Goal: Information Seeking & Learning: Find specific fact

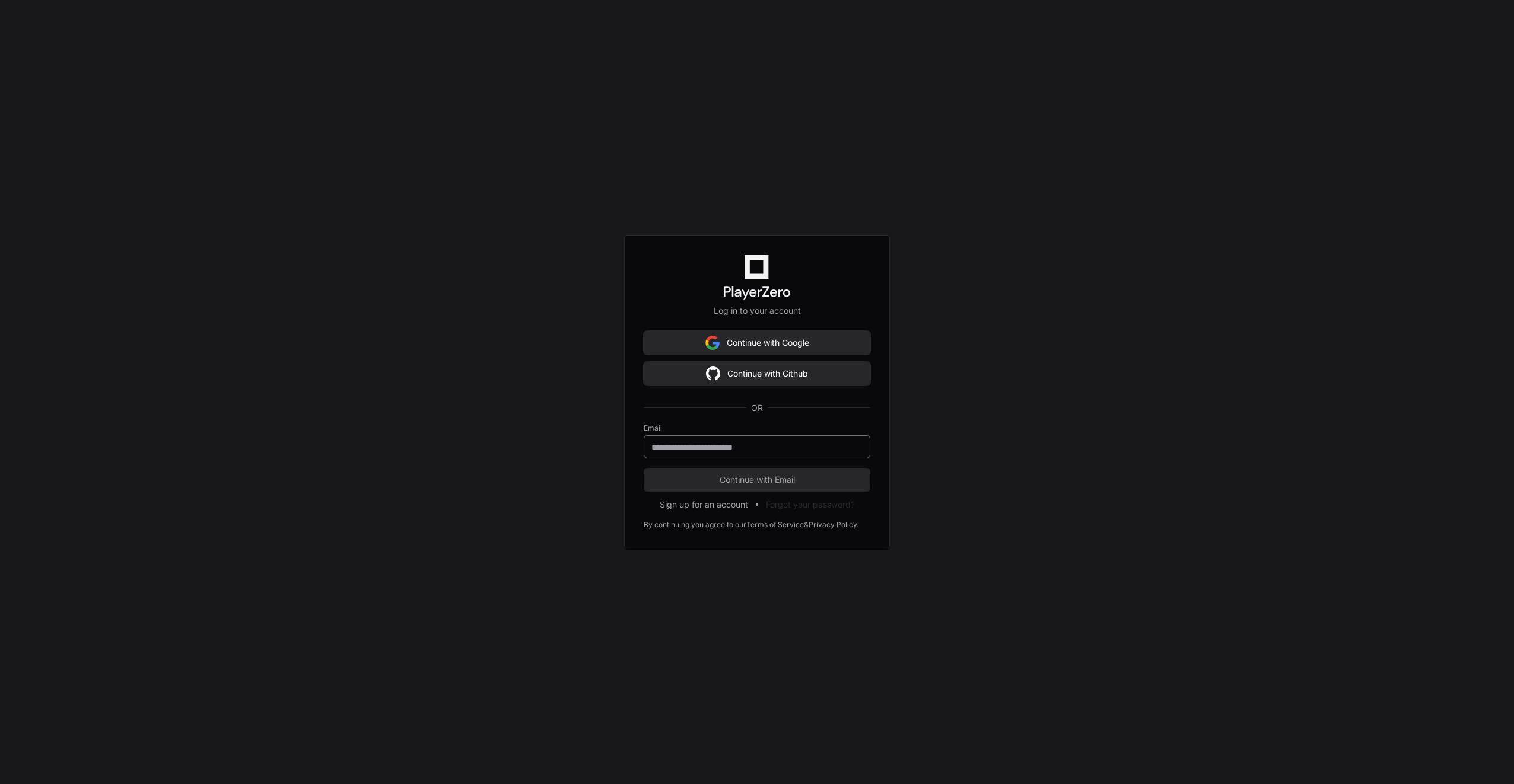
click at [675, 442] on input "email" at bounding box center [757, 446] width 211 height 12
type input "**********"
click at [697, 478] on span "Continue with Email" at bounding box center [757, 479] width 226 height 12
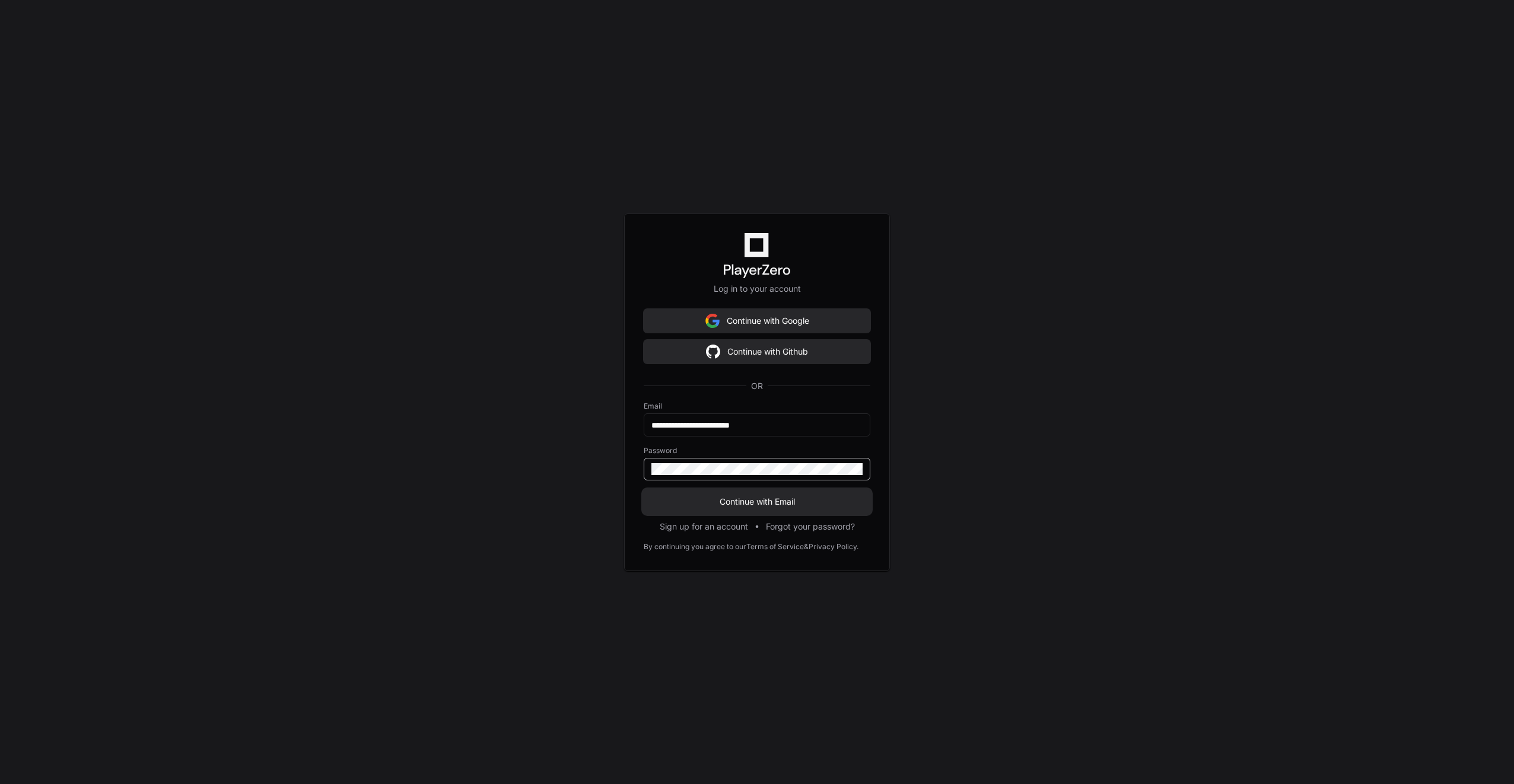
click at [713, 505] on span "Continue with Email" at bounding box center [757, 501] width 226 height 12
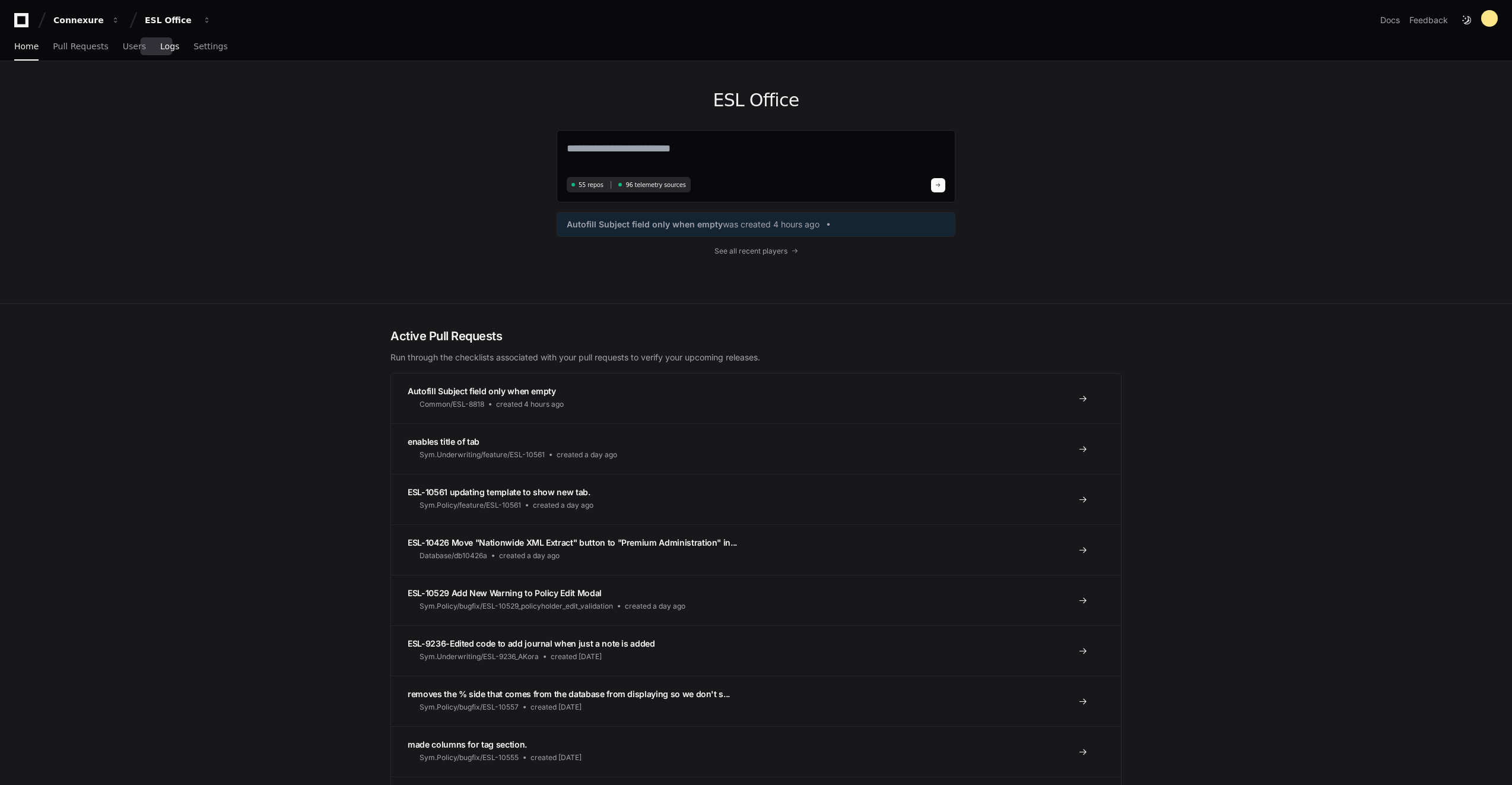
click at [162, 53] on link "Logs" at bounding box center [169, 46] width 19 height 27
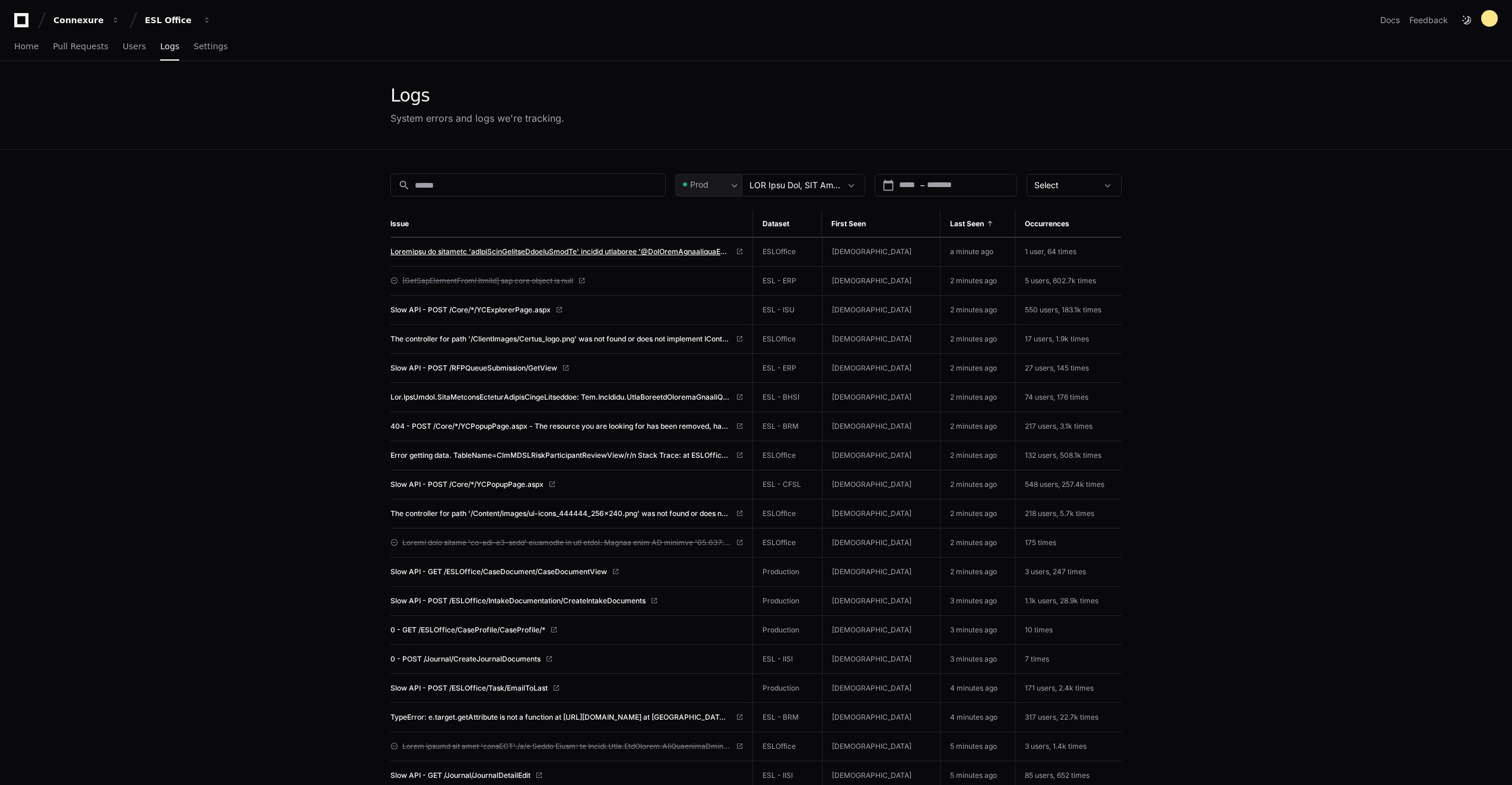
click at [639, 251] on span at bounding box center [560, 251] width 341 height 9
click at [135, 49] on div "Home Pull Requests Users Logs Settings" at bounding box center [121, 46] width 213 height 27
click at [133, 53] on link "Users" at bounding box center [135, 46] width 23 height 27
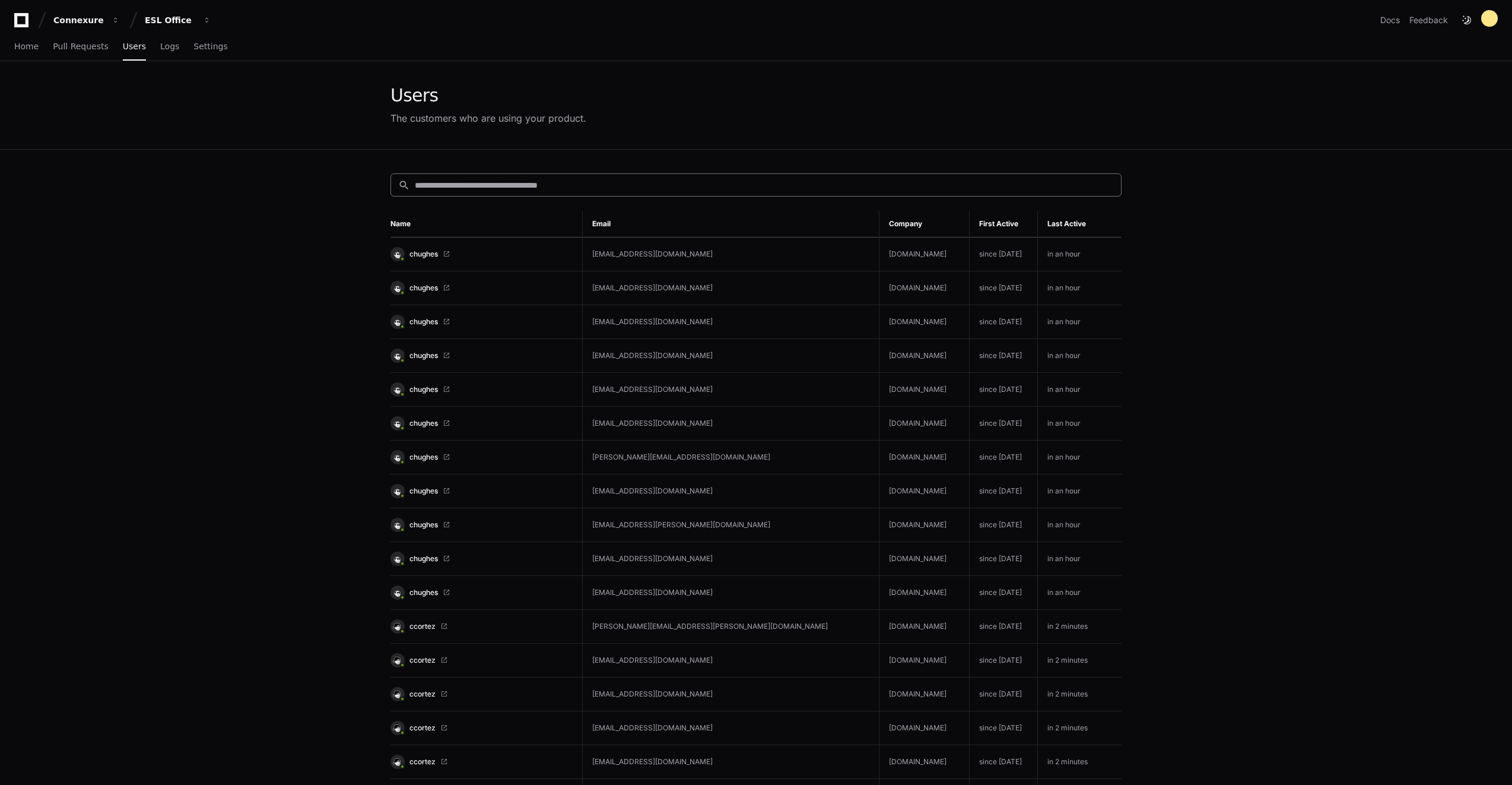
click at [443, 185] on input at bounding box center [764, 185] width 699 height 12
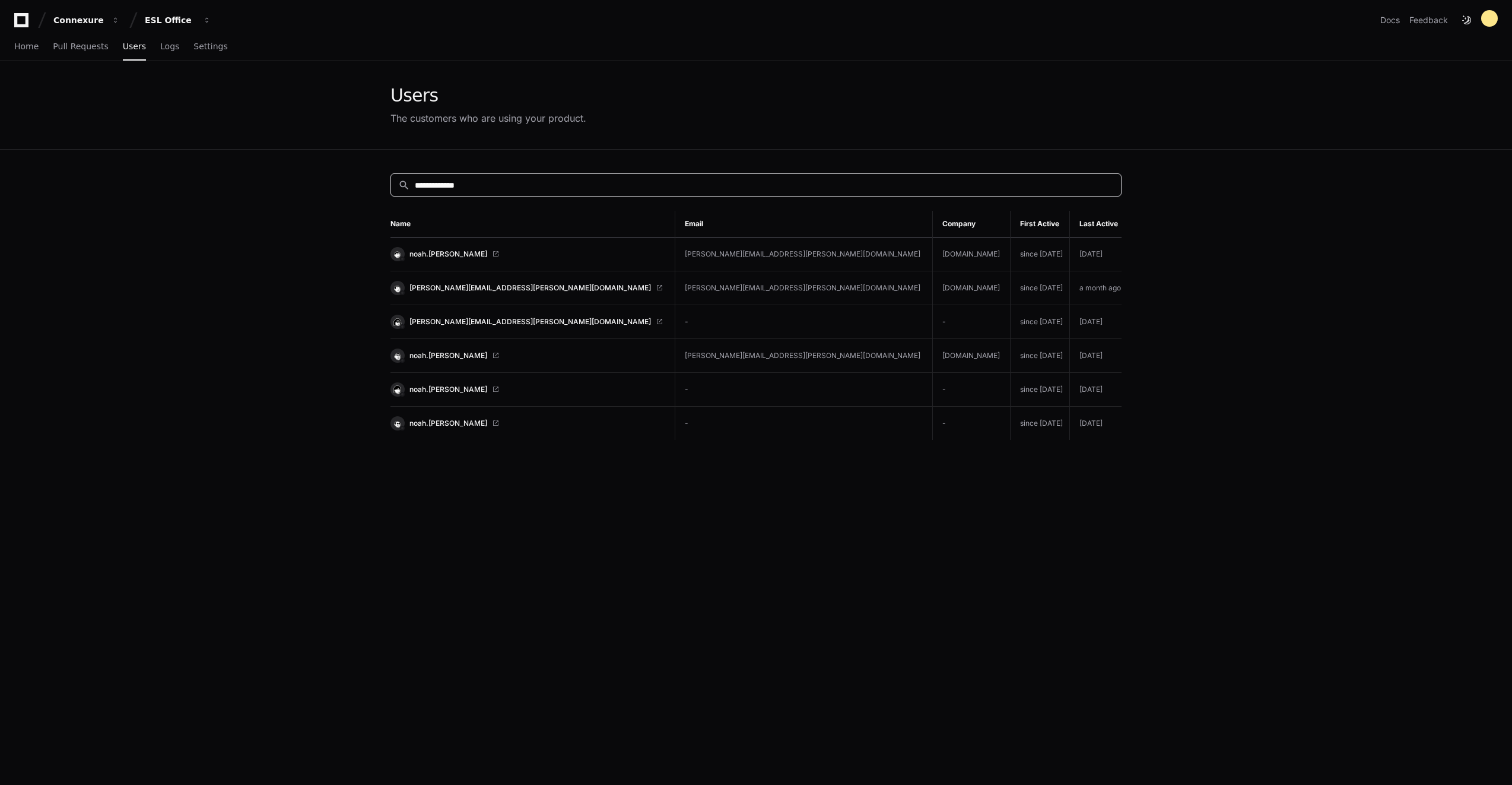
type input "**********"
click at [311, 291] on app-customers-list "**********" at bounding box center [756, 497] width 1512 height 873
click at [425, 258] on link "noah.johanson" at bounding box center [527, 254] width 274 height 14
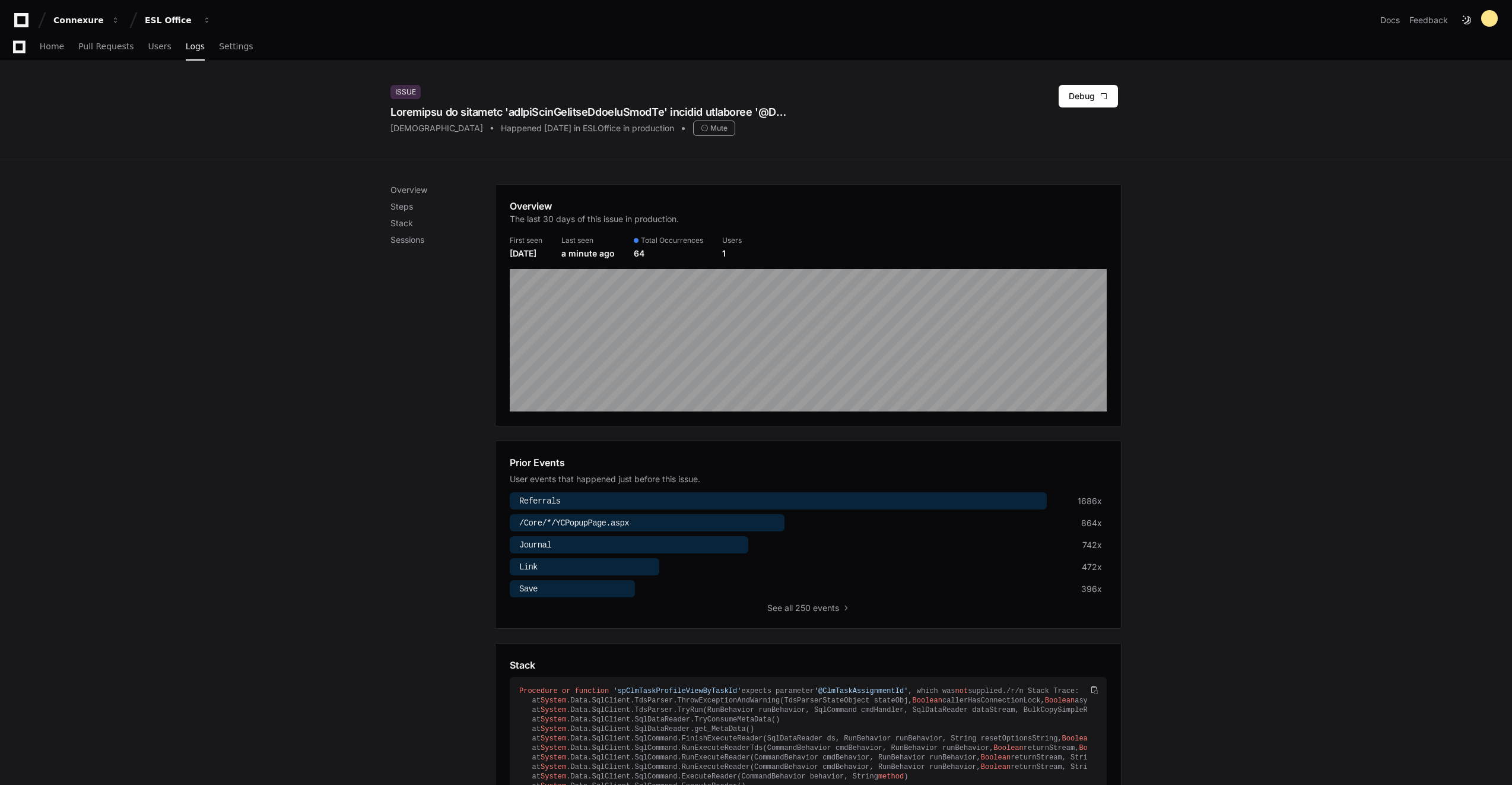
scroll to position [308, 0]
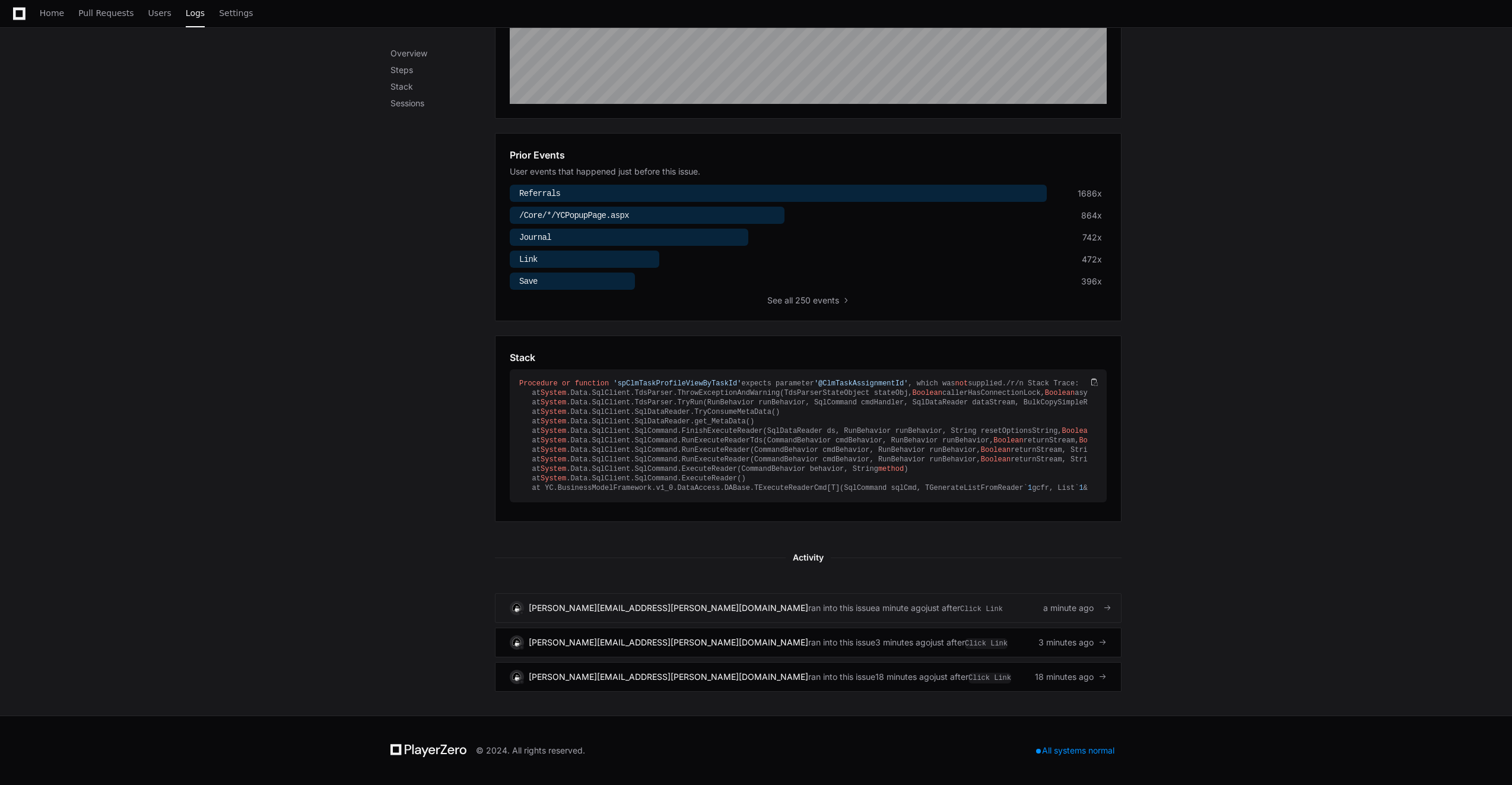
click at [808, 606] on span "ran into this issue" at bounding box center [841, 607] width 67 height 12
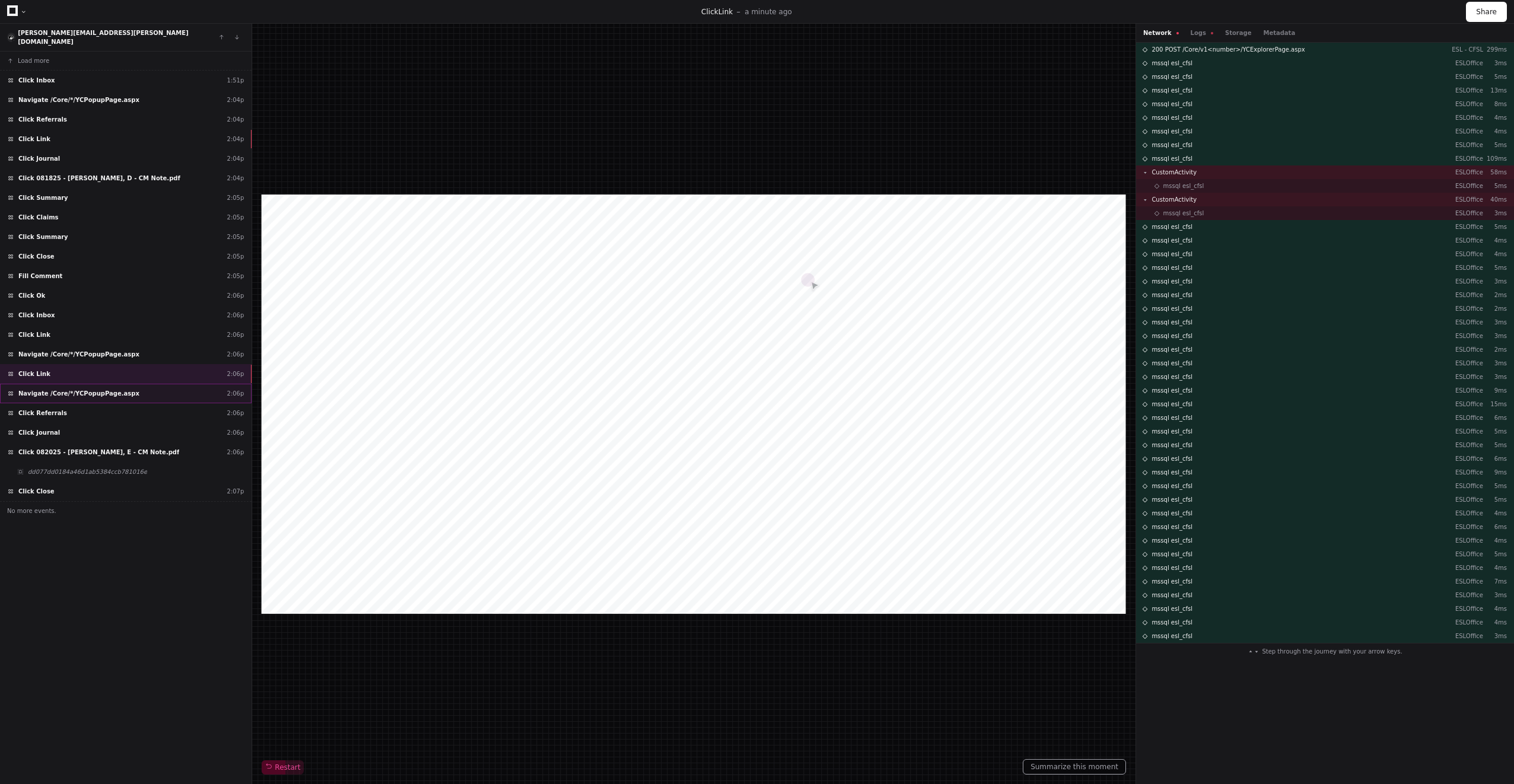
click at [87, 389] on span "Navigate /Core/*/YCPopupPage.aspx" at bounding box center [79, 393] width 121 height 9
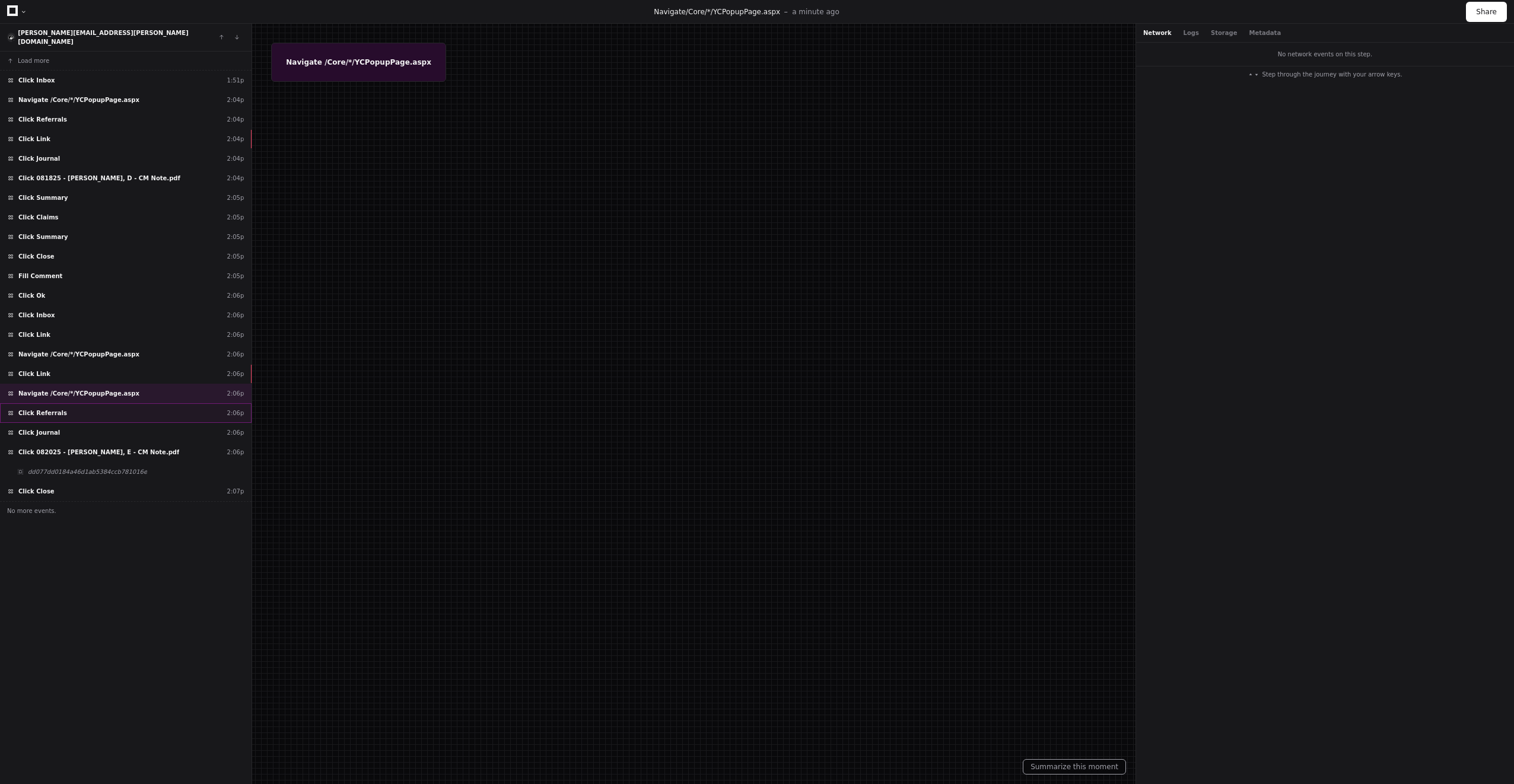
click at [93, 406] on div "Click Referrals 2:06p" at bounding box center [125, 412] width 251 height 19
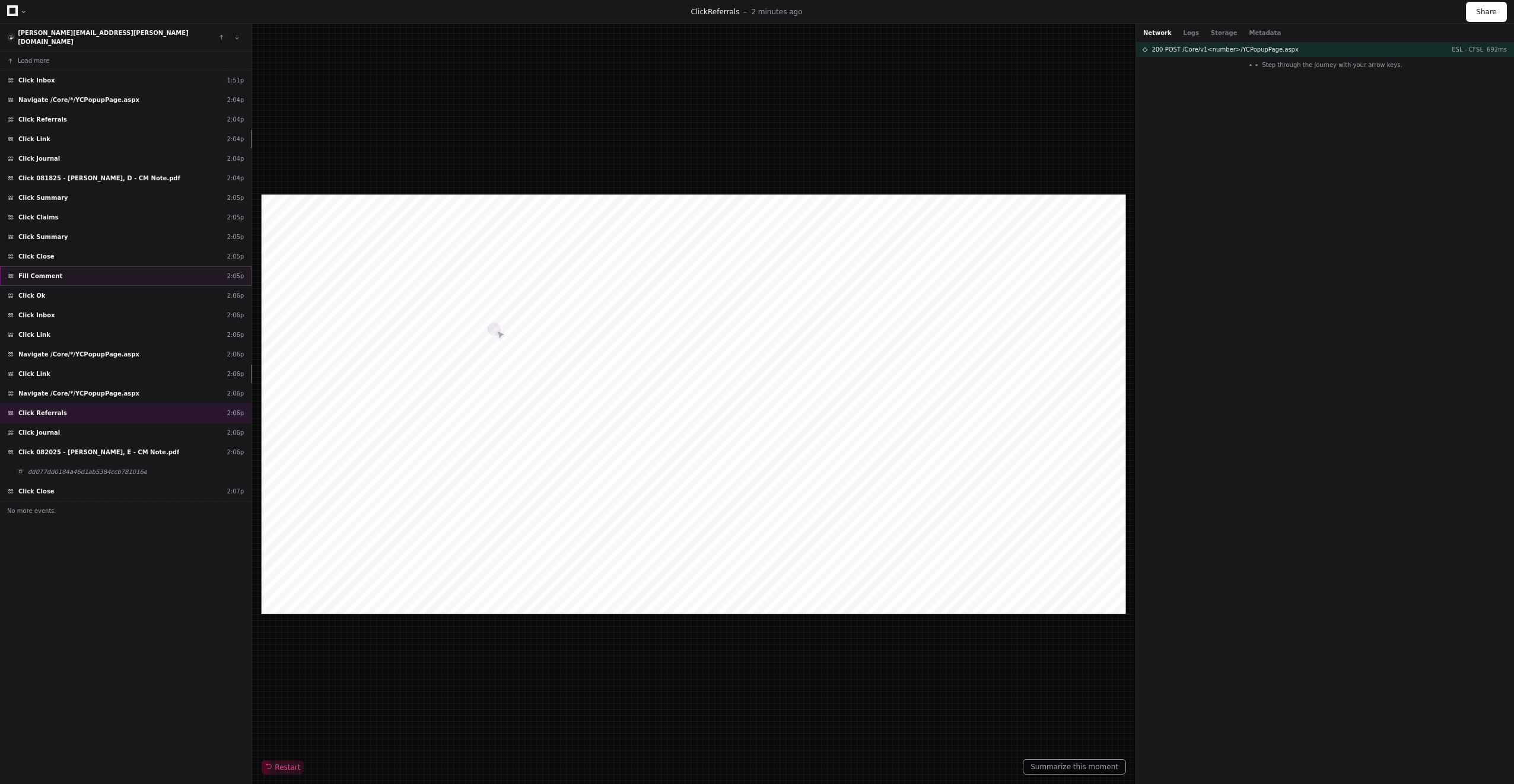
click at [88, 266] on div "Fill Comment 2:05p" at bounding box center [125, 276] width 251 height 19
click at [94, 290] on div "Click Ok 2:06p" at bounding box center [125, 295] width 251 height 19
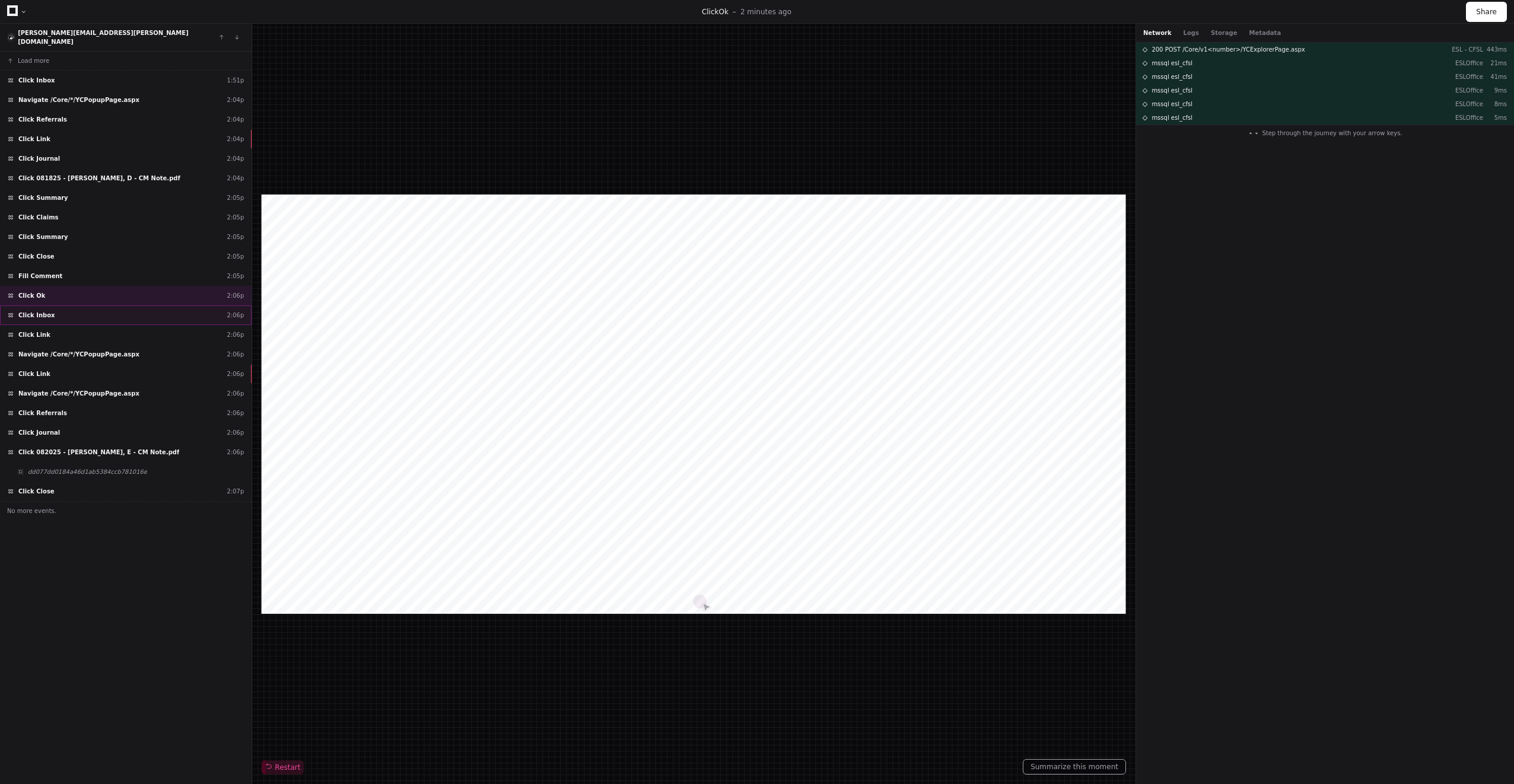
click at [97, 305] on div "Click Inbox 2:06p" at bounding box center [125, 314] width 251 height 19
click at [116, 110] on div "Click Referrals 2:04p" at bounding box center [125, 119] width 251 height 19
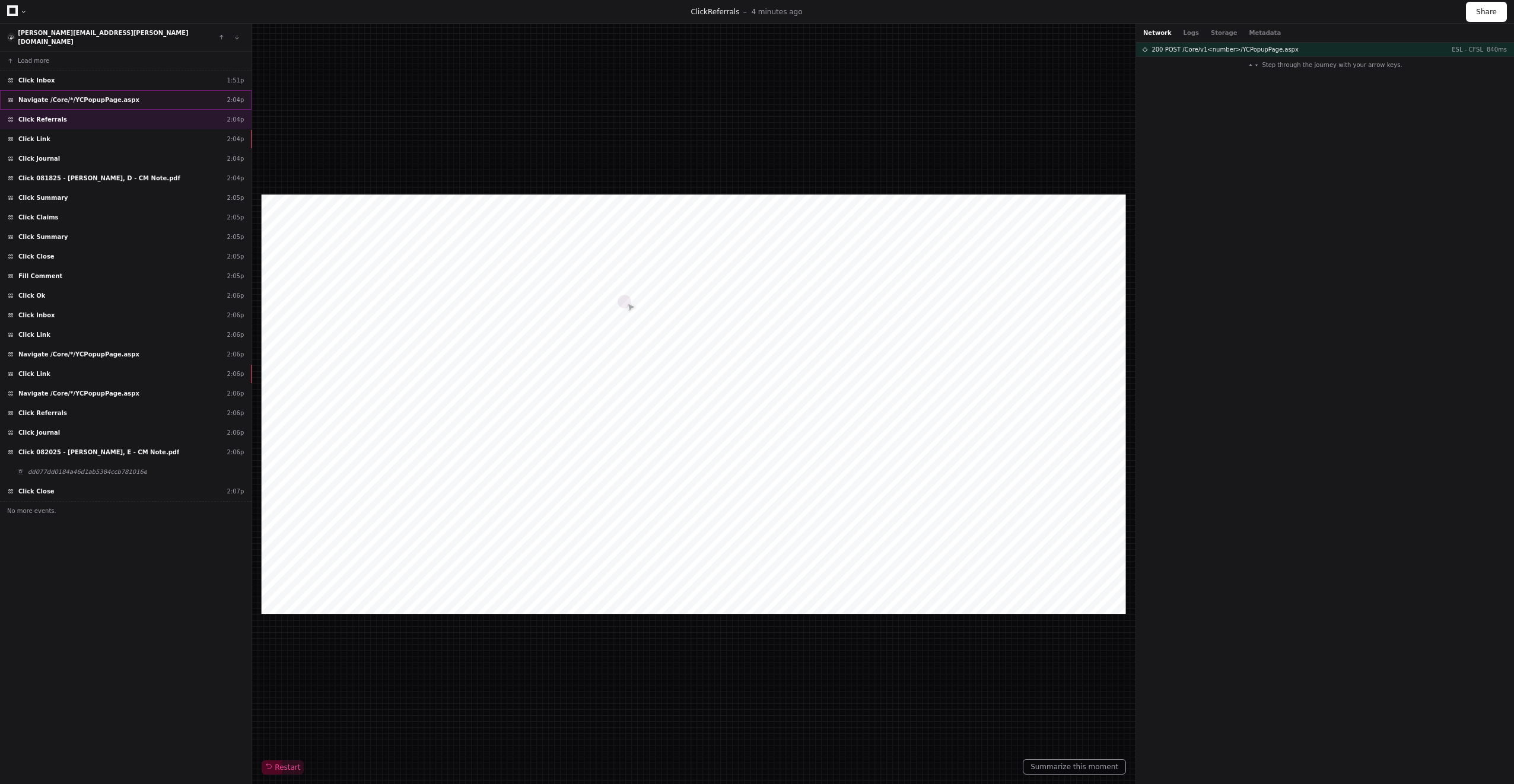
click at [101, 96] on span "Navigate /Core/*/YCPopupPage.aspx" at bounding box center [79, 100] width 121 height 9
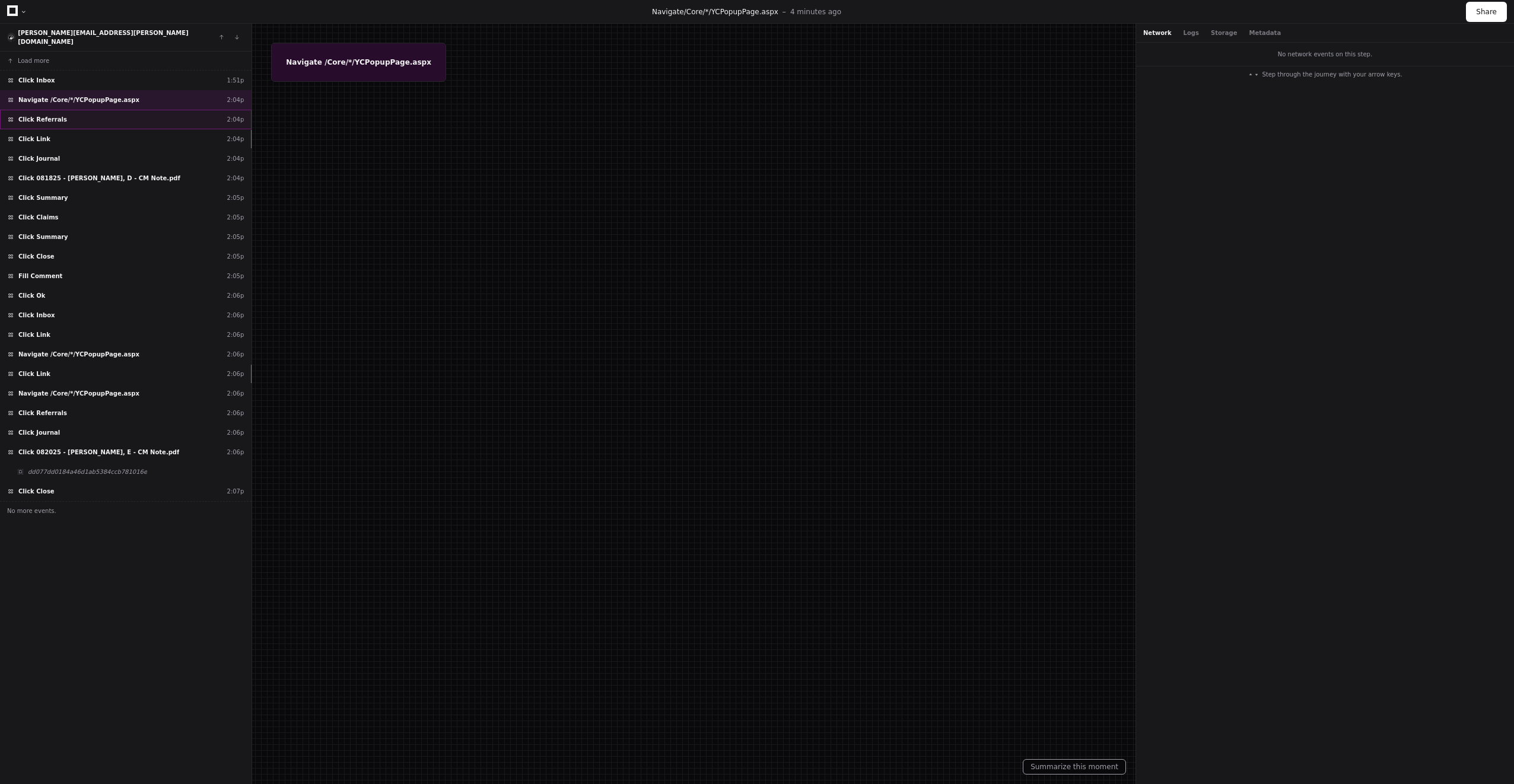
click at [95, 110] on div "Click Referrals 2:04p" at bounding box center [125, 119] width 251 height 19
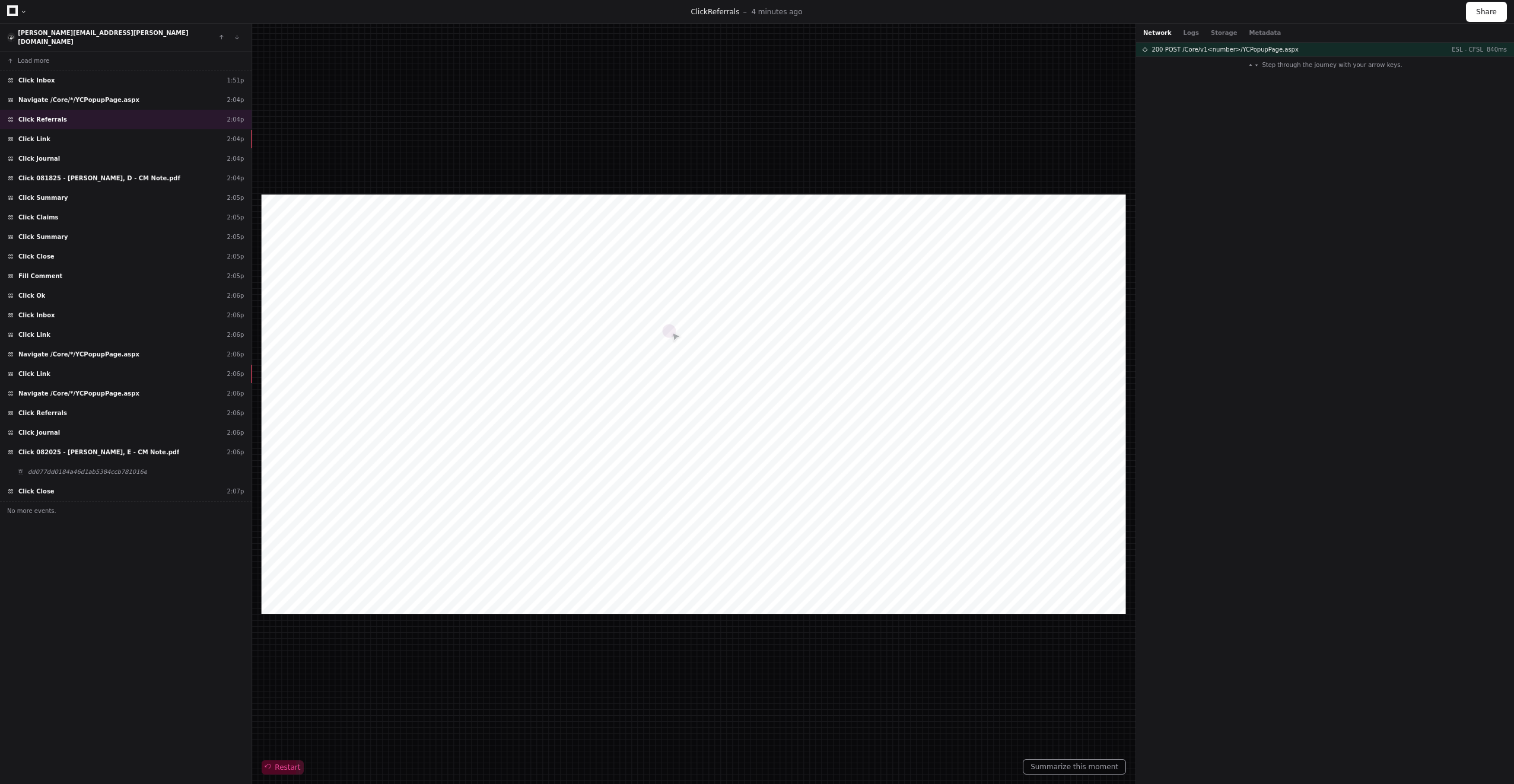
click at [277, 766] on span "Restart" at bounding box center [282, 767] width 35 height 9
click at [319, 697] on div "Restart" at bounding box center [693, 403] width 864 height 741
click at [375, 547] on div at bounding box center [693, 404] width 864 height 419
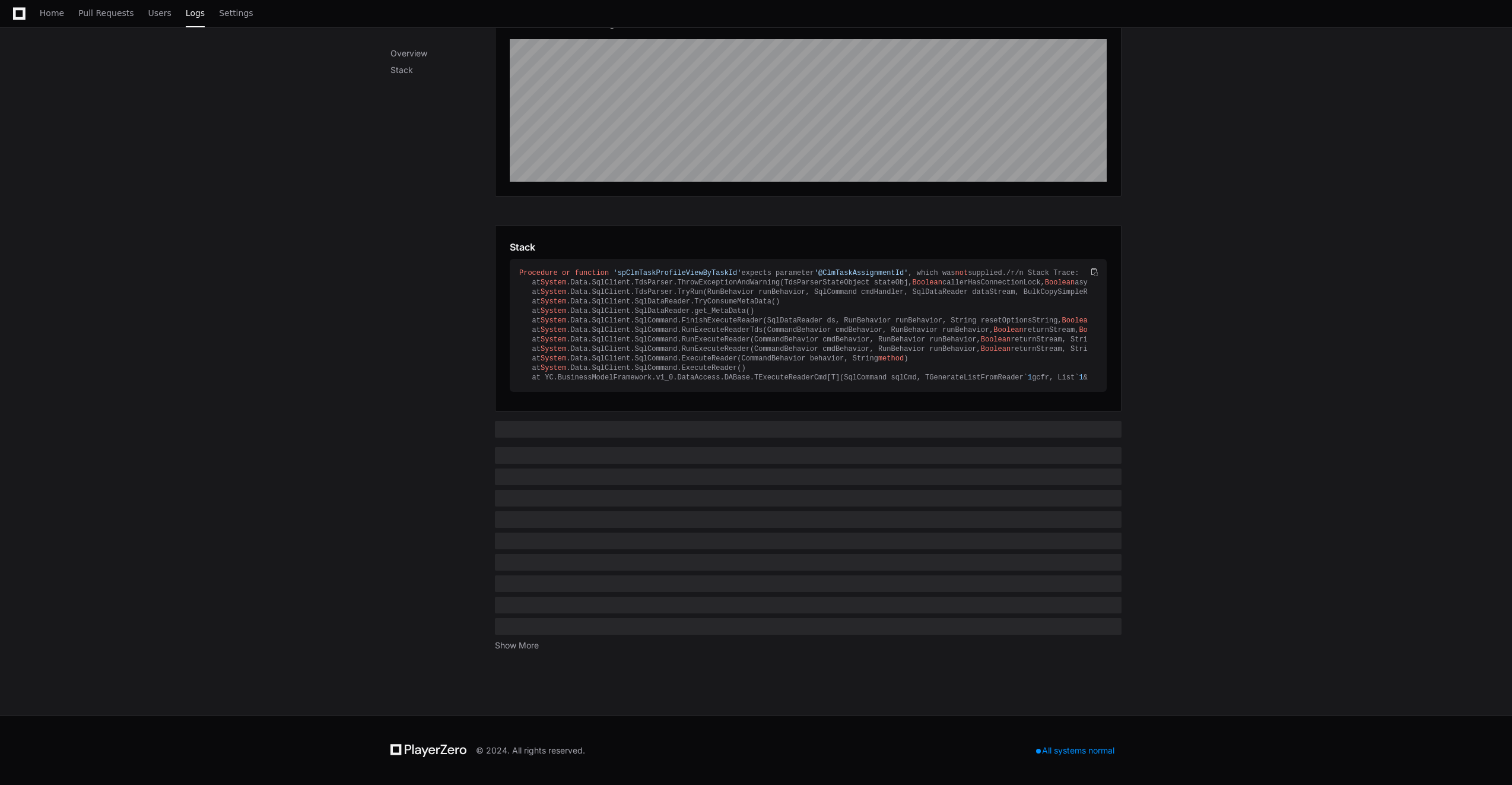
scroll to position [230, 0]
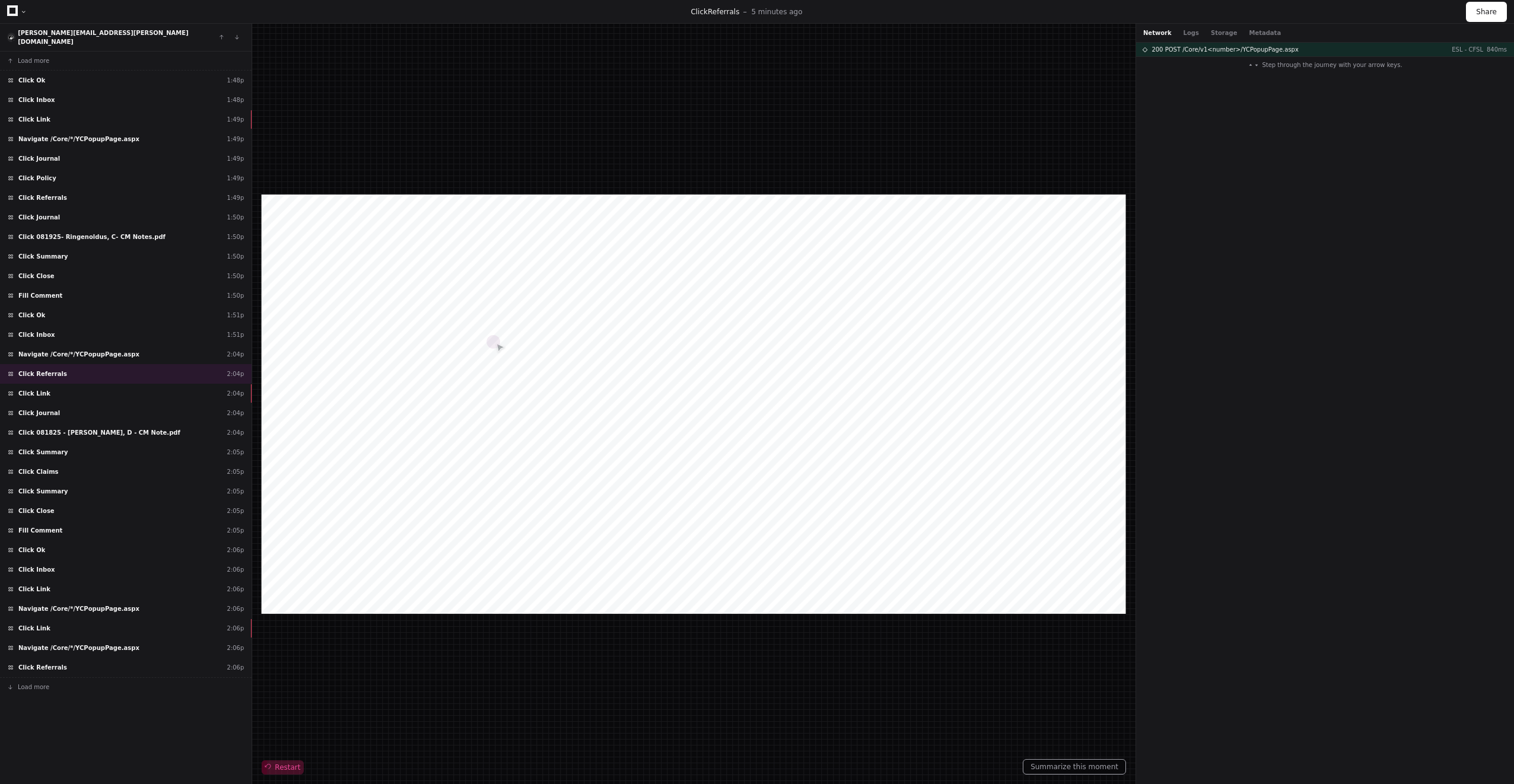
click at [288, 769] on span "Restart" at bounding box center [282, 767] width 35 height 9
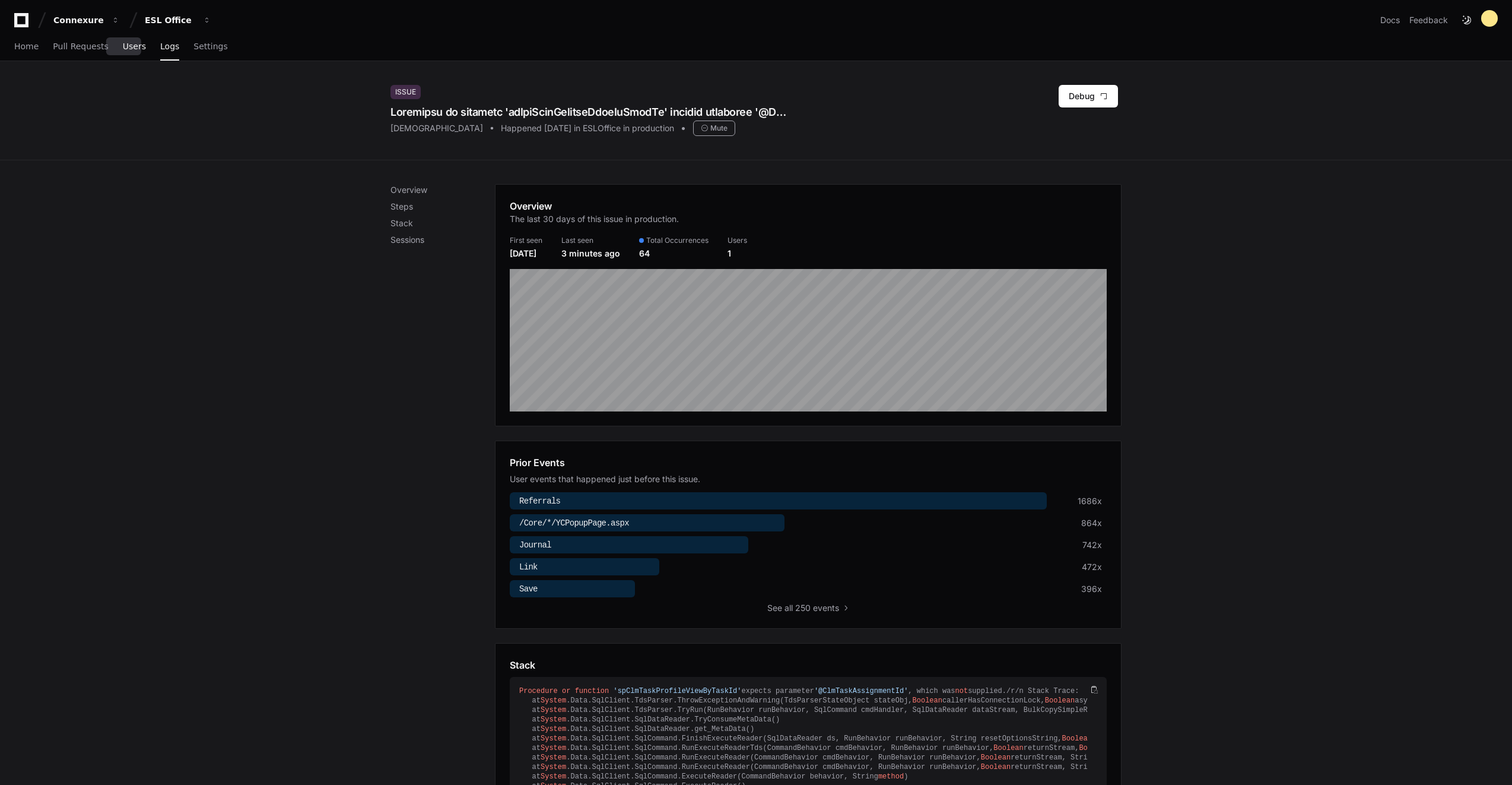
click at [131, 48] on span "Users" at bounding box center [135, 46] width 23 height 7
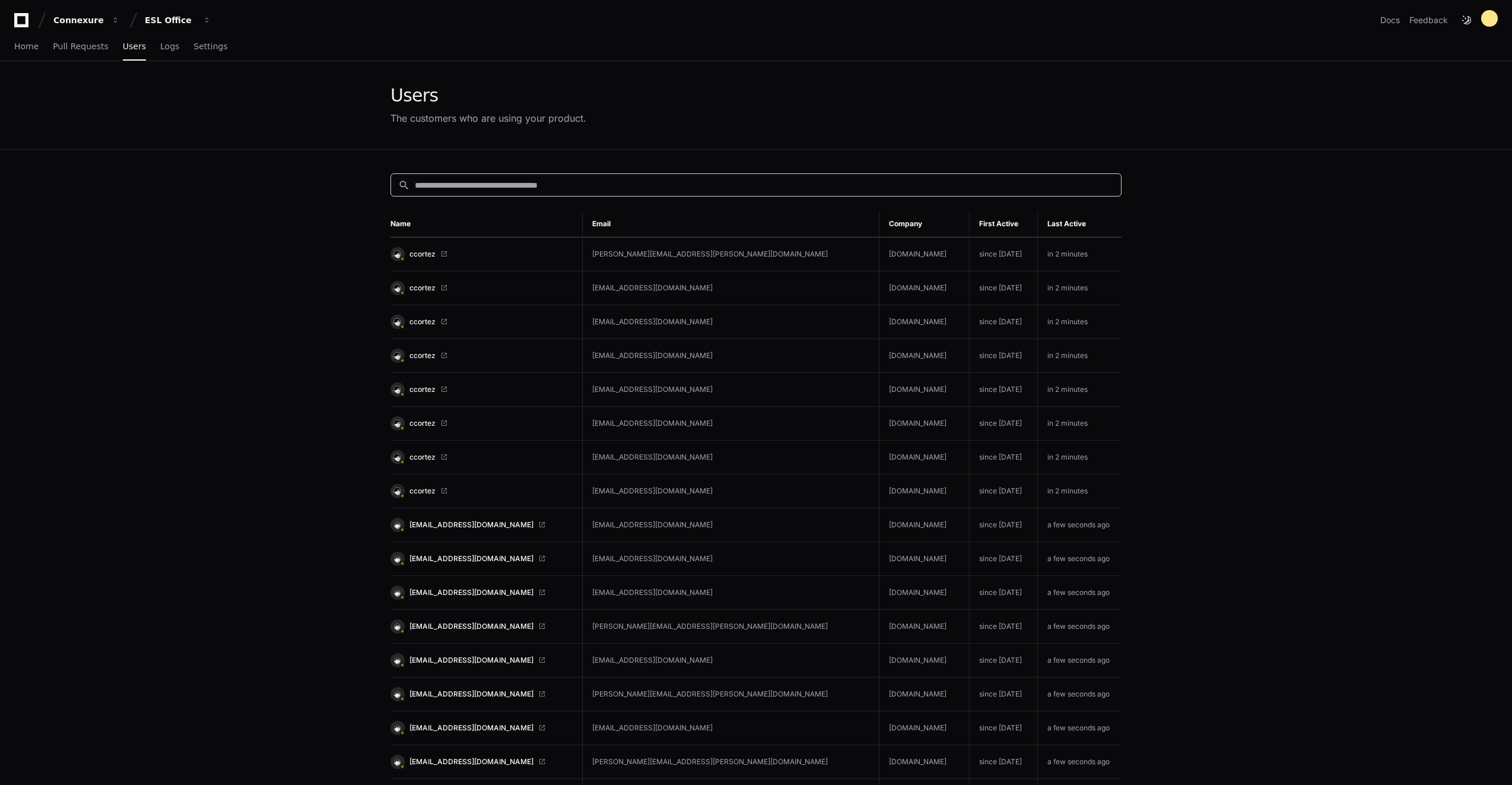
click at [513, 189] on input at bounding box center [764, 185] width 699 height 12
type input "*********"
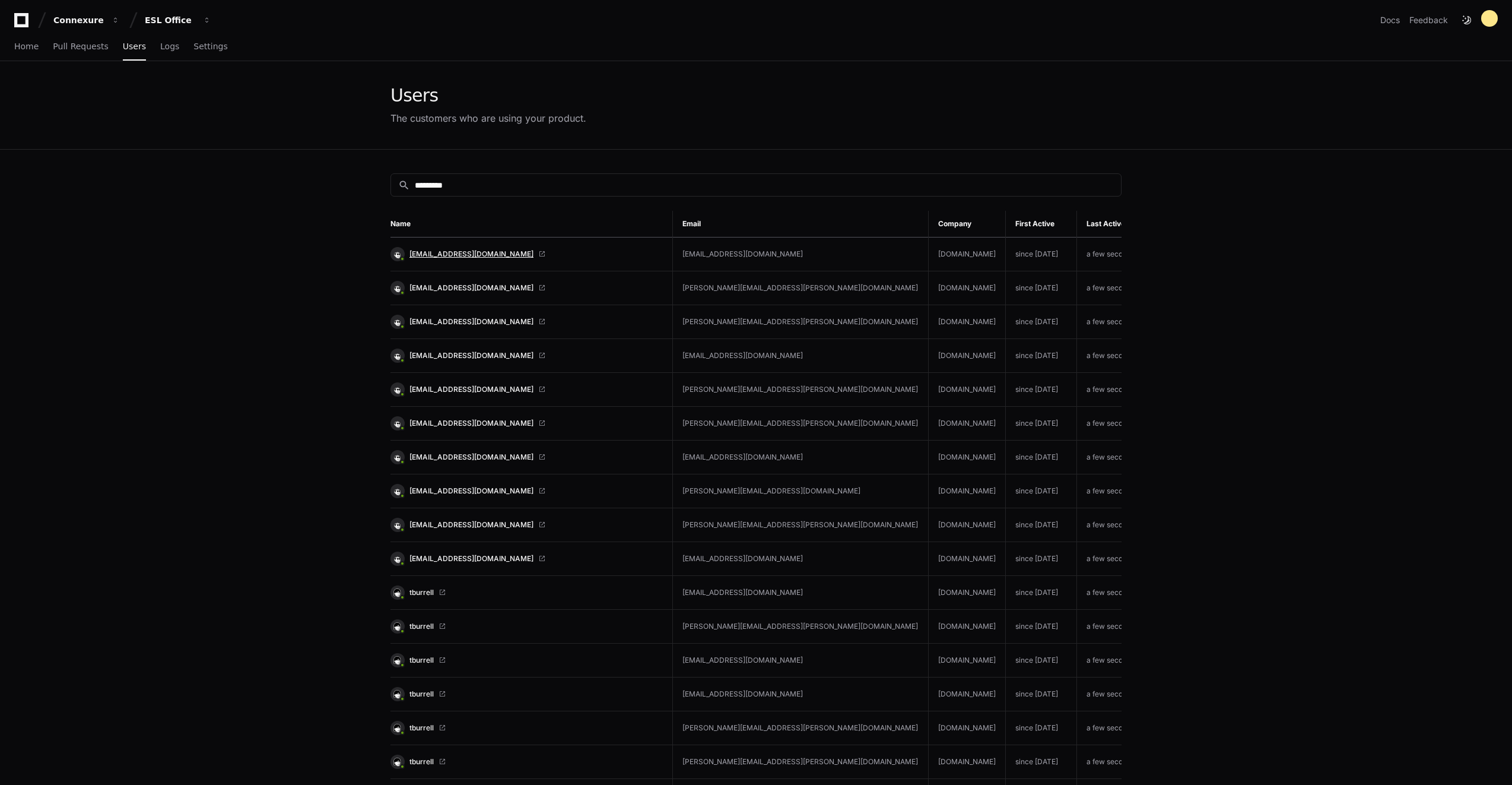
click at [478, 252] on span "banderson@atsunderwriting.com" at bounding box center [472, 254] width 124 height 9
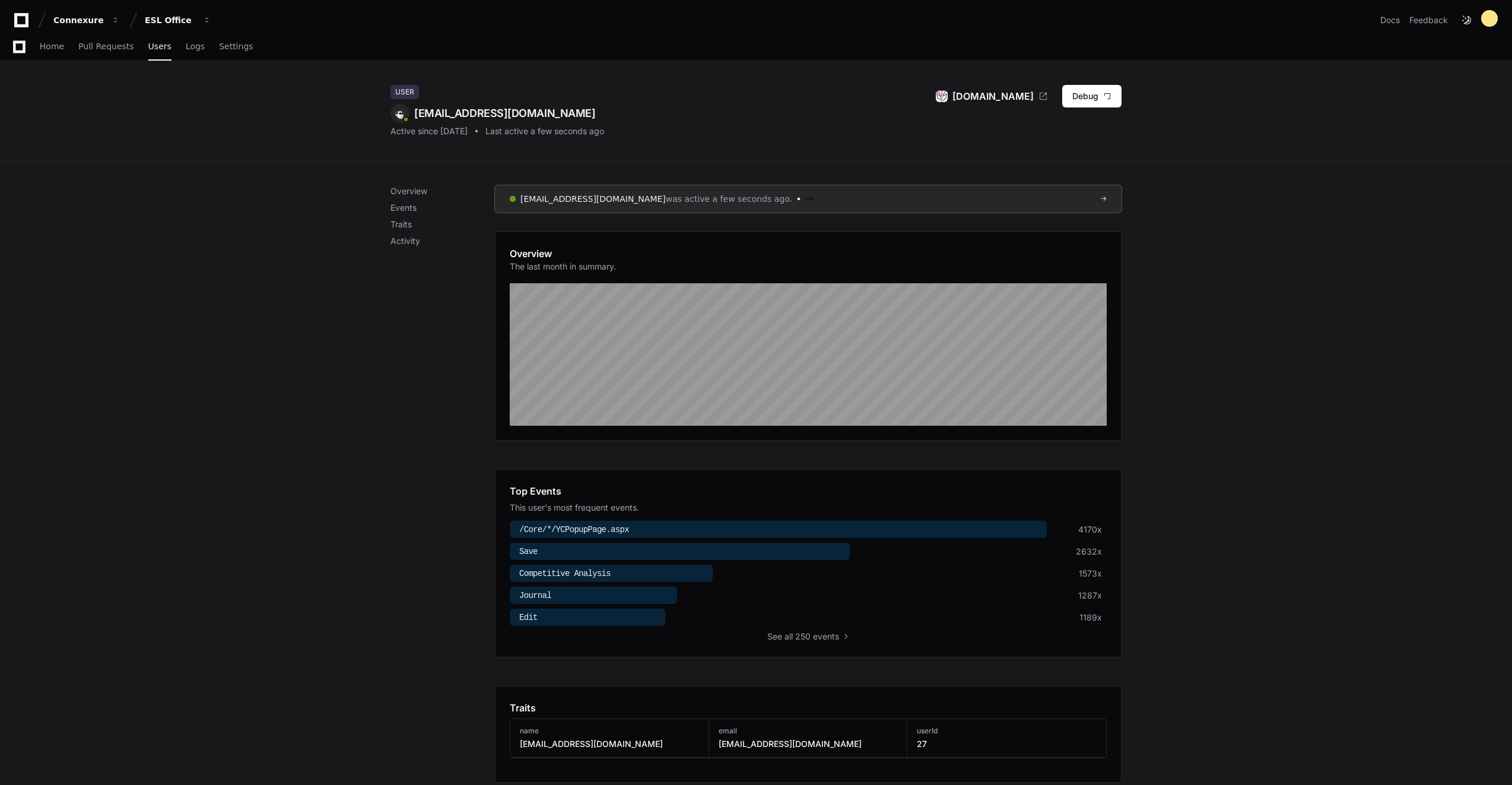
scroll to position [415, 0]
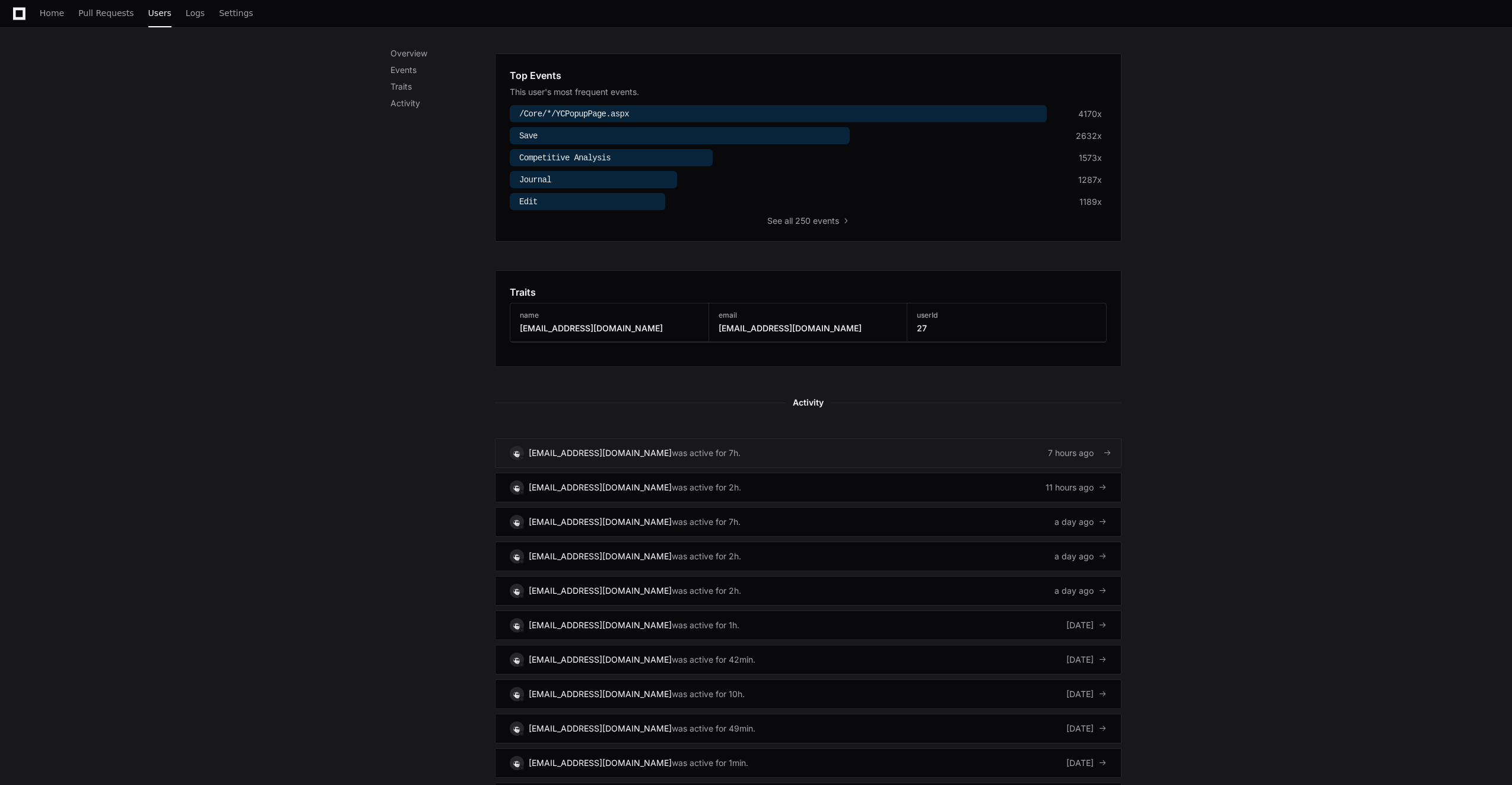
click at [739, 458] on link "banderson@atsunderwriting.com was active for 7h. 7 hours ago" at bounding box center [808, 452] width 626 height 29
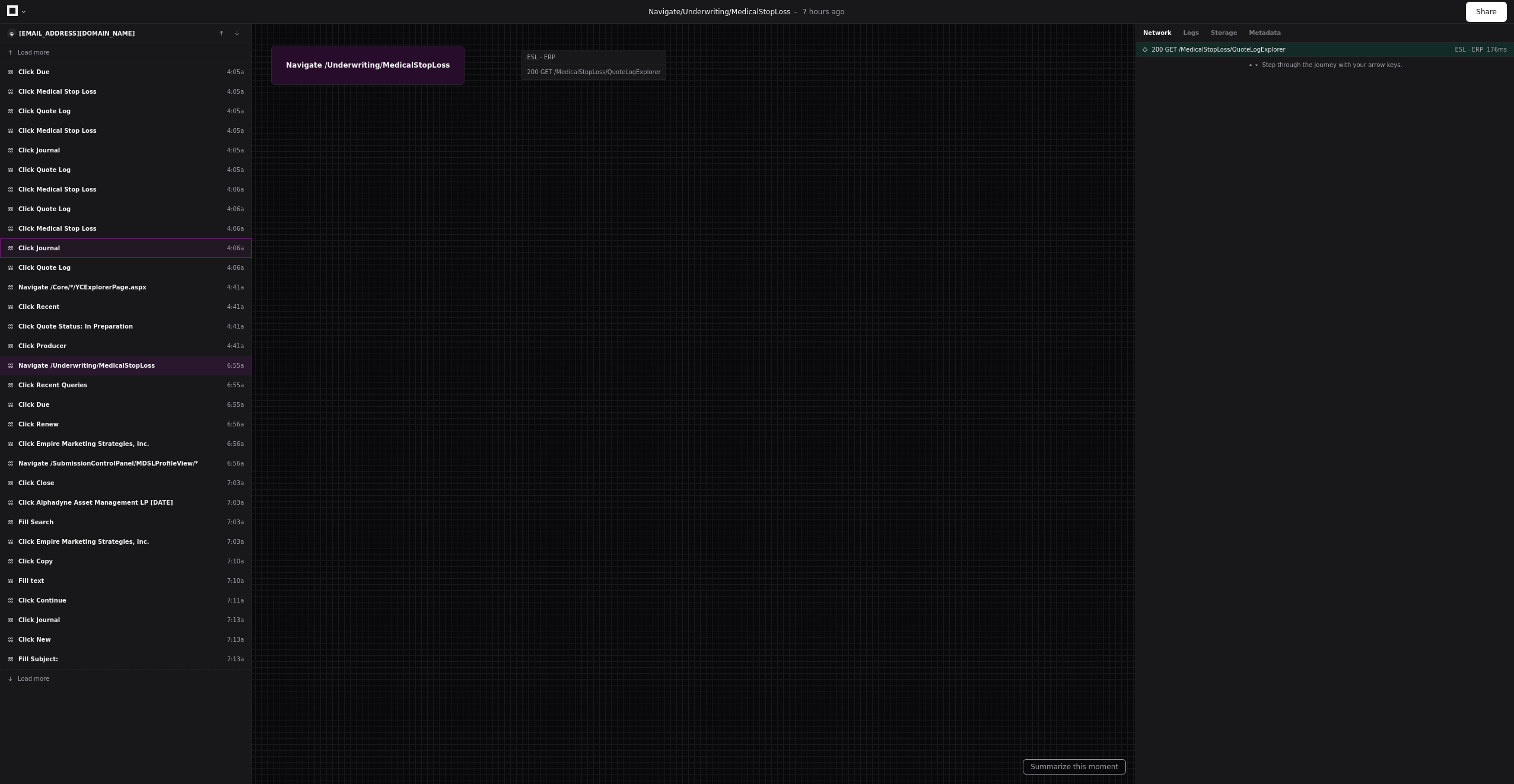
click at [155, 249] on div "Click Journal 4:06a" at bounding box center [125, 248] width 251 height 19
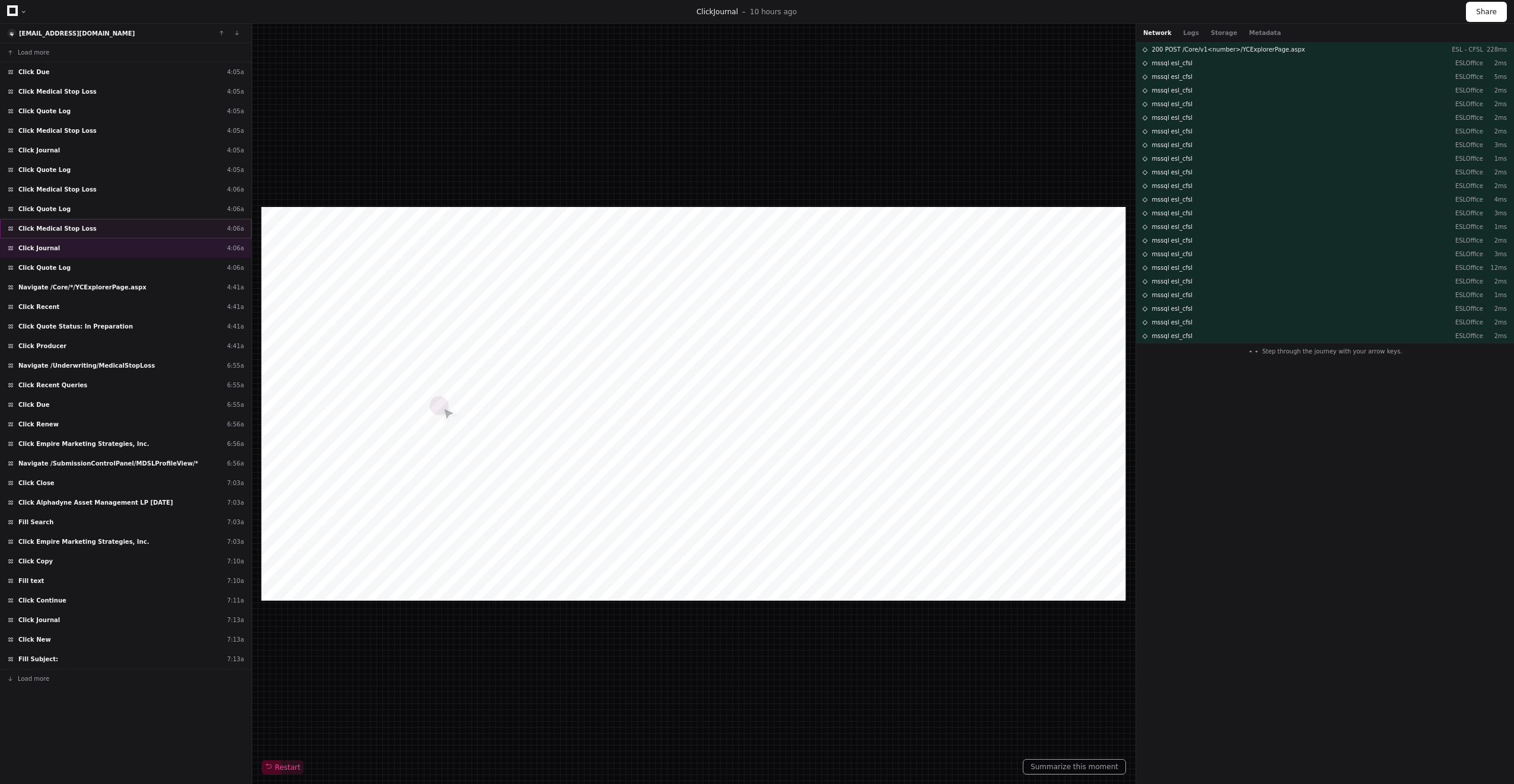
click at [151, 224] on div "Click Medical Stop Loss 4:06a" at bounding box center [125, 228] width 251 height 19
click at [144, 402] on div "Click Due 6:55a" at bounding box center [125, 404] width 251 height 19
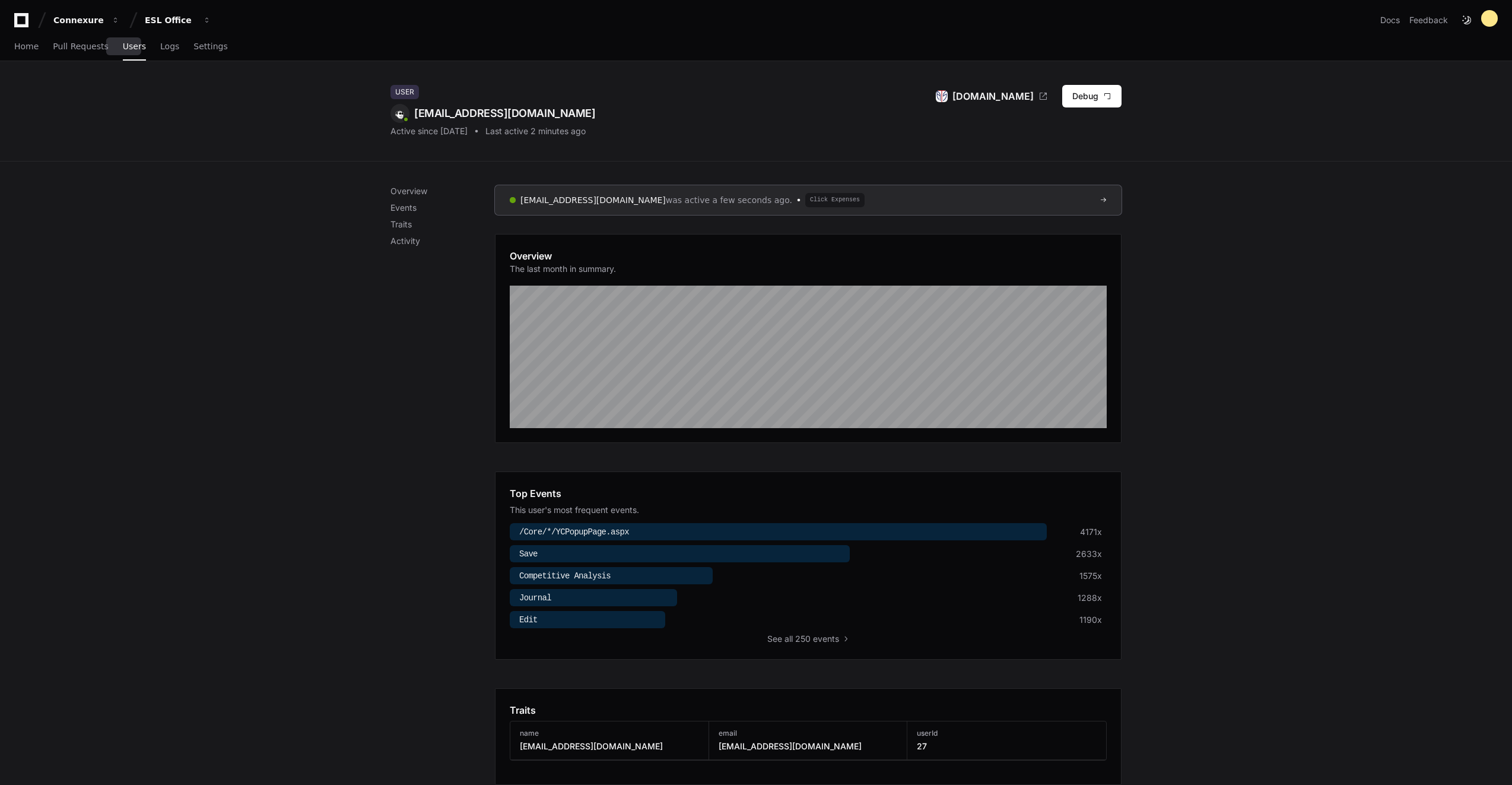
click at [123, 48] on span "Users" at bounding box center [135, 46] width 23 height 7
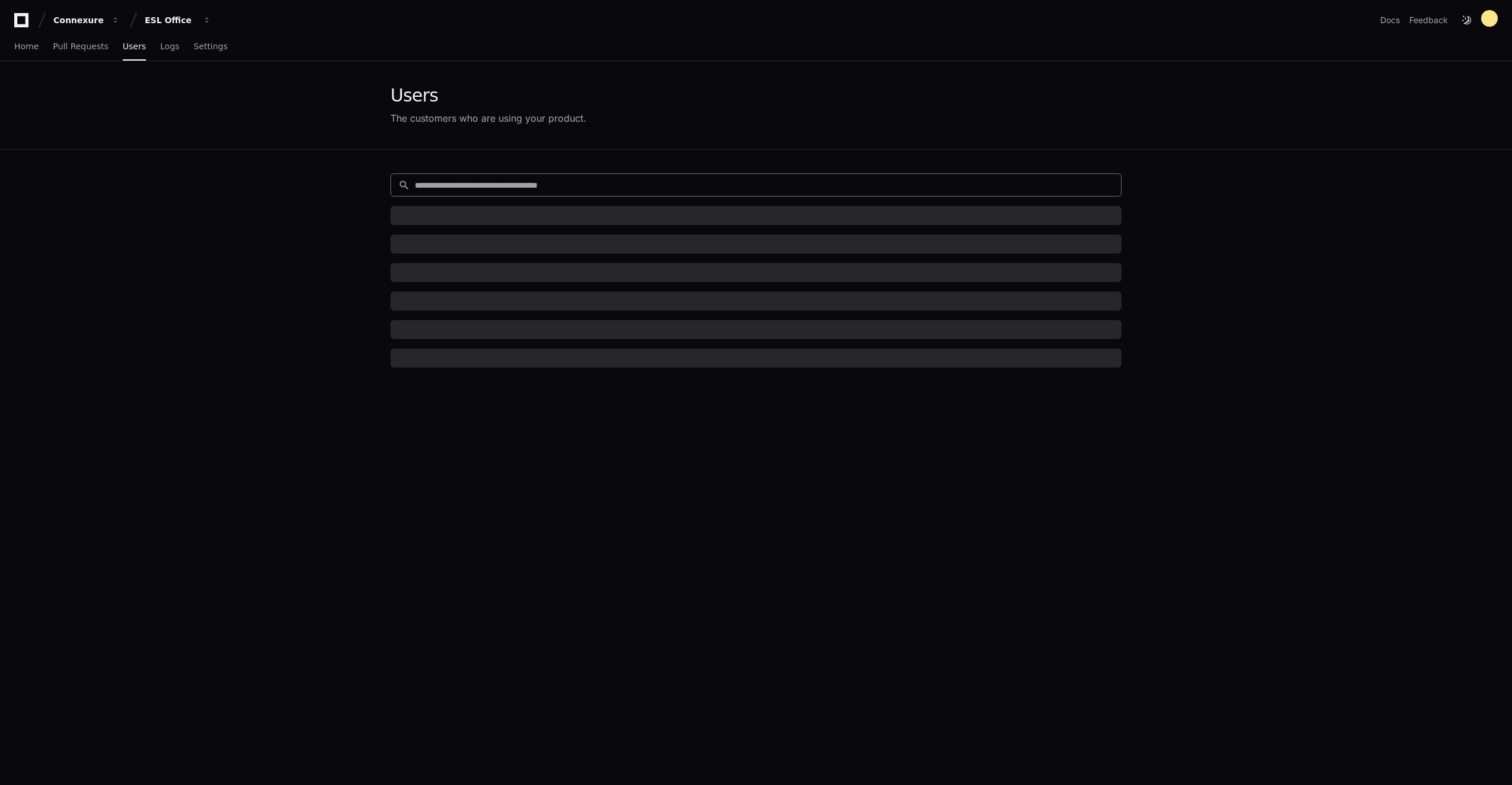
click at [465, 188] on input at bounding box center [764, 185] width 699 height 12
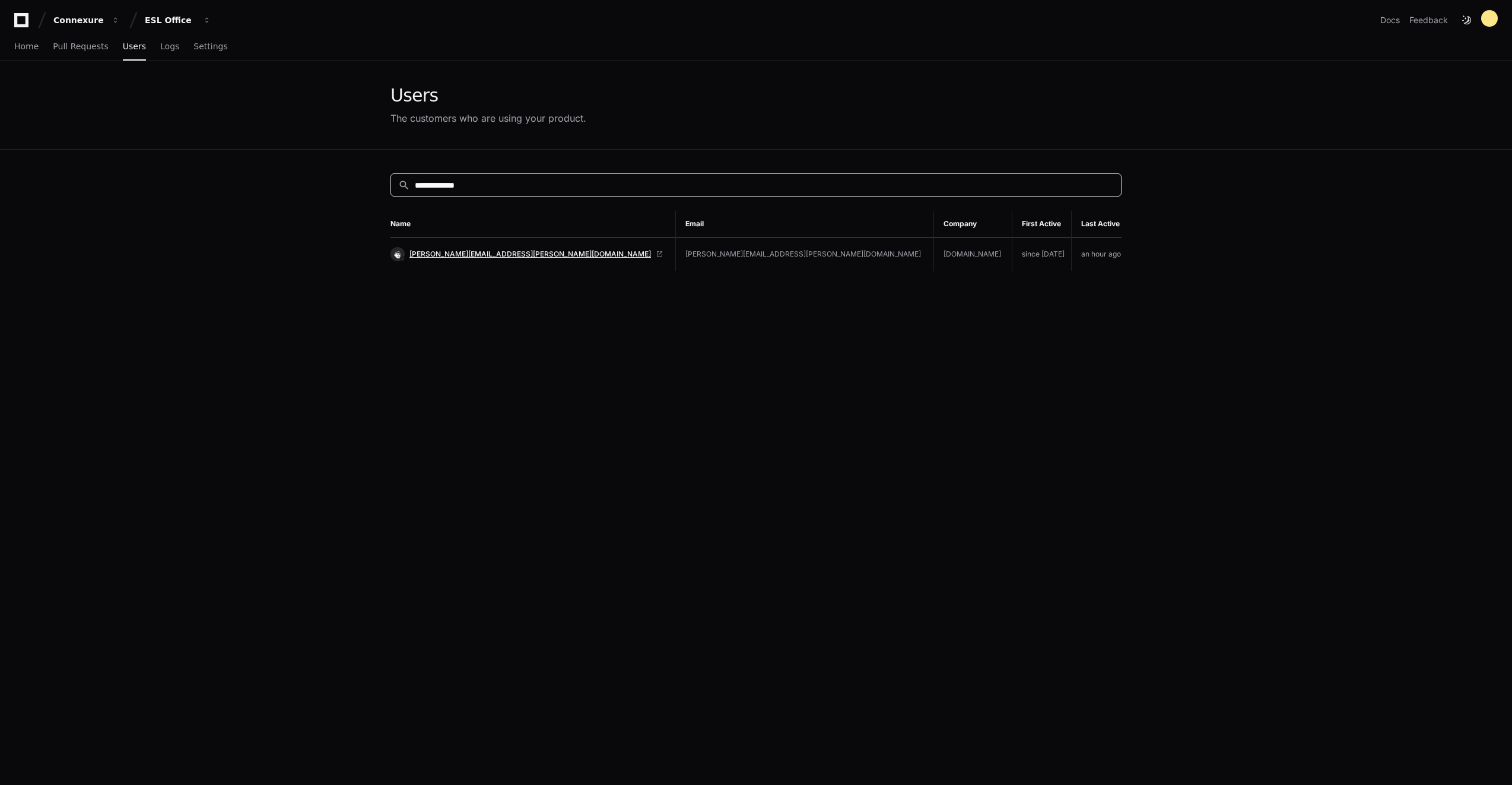
click at [461, 251] on span "[PERSON_NAME][EMAIL_ADDRESS][PERSON_NAME][DOMAIN_NAME]" at bounding box center [530, 254] width 241 height 9
click at [465, 183] on input "**********" at bounding box center [764, 185] width 699 height 12
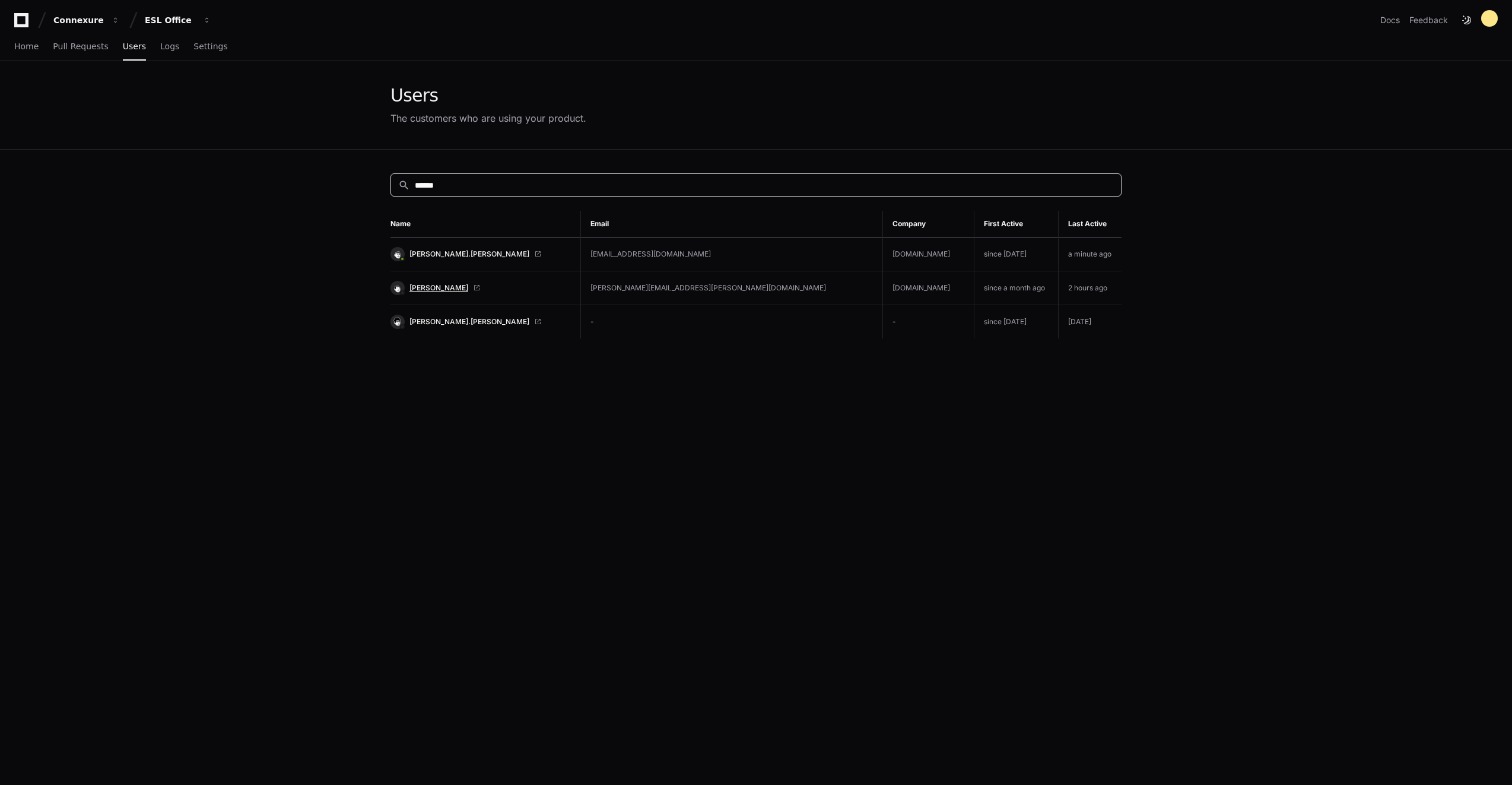
type input "******"
click at [421, 290] on span "[PERSON_NAME]" at bounding box center [439, 288] width 59 height 9
click at [438, 320] on span "[PERSON_NAME].[PERSON_NAME]" at bounding box center [469, 322] width 120 height 9
click at [444, 247] on link "[PERSON_NAME].[PERSON_NAME]" at bounding box center [480, 254] width 180 height 14
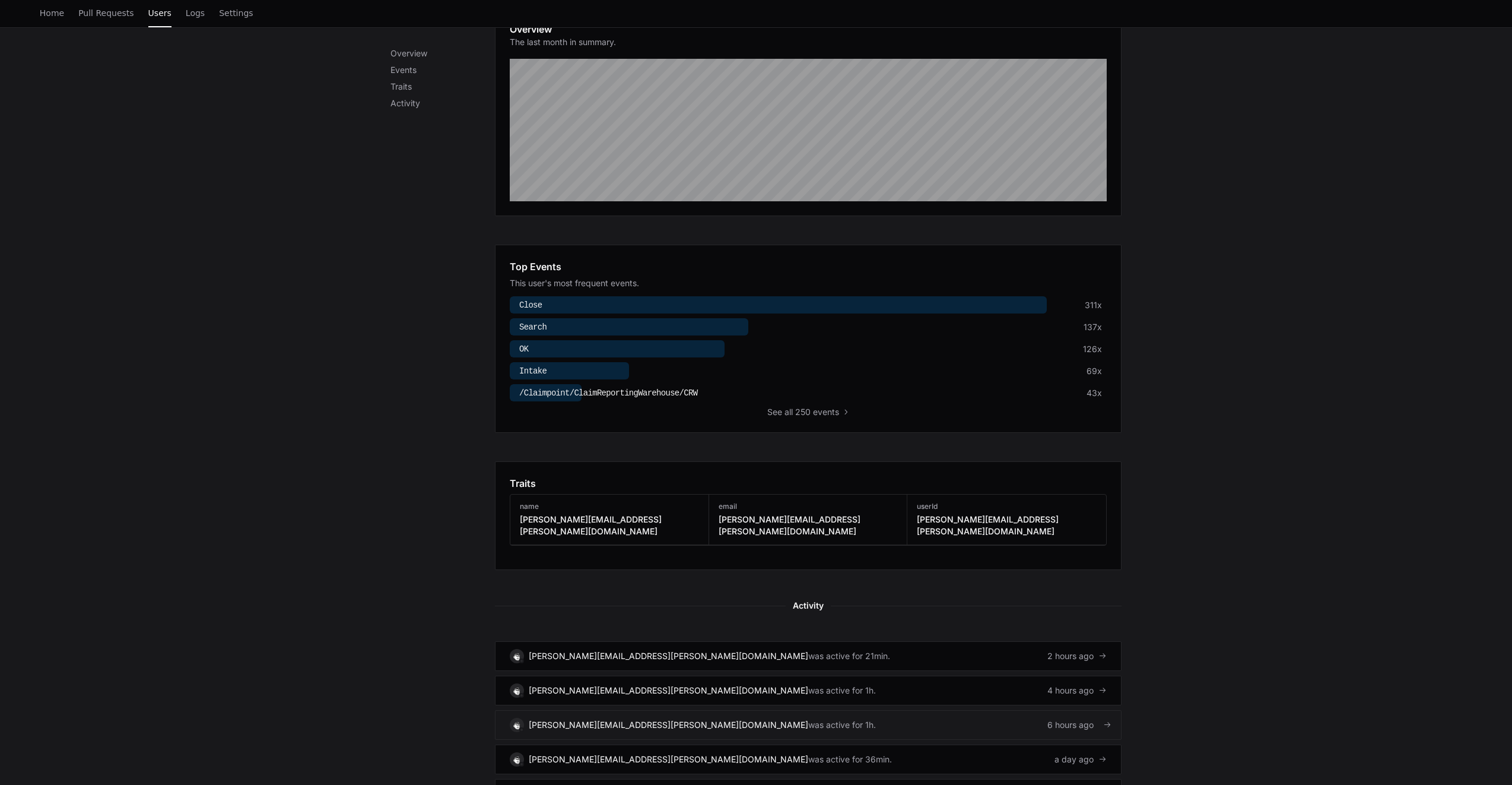
scroll to position [357, 0]
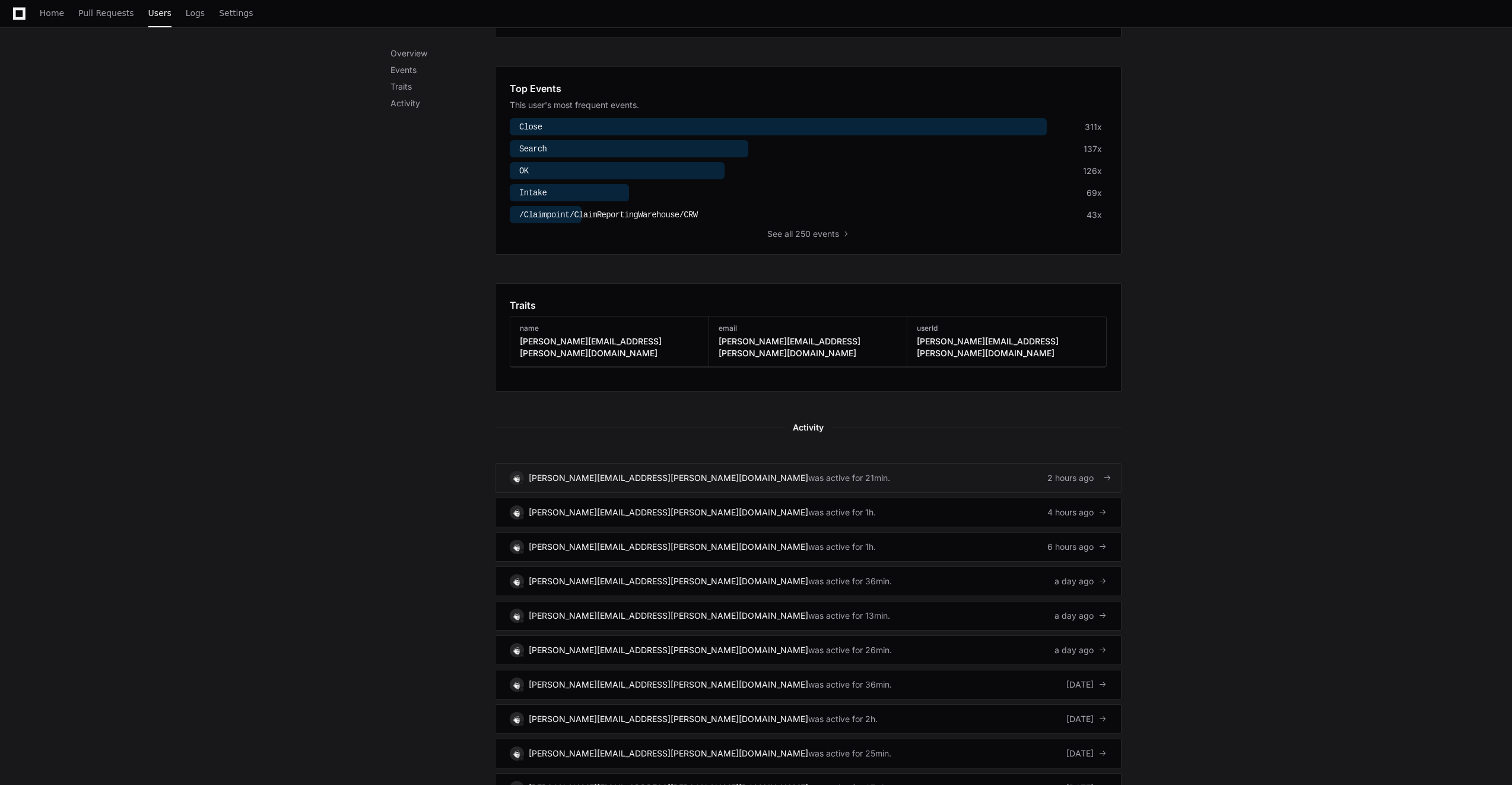
click at [599, 473] on link "[PERSON_NAME][EMAIL_ADDRESS][PERSON_NAME][DOMAIN_NAME] was active for 21min. 2 …" at bounding box center [808, 478] width 626 height 29
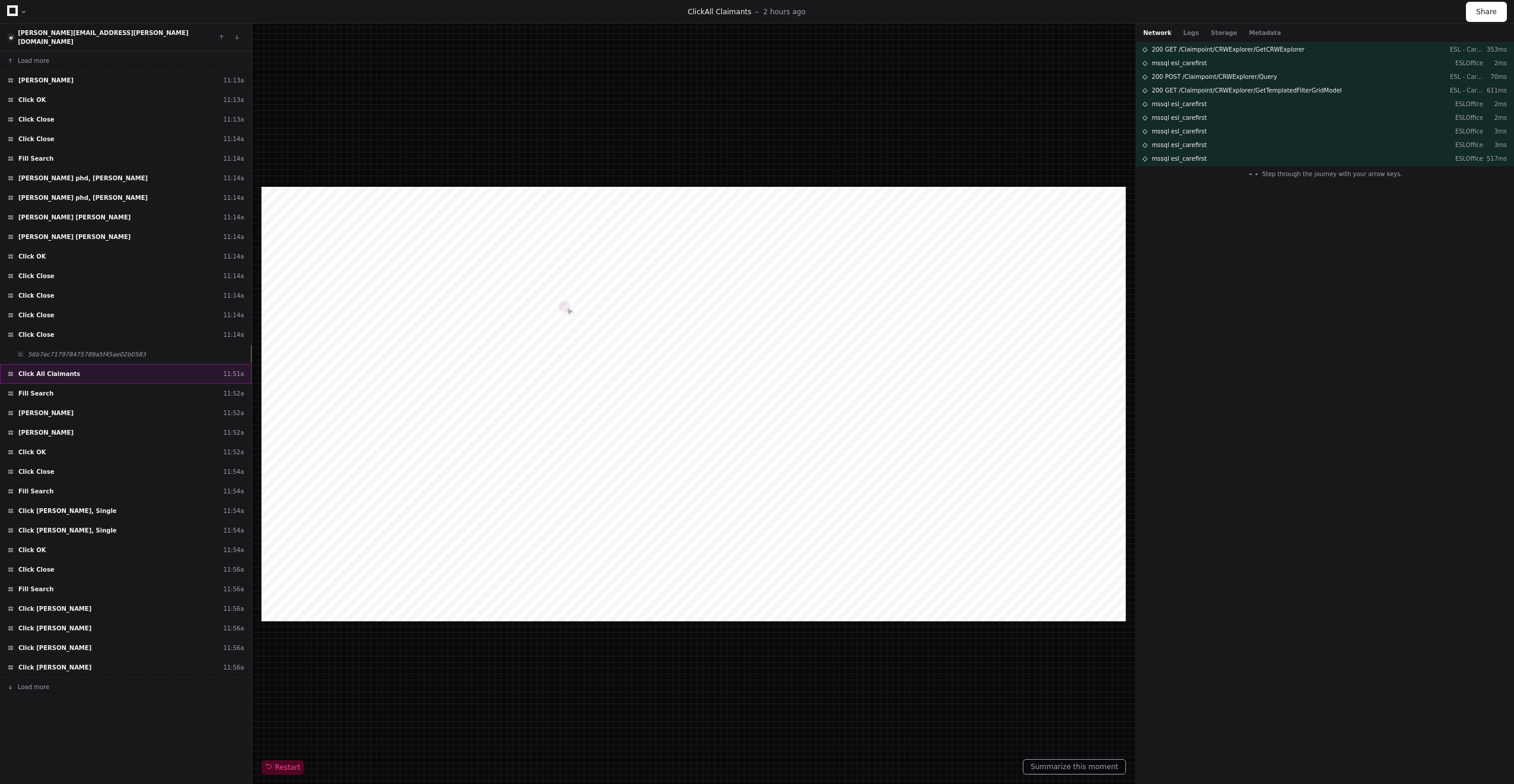
click at [113, 366] on div "Click All Claimants 11:51a" at bounding box center [125, 373] width 251 height 19
click at [109, 384] on div "Fill Search 11:52a" at bounding box center [125, 393] width 251 height 19
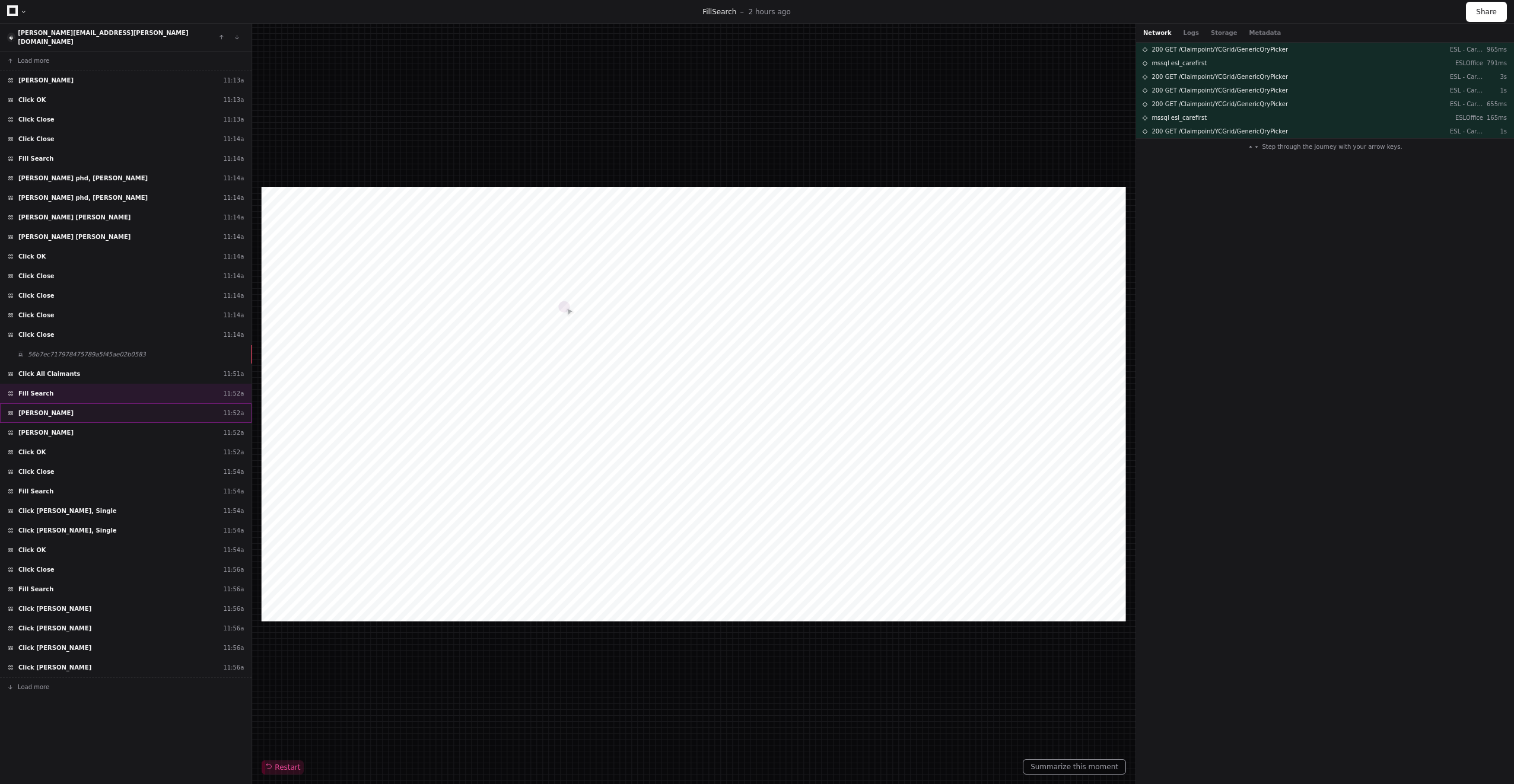
click at [109, 403] on div "Click Barnett, Christophe 11:52a" at bounding box center [125, 412] width 251 height 19
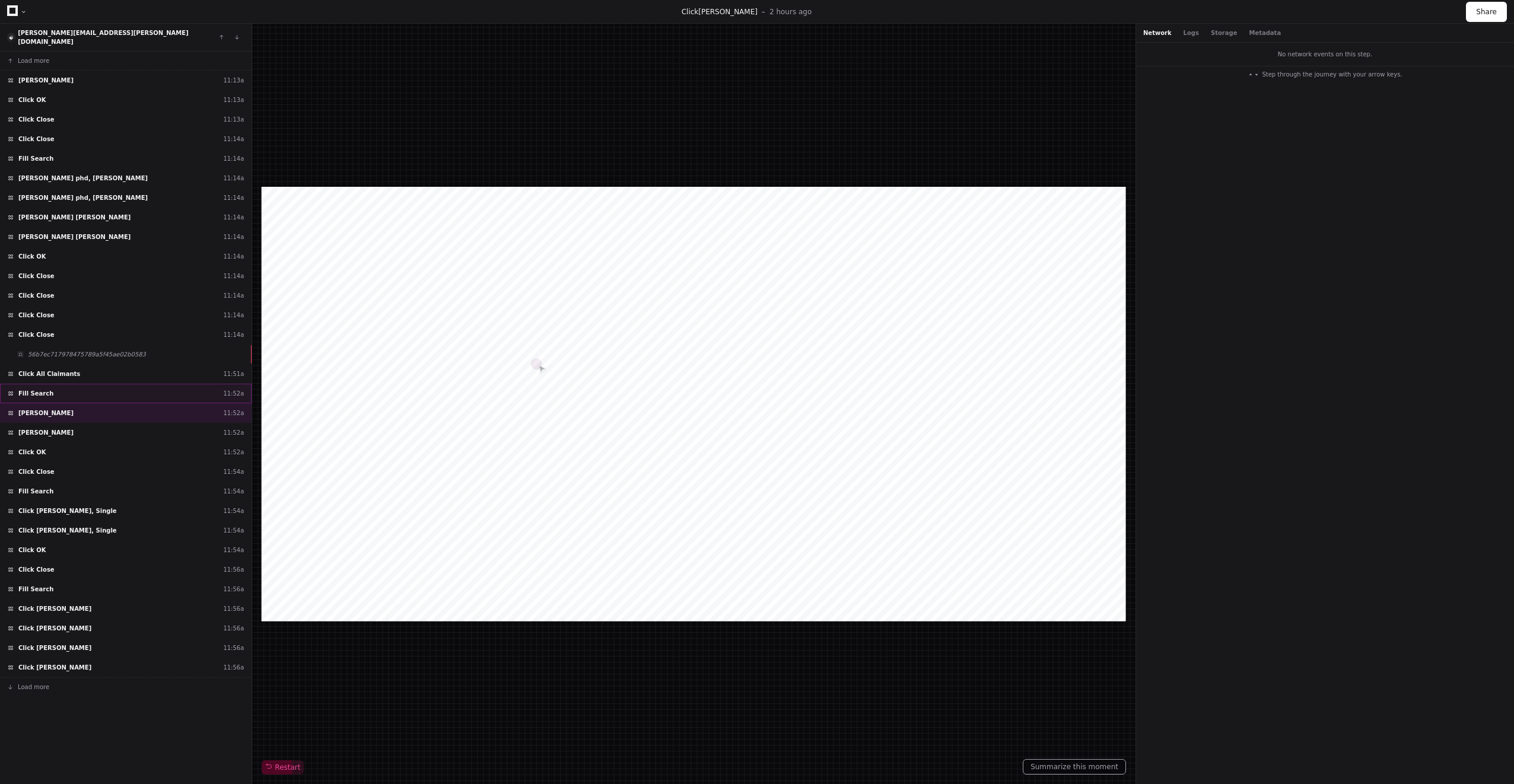
click at [95, 384] on div "Fill Search 11:52a" at bounding box center [125, 393] width 251 height 19
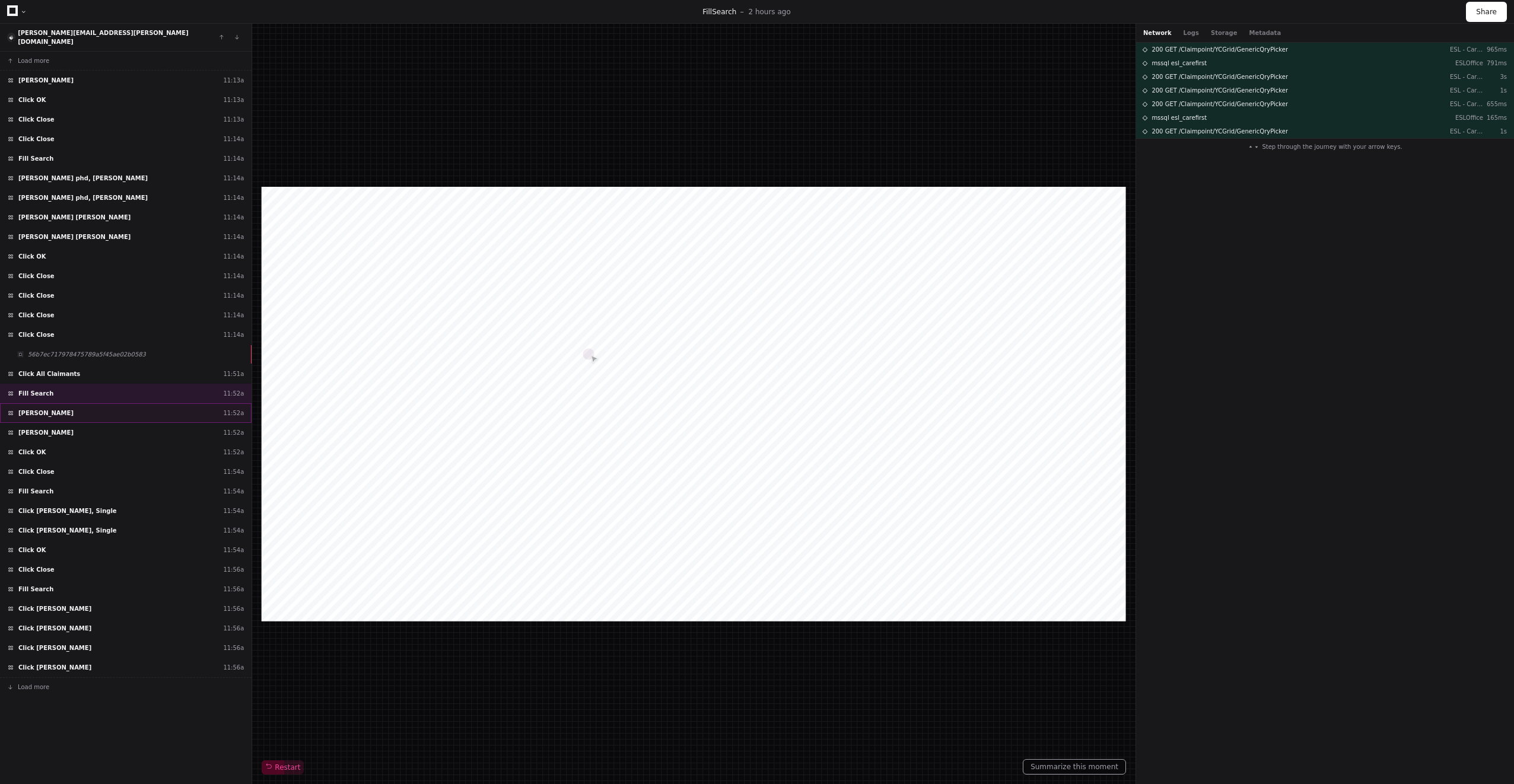
click at [73, 409] on span "Click Barnett, Christophe" at bounding box center [46, 413] width 55 height 9
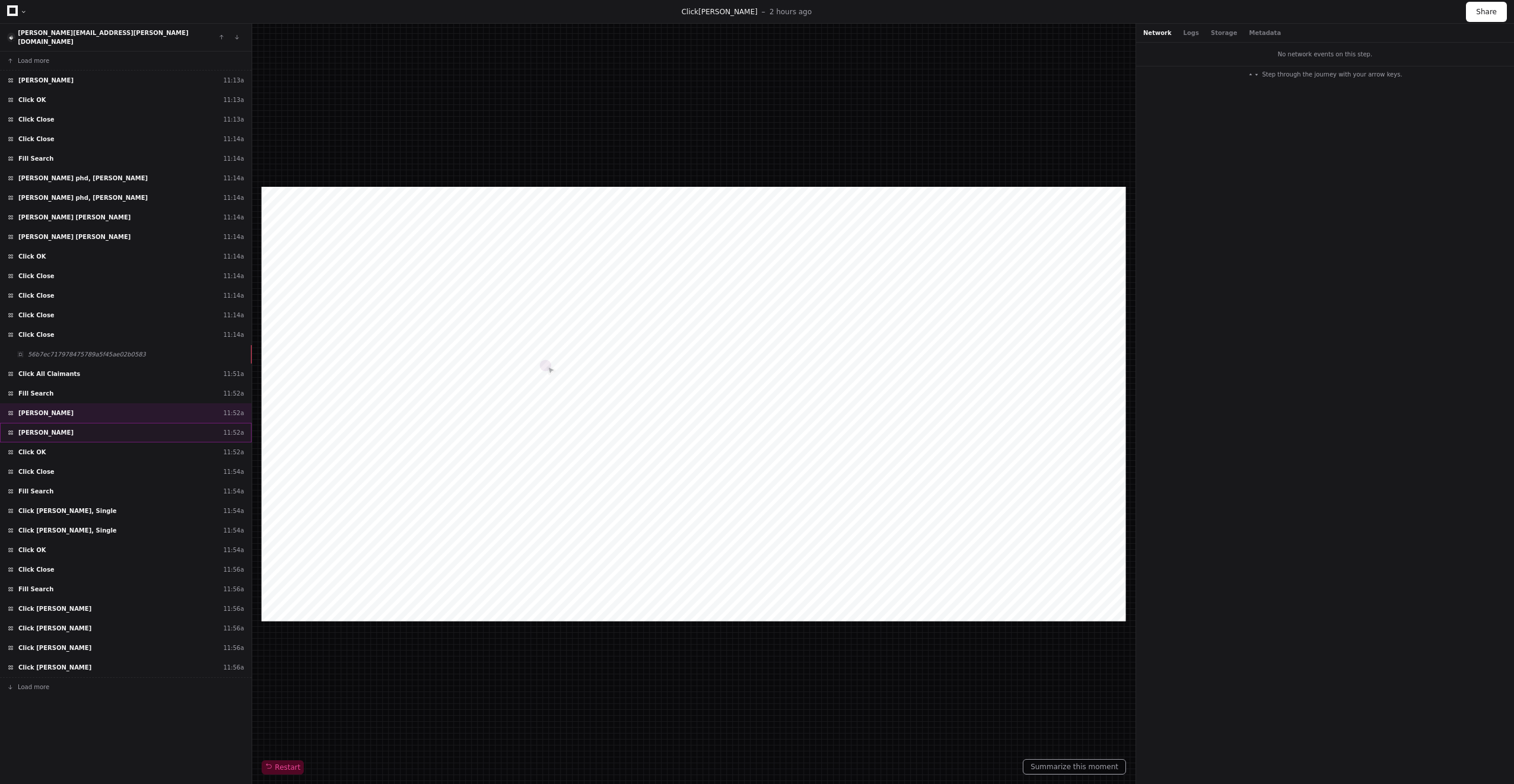
click at [97, 423] on div "Click Barnett, Christophe 11:52a" at bounding box center [125, 432] width 251 height 19
click at [77, 485] on div "Fill Search 11:54a" at bounding box center [125, 490] width 251 height 19
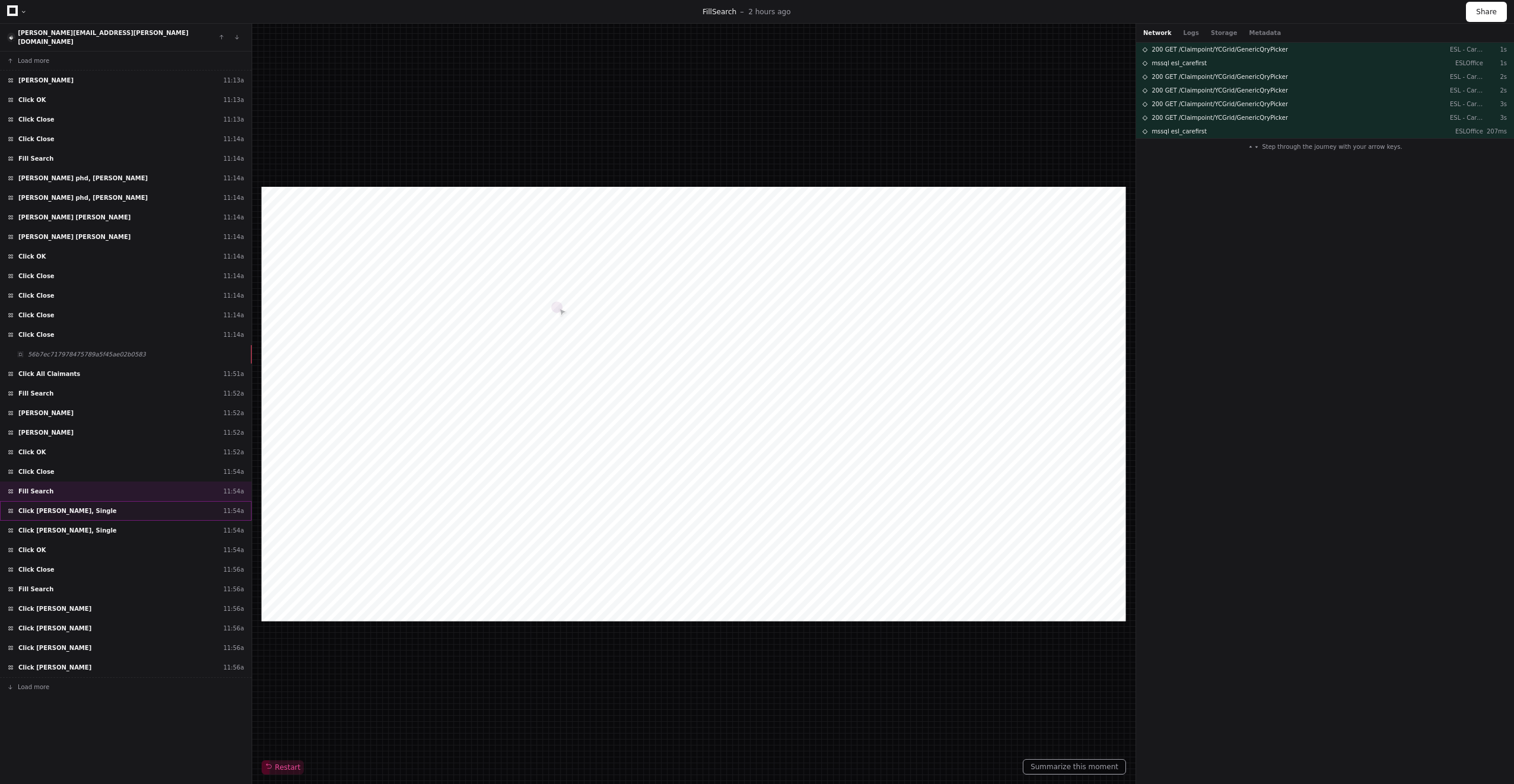
click at [86, 509] on div "Click Barrera boteo, Single 11:54a" at bounding box center [125, 511] width 251 height 19
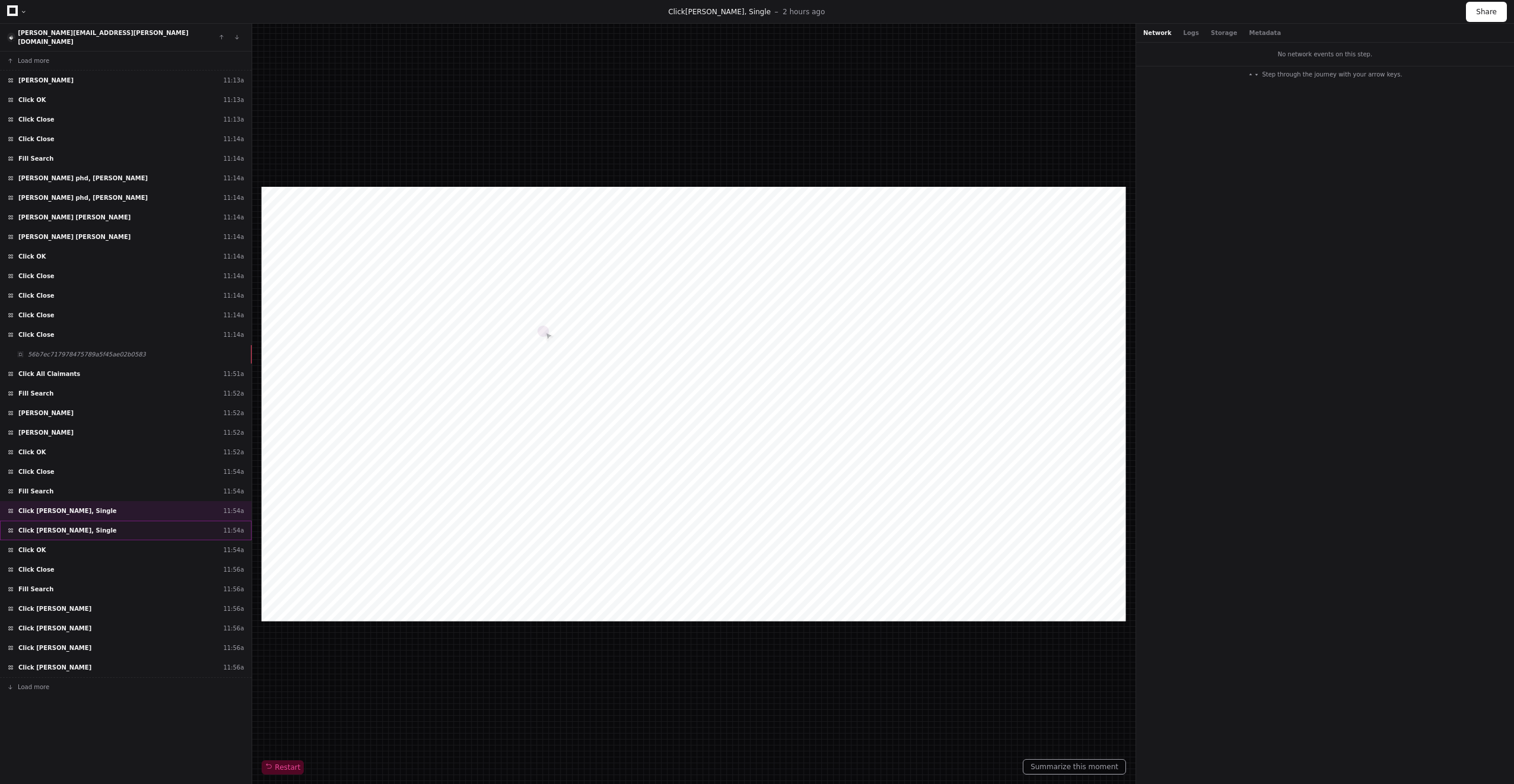
click at [86, 521] on div "Click Barrera boteo, Single 11:54a" at bounding box center [125, 530] width 251 height 19
click at [66, 545] on div "Click OK 11:54a" at bounding box center [125, 549] width 251 height 19
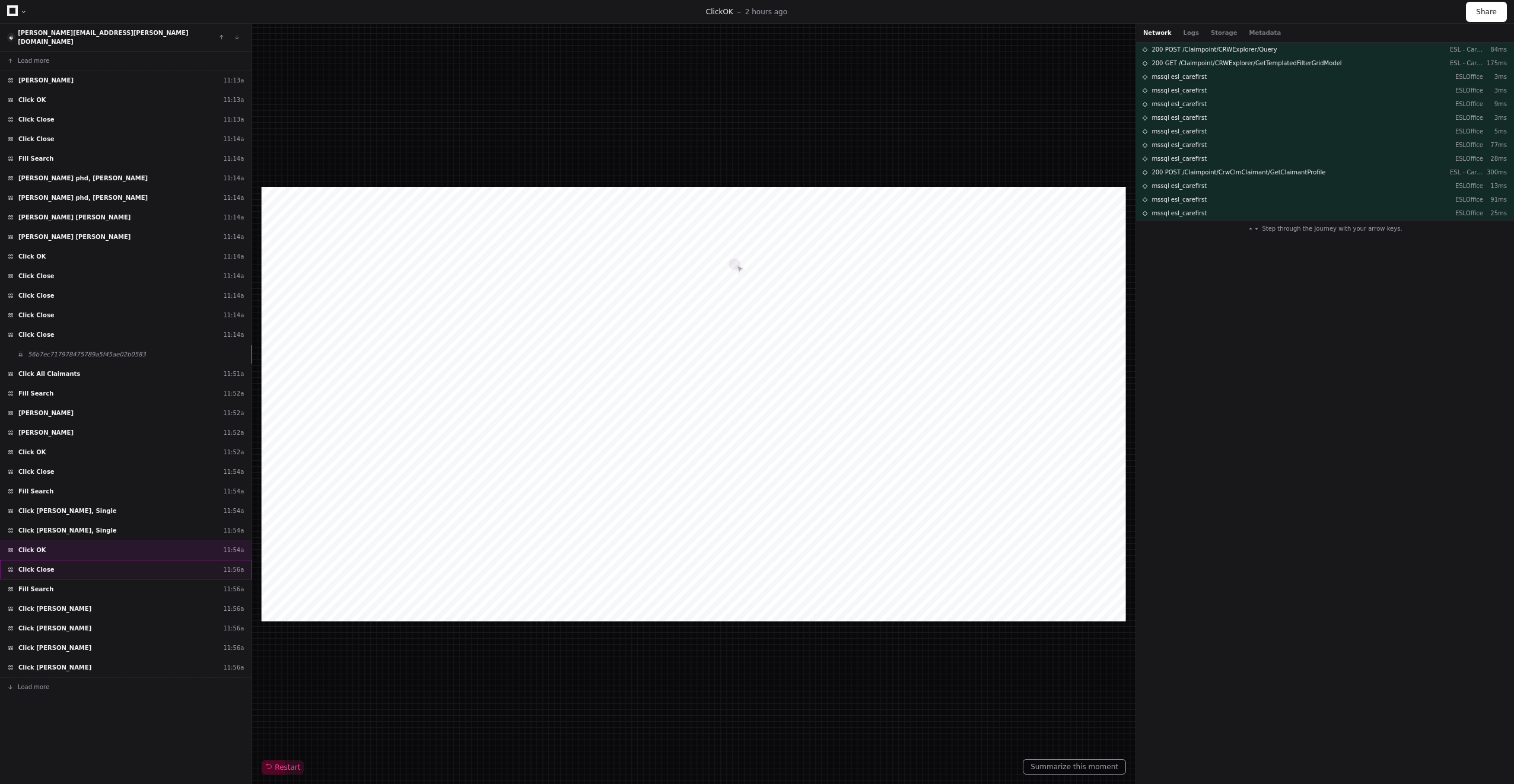
click at [60, 560] on div "Click Close 11:56a" at bounding box center [125, 569] width 251 height 19
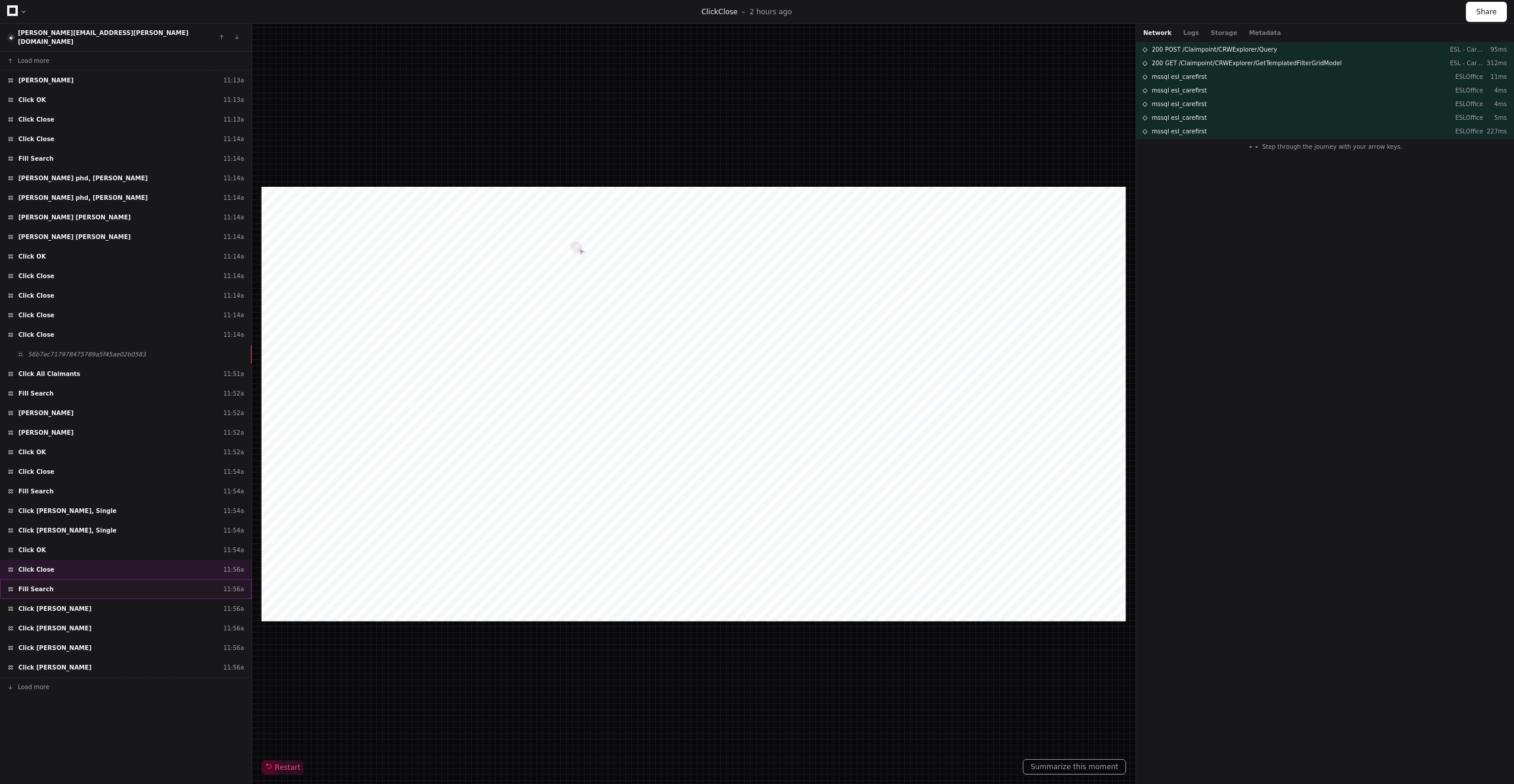
click at [63, 579] on div "Fill Search 11:56a" at bounding box center [125, 589] width 251 height 19
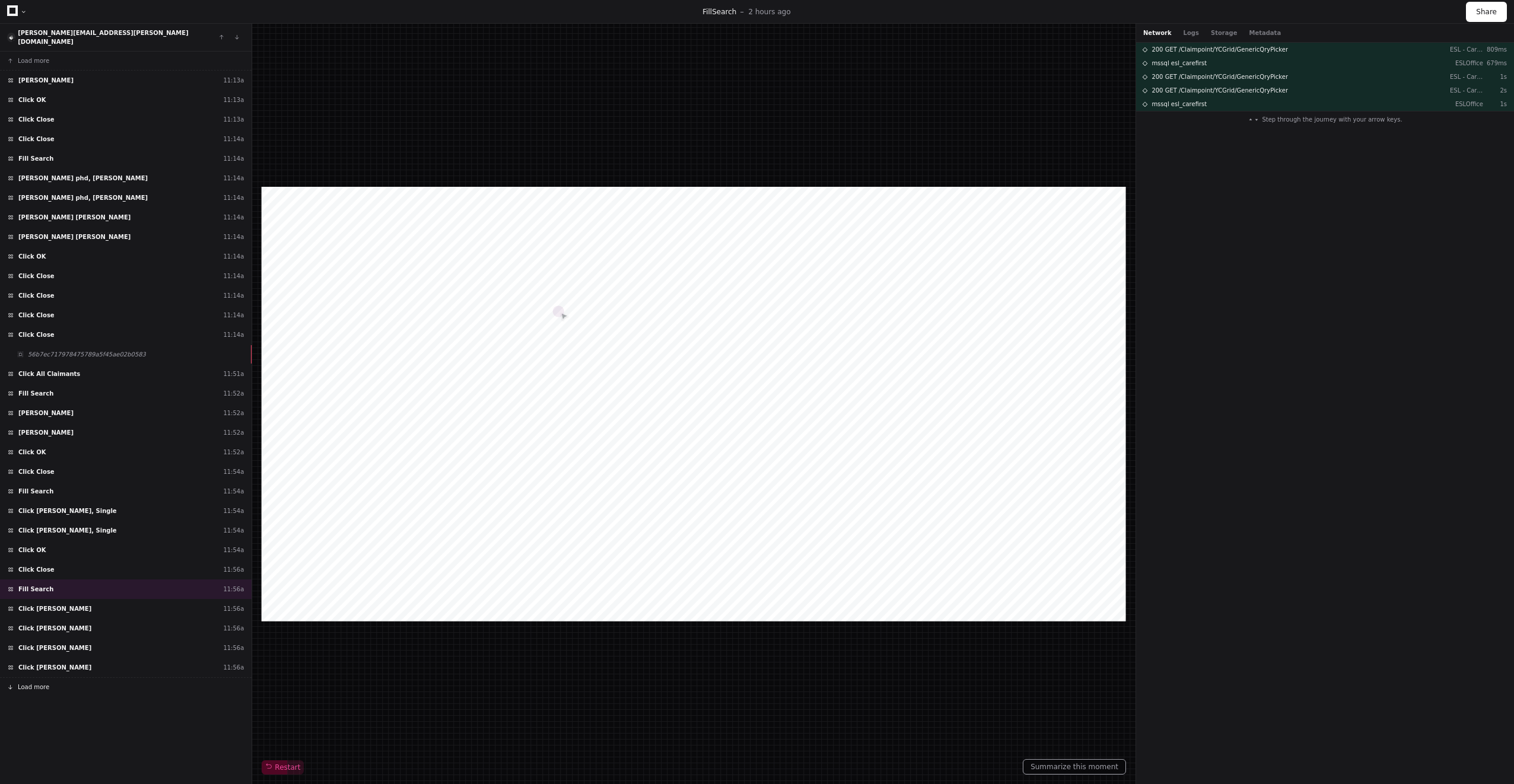
click at [39, 682] on span "Load more" at bounding box center [33, 687] width 32 height 9
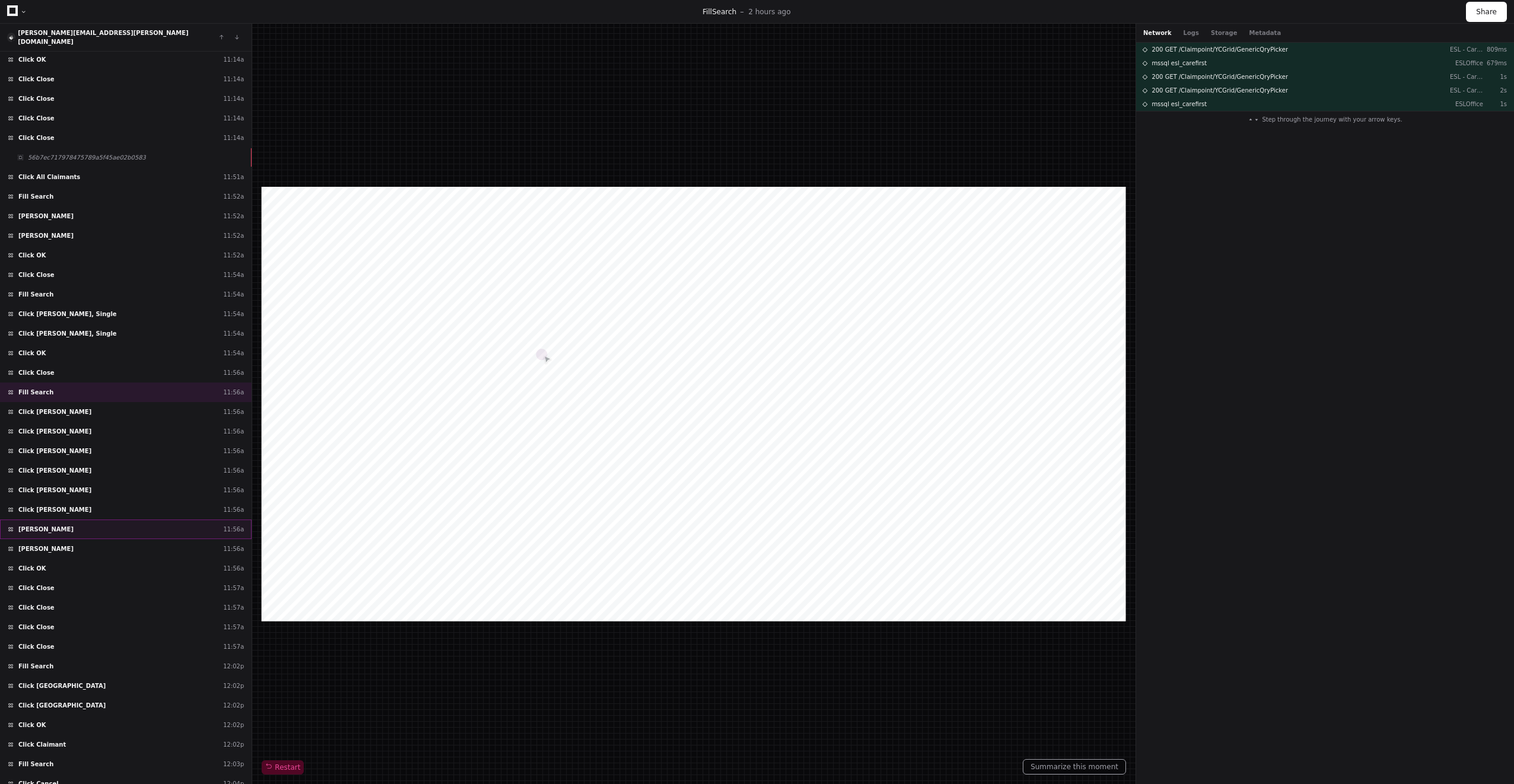
click at [53, 519] on div "Click Barua, Sumitra 11:56a" at bounding box center [125, 528] width 251 height 19
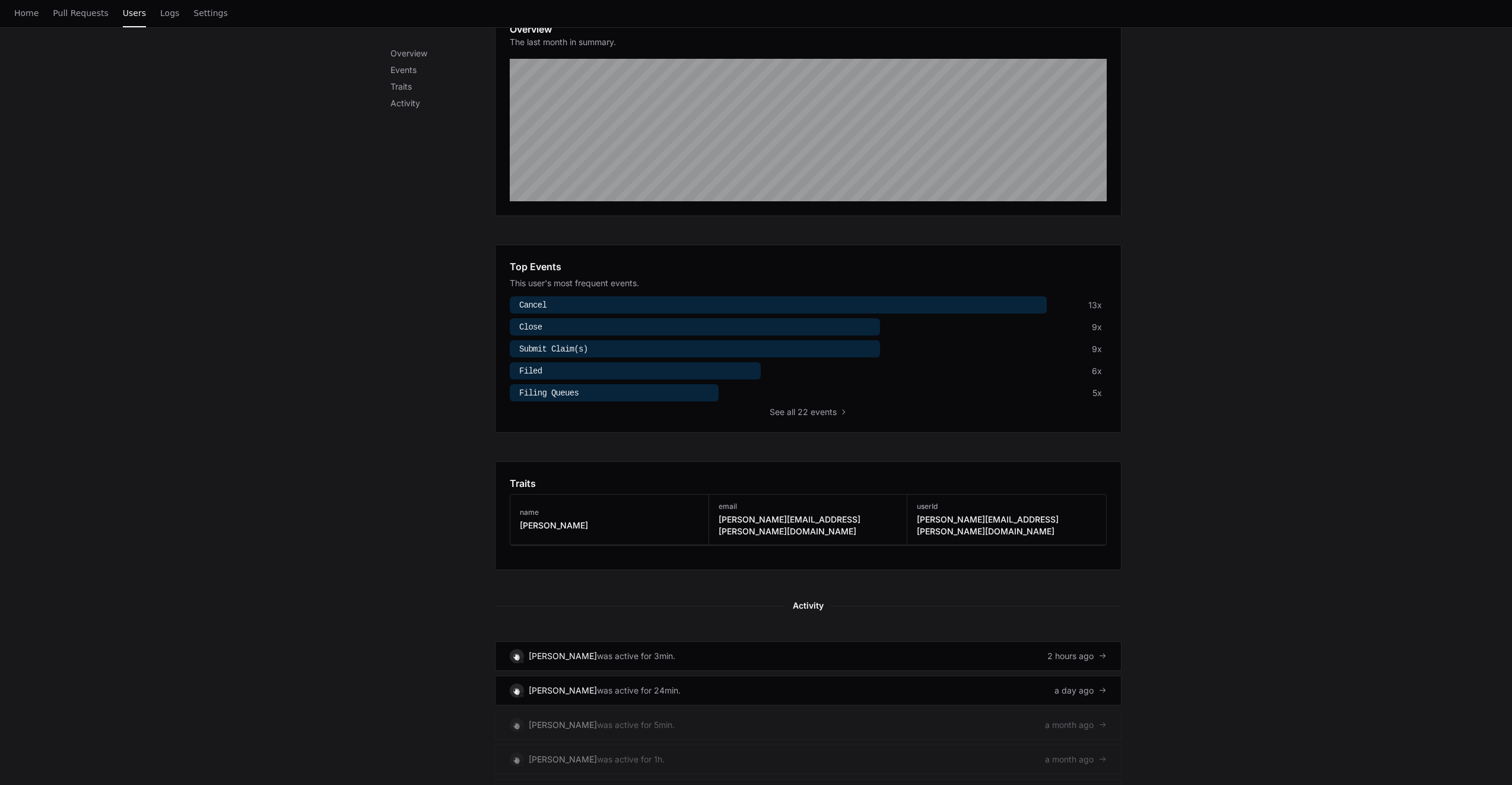
scroll to position [283, 0]
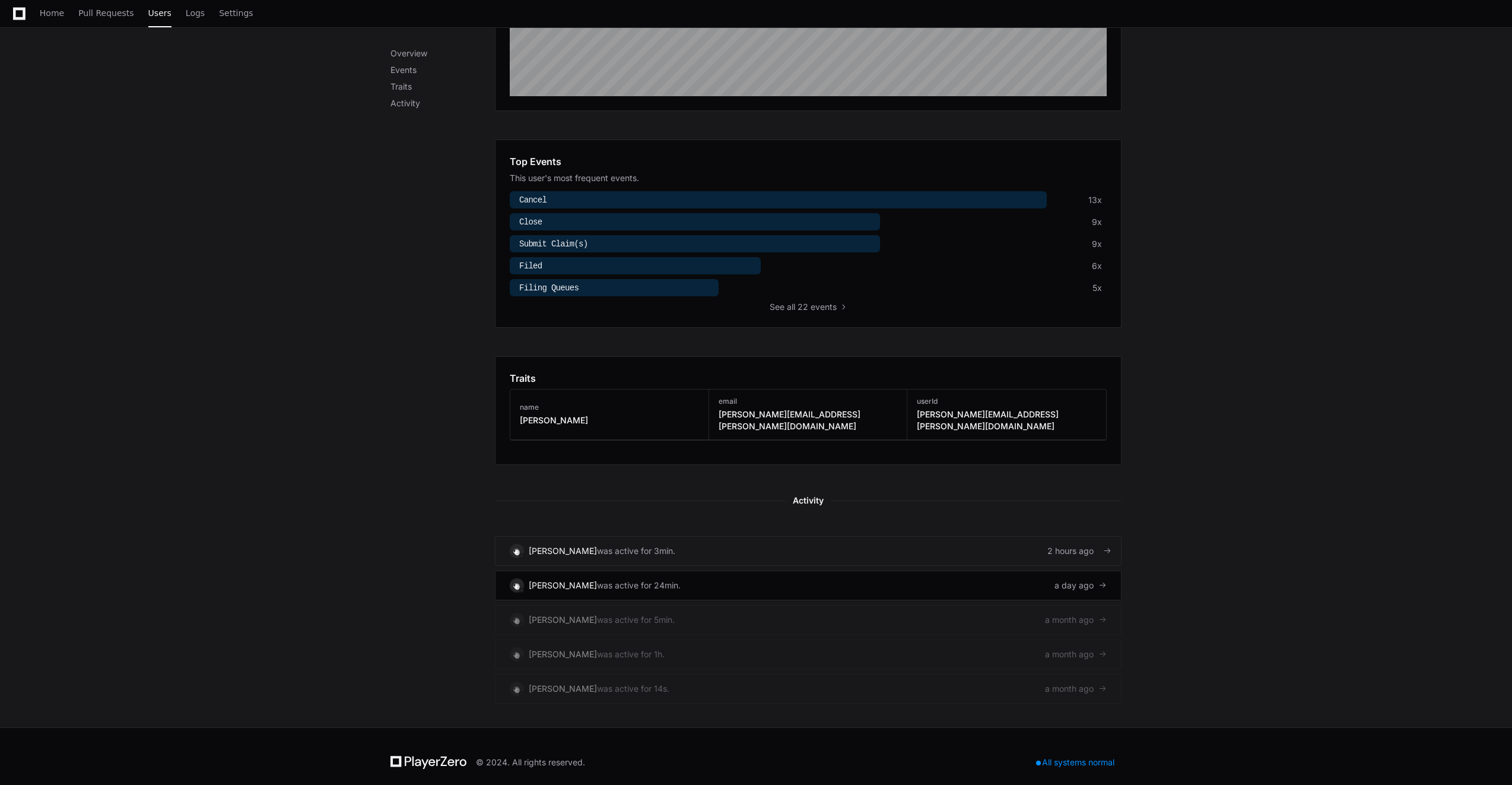
click at [659, 538] on link "[PERSON_NAME] was active for 3min. 2 hours ago" at bounding box center [808, 551] width 626 height 29
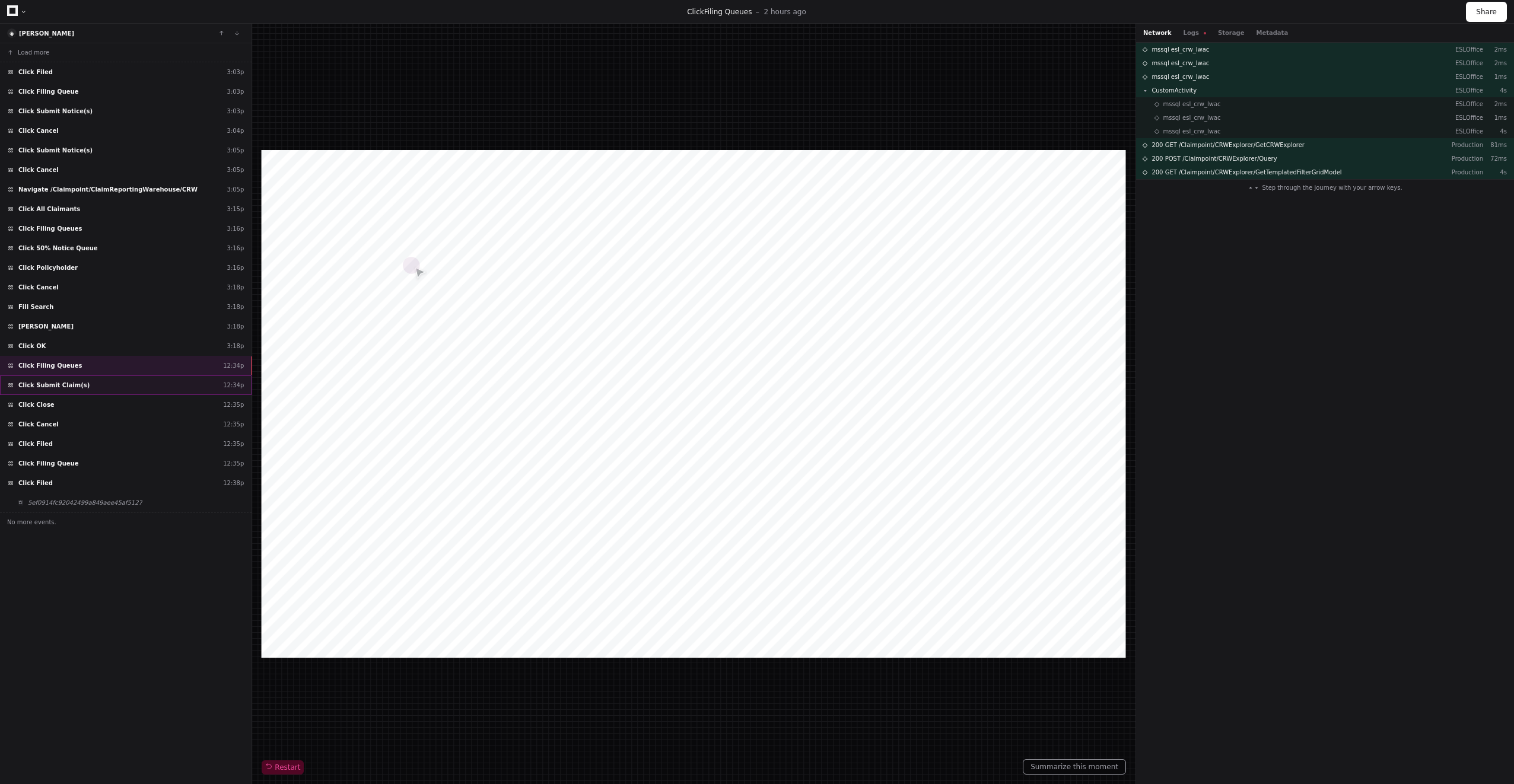
click at [114, 385] on div "Click Submit Claim(s) 12:34p" at bounding box center [125, 385] width 251 height 19
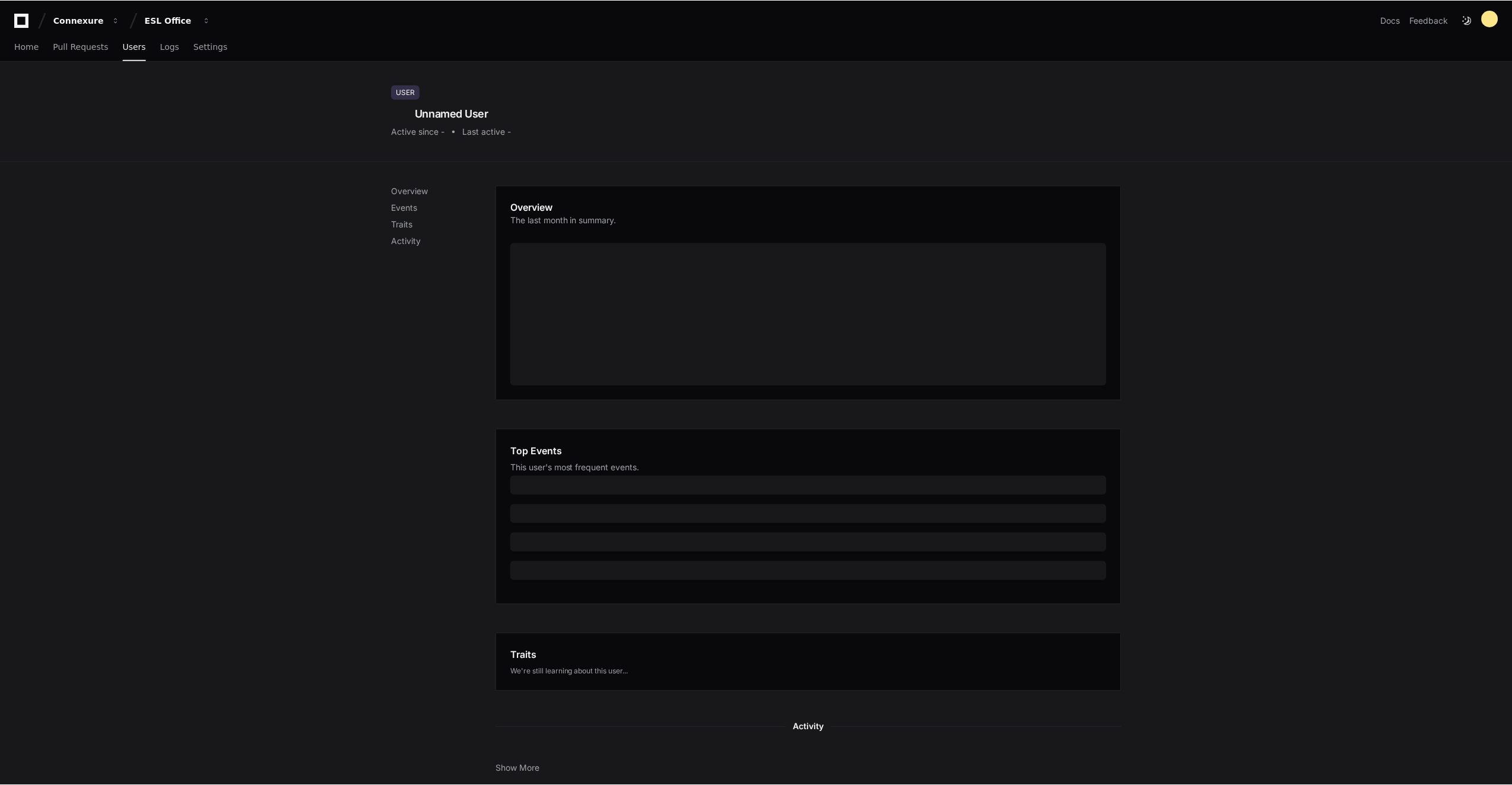
scroll to position [231, 0]
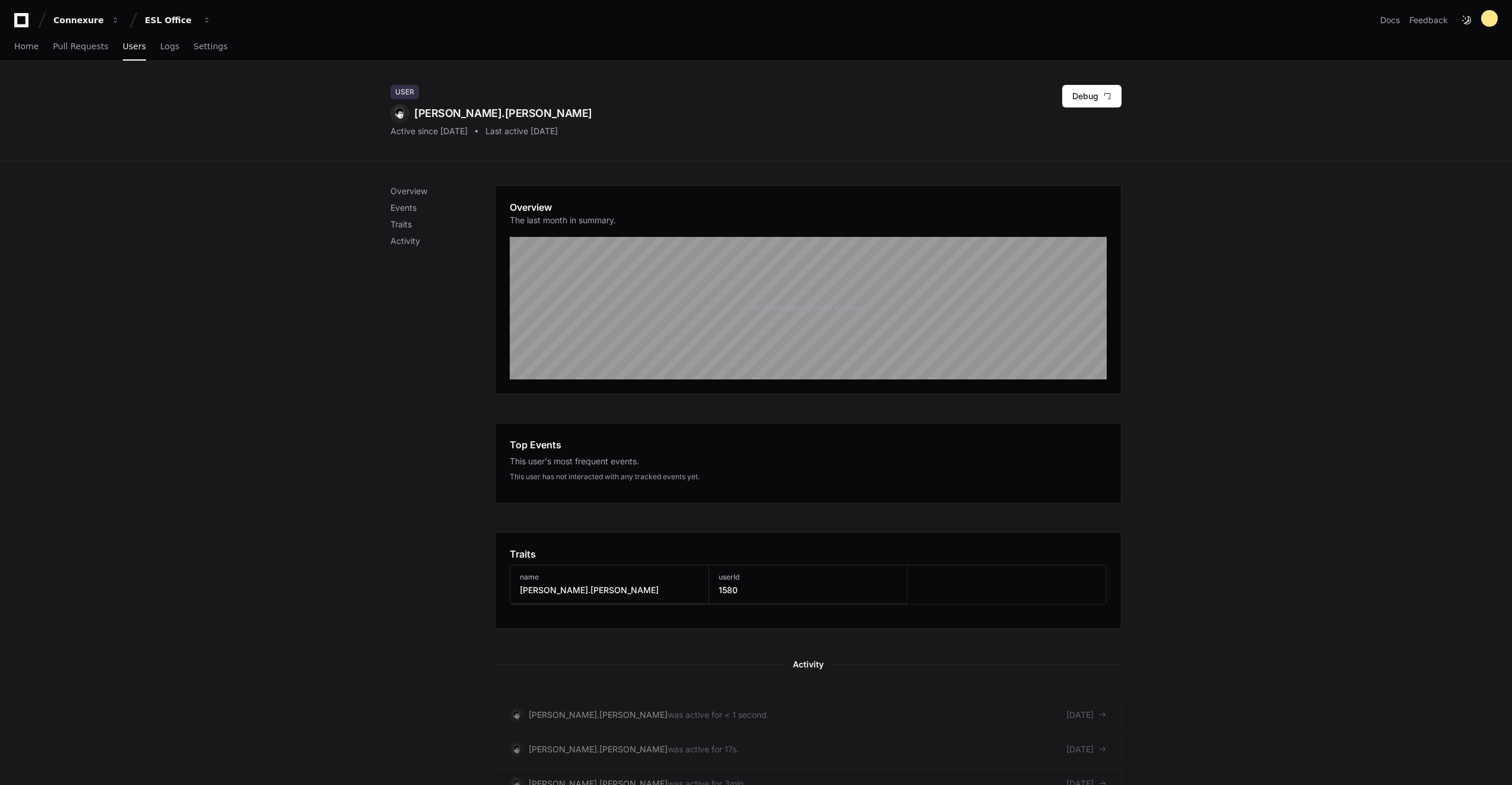
scroll to position [237, 0]
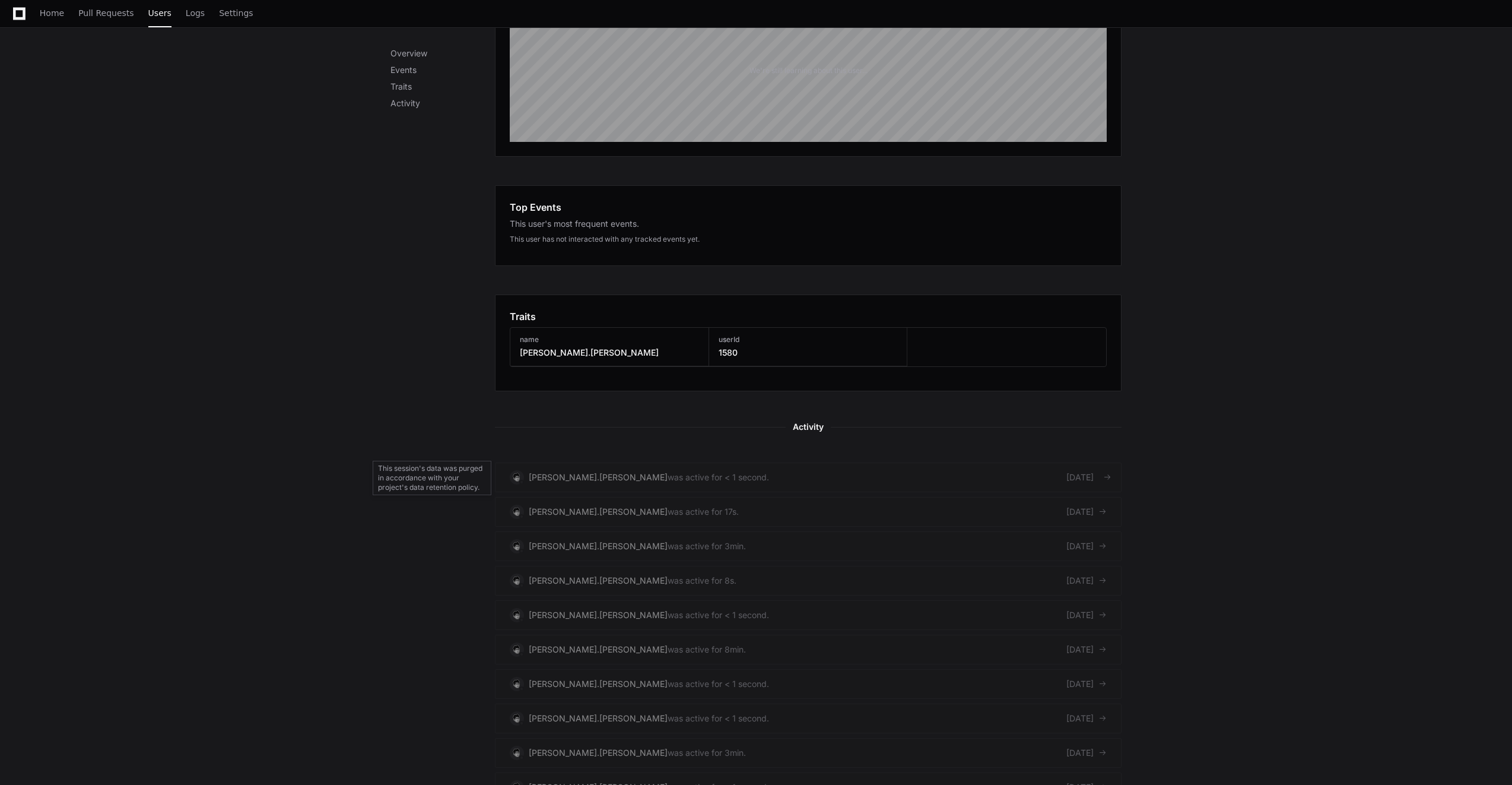
click at [813, 479] on link "[PERSON_NAME].[PERSON_NAME] was active for < 1 second. [DATE]" at bounding box center [808, 477] width 626 height 29
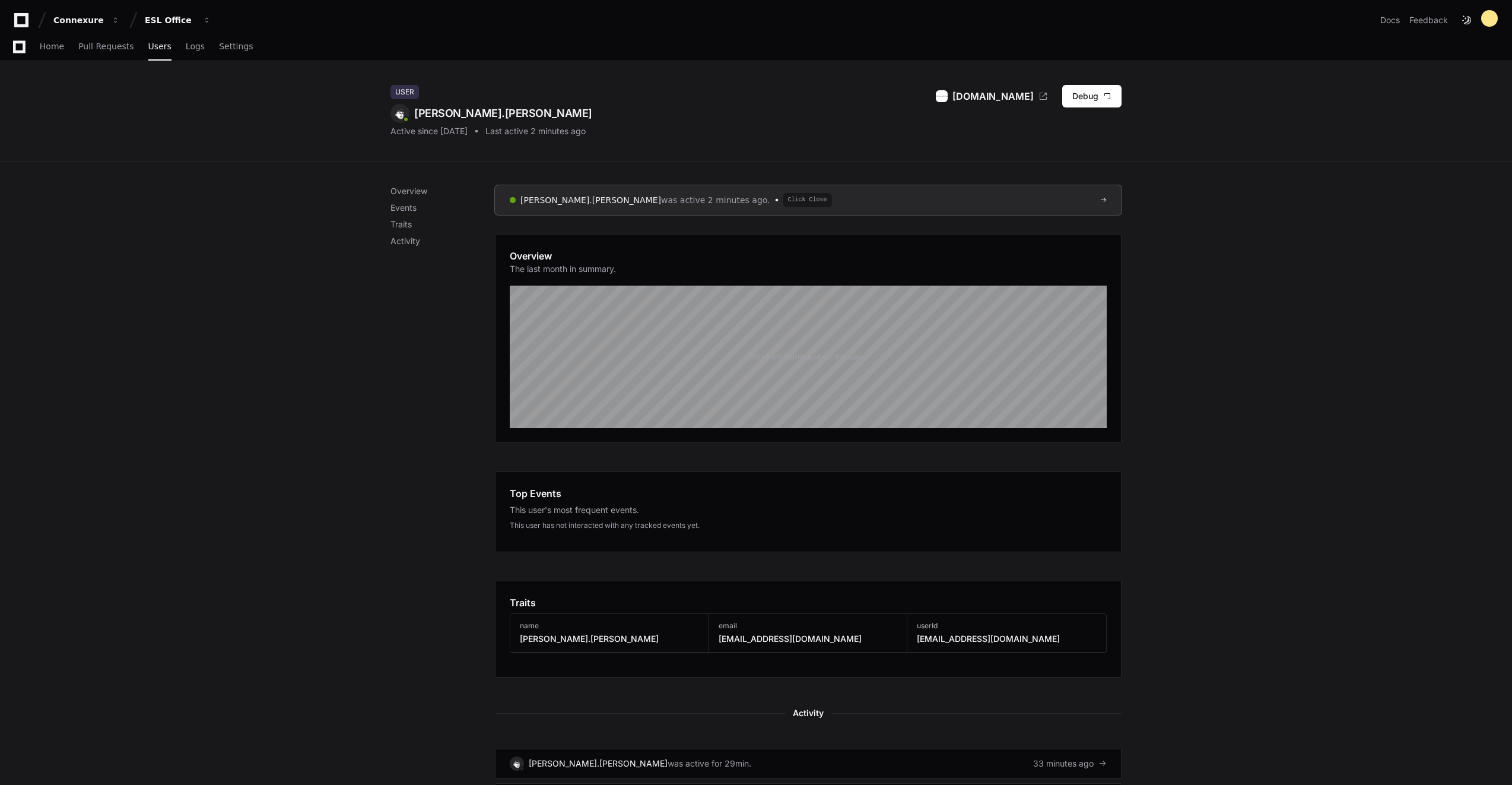
scroll to position [357, 0]
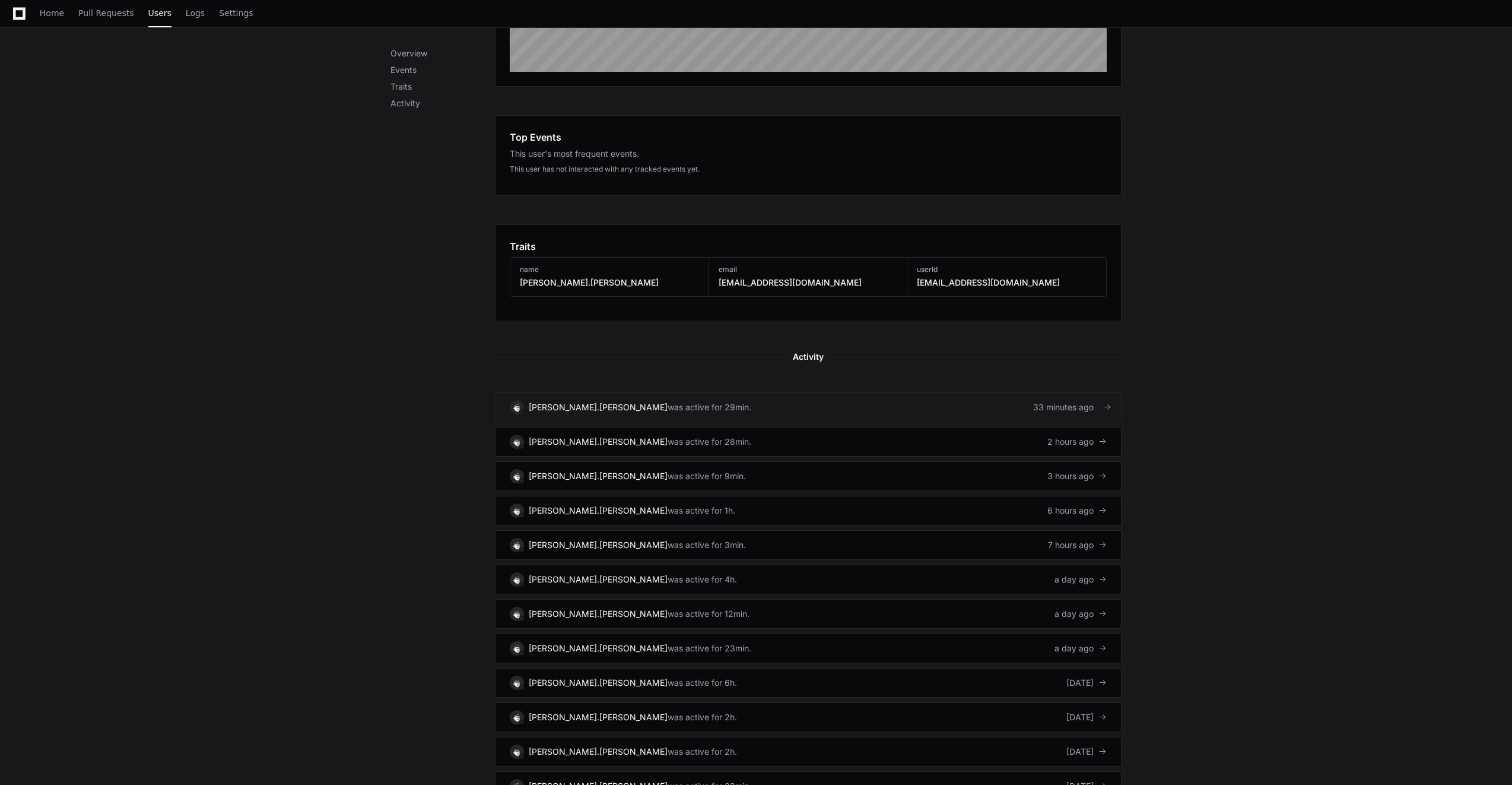
click at [698, 398] on link "pranav.pingili was active for 29min. 33 minutes ago" at bounding box center [808, 407] width 626 height 29
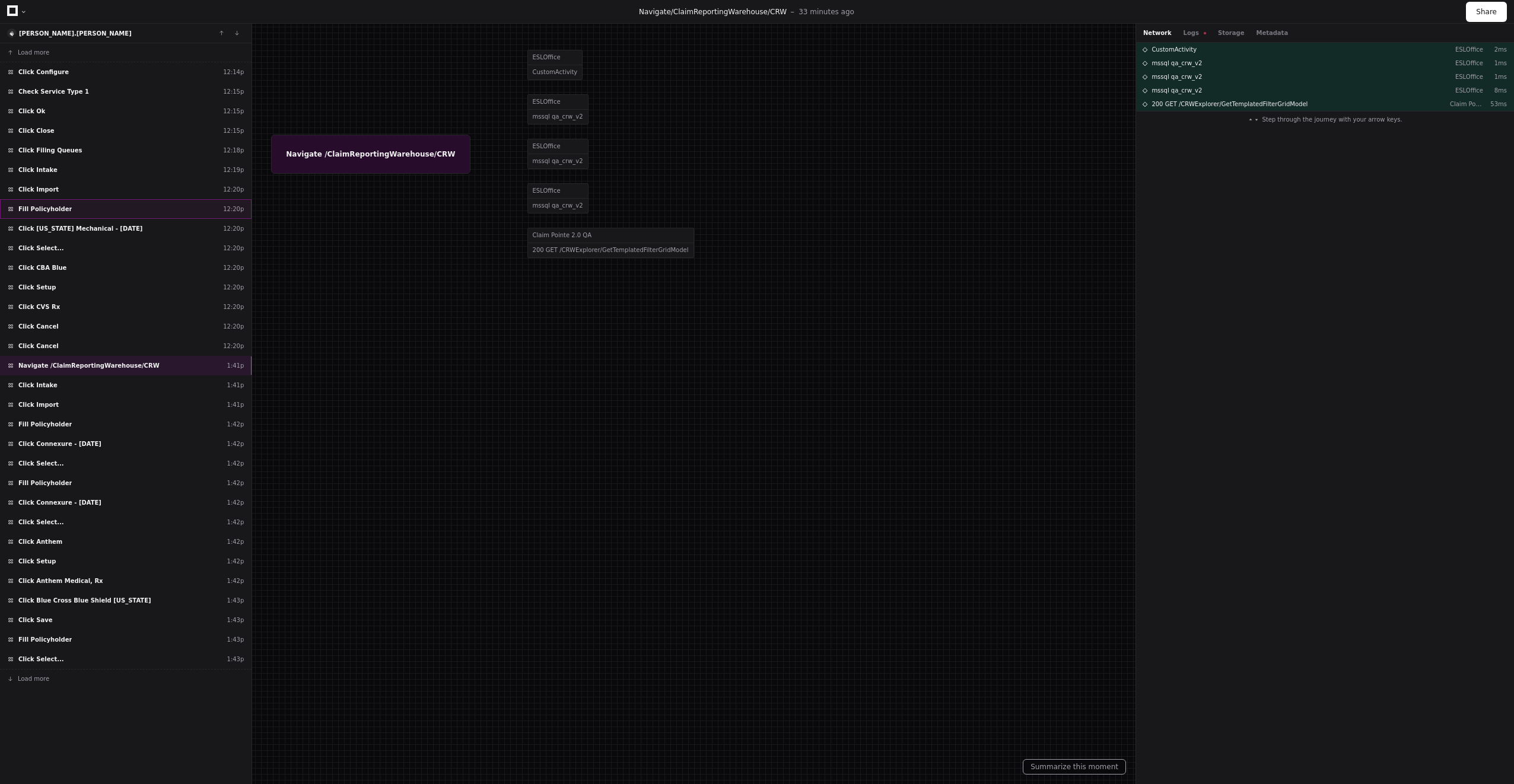
click at [77, 204] on div "Fill Policyholder 12:20p" at bounding box center [125, 209] width 251 height 19
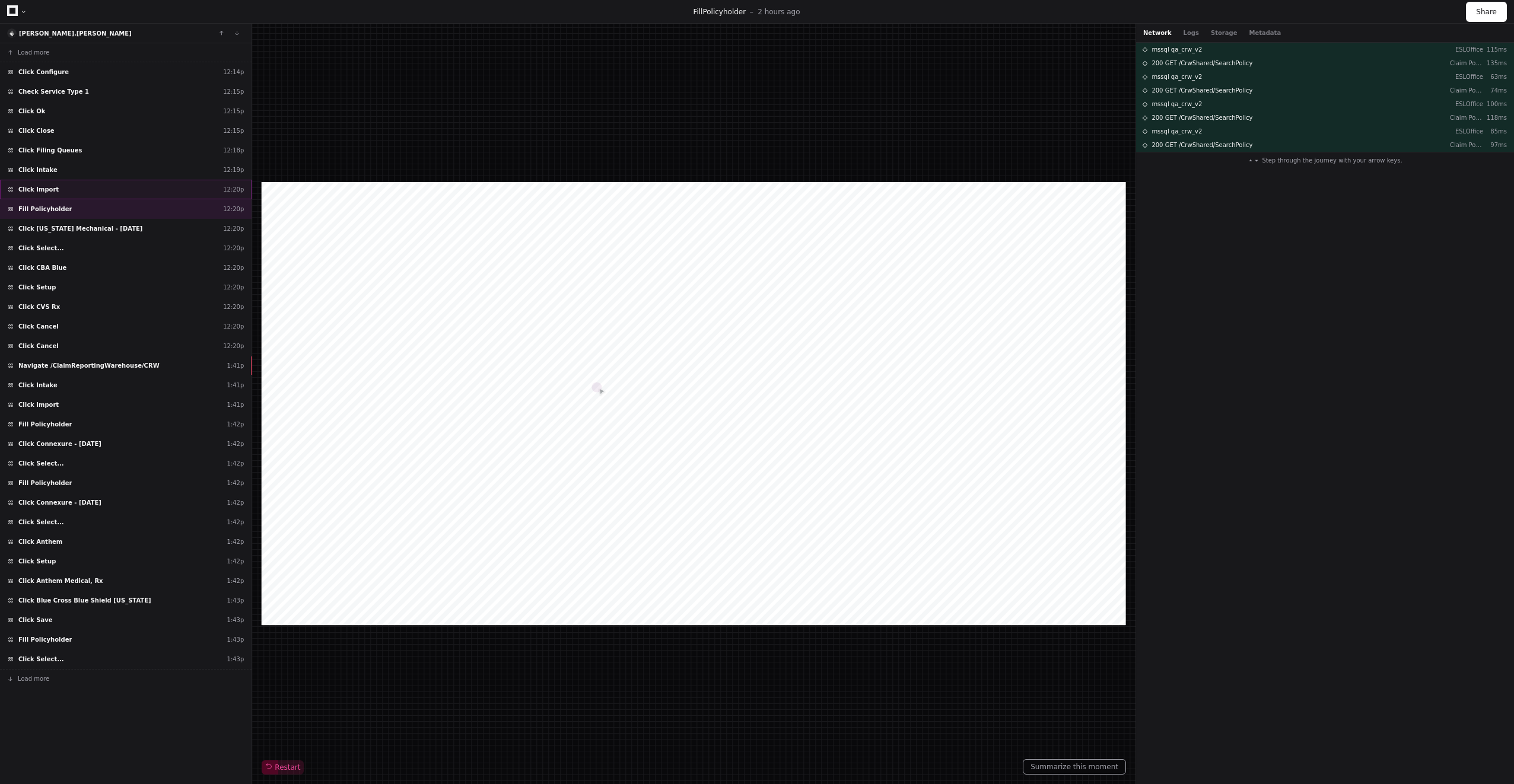
click at [105, 192] on div "Click Import 12:20p" at bounding box center [125, 189] width 251 height 19
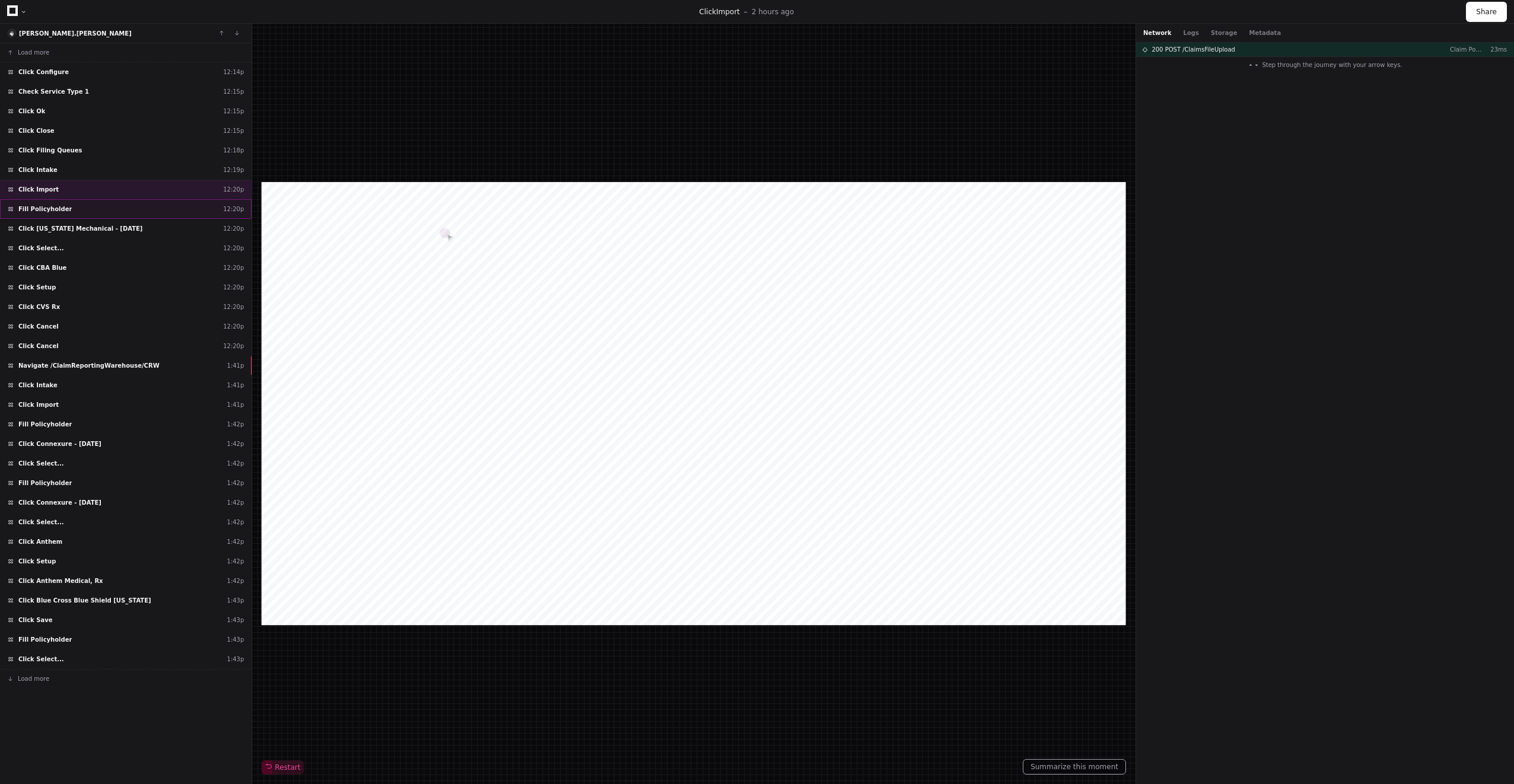
click at [134, 206] on div "Fill Policyholder 12:20p" at bounding box center [125, 209] width 251 height 19
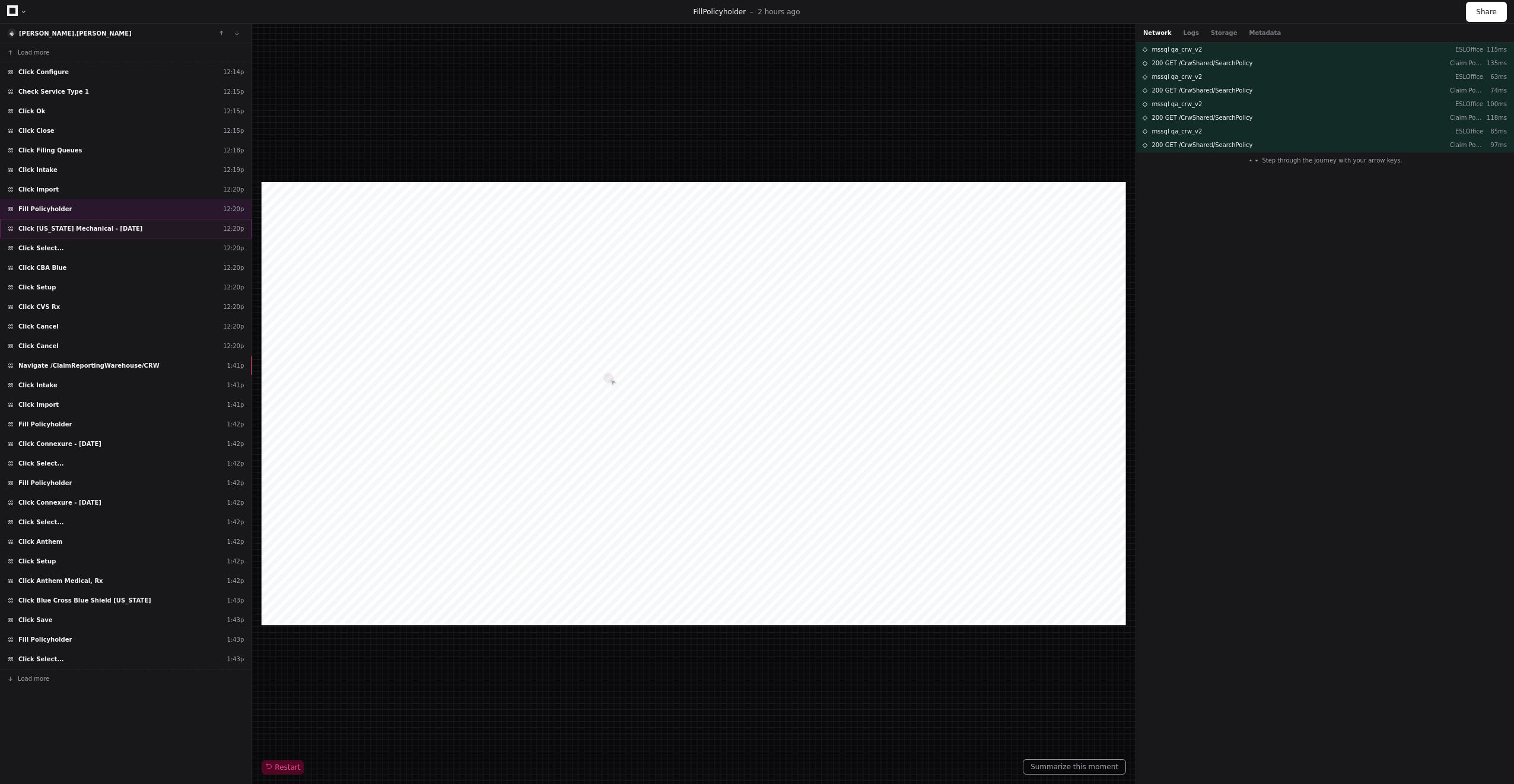
click at [153, 232] on div "Click Vermont Mechanical - 01/01/2021 12:20p" at bounding box center [125, 228] width 251 height 19
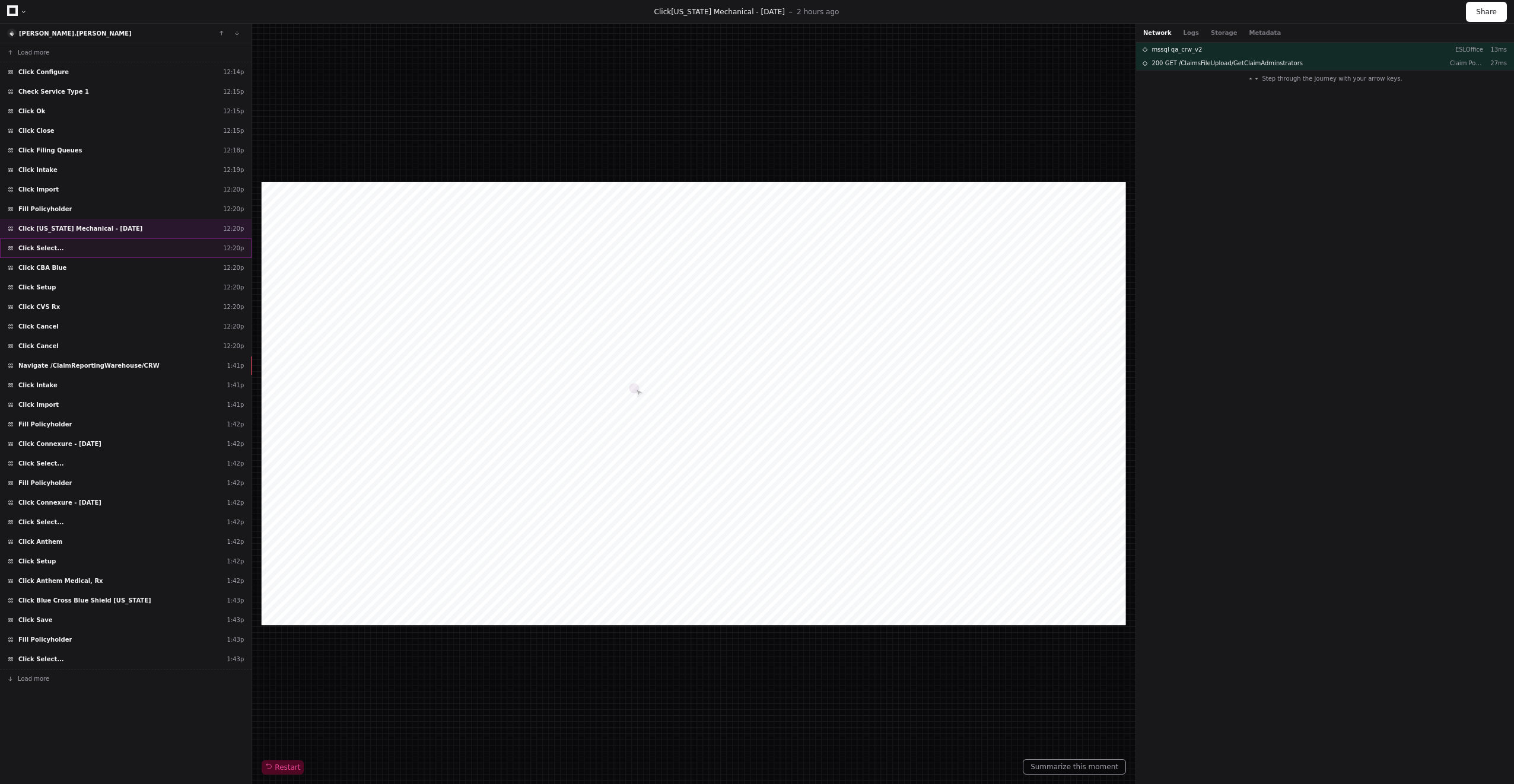
click at [155, 245] on div "Click Select... 12:20p" at bounding box center [125, 248] width 251 height 19
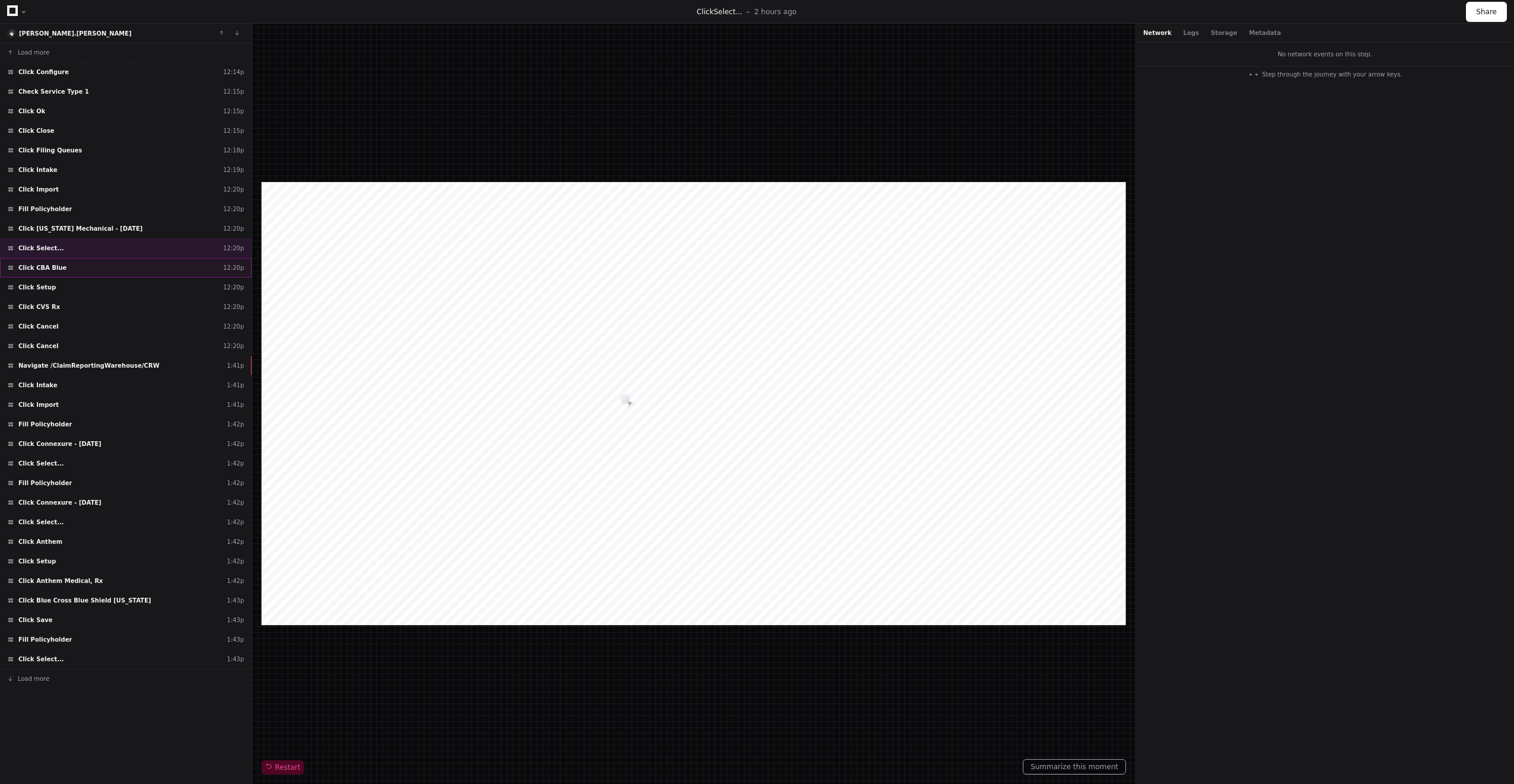
click at [159, 277] on div "Click CBA Blue 12:20p" at bounding box center [125, 267] width 251 height 19
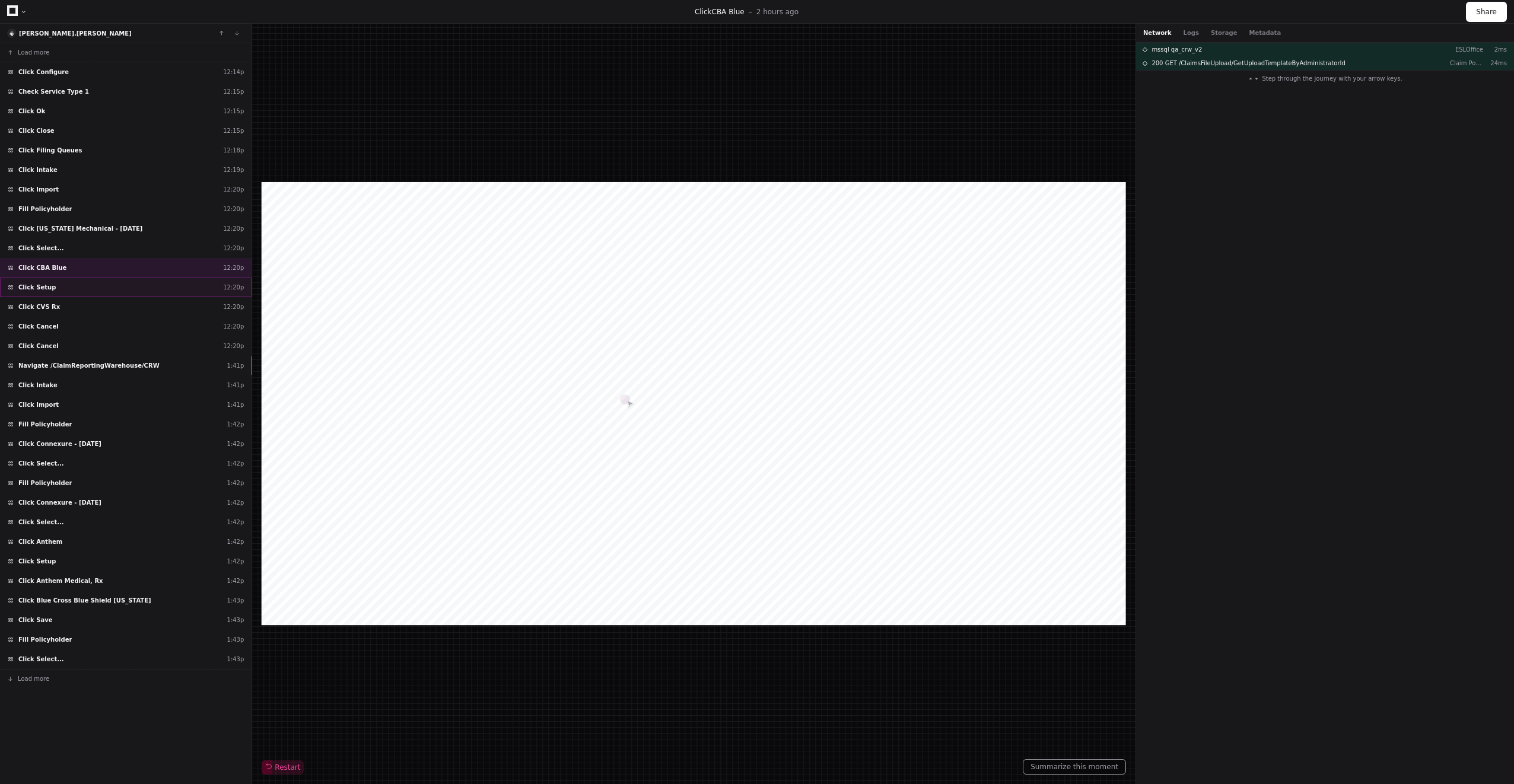
click at [161, 288] on div "Click Setup 12:20p" at bounding box center [125, 287] width 251 height 19
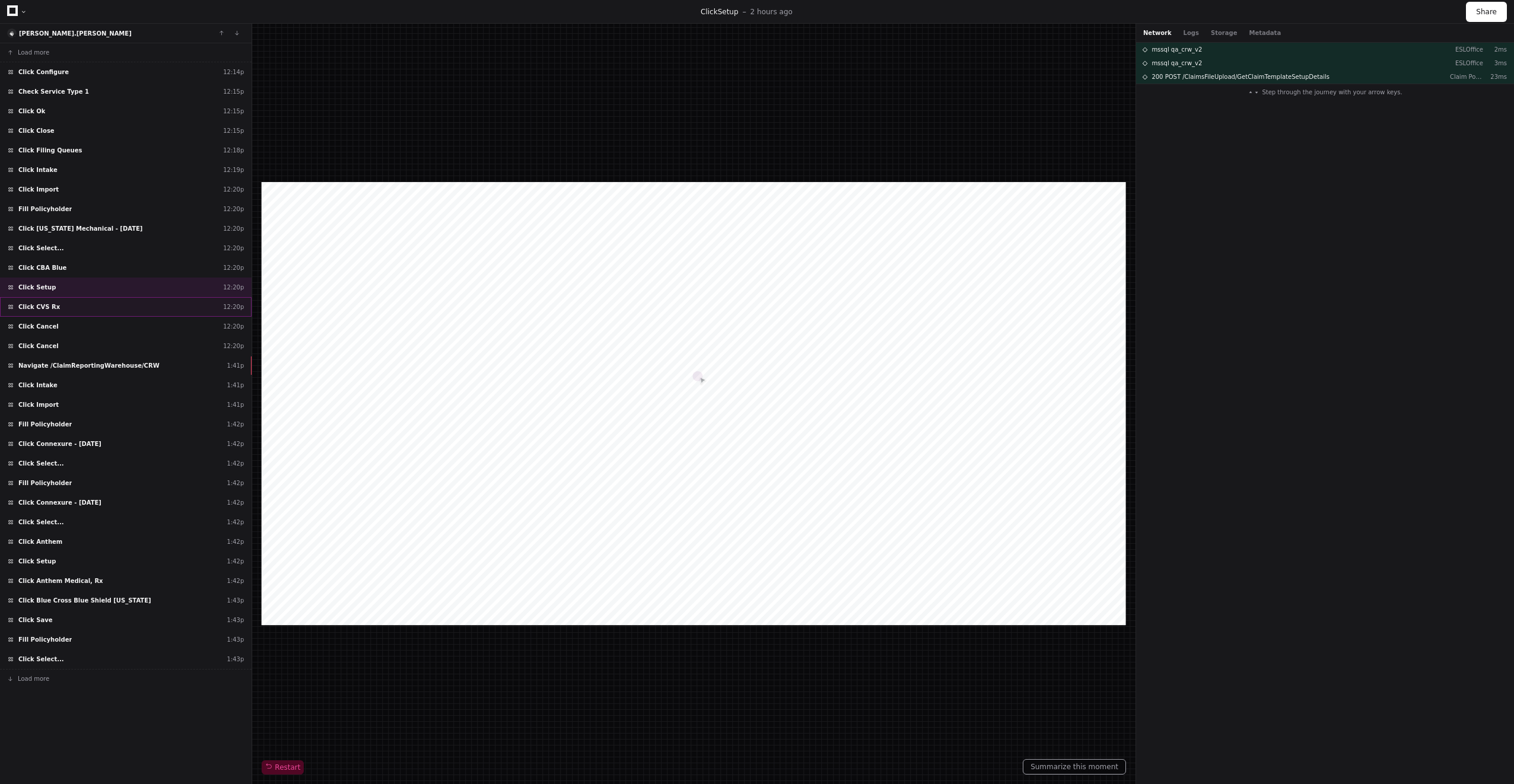
click at [160, 311] on div "Click CVS Rx 12:20p" at bounding box center [125, 307] width 251 height 19
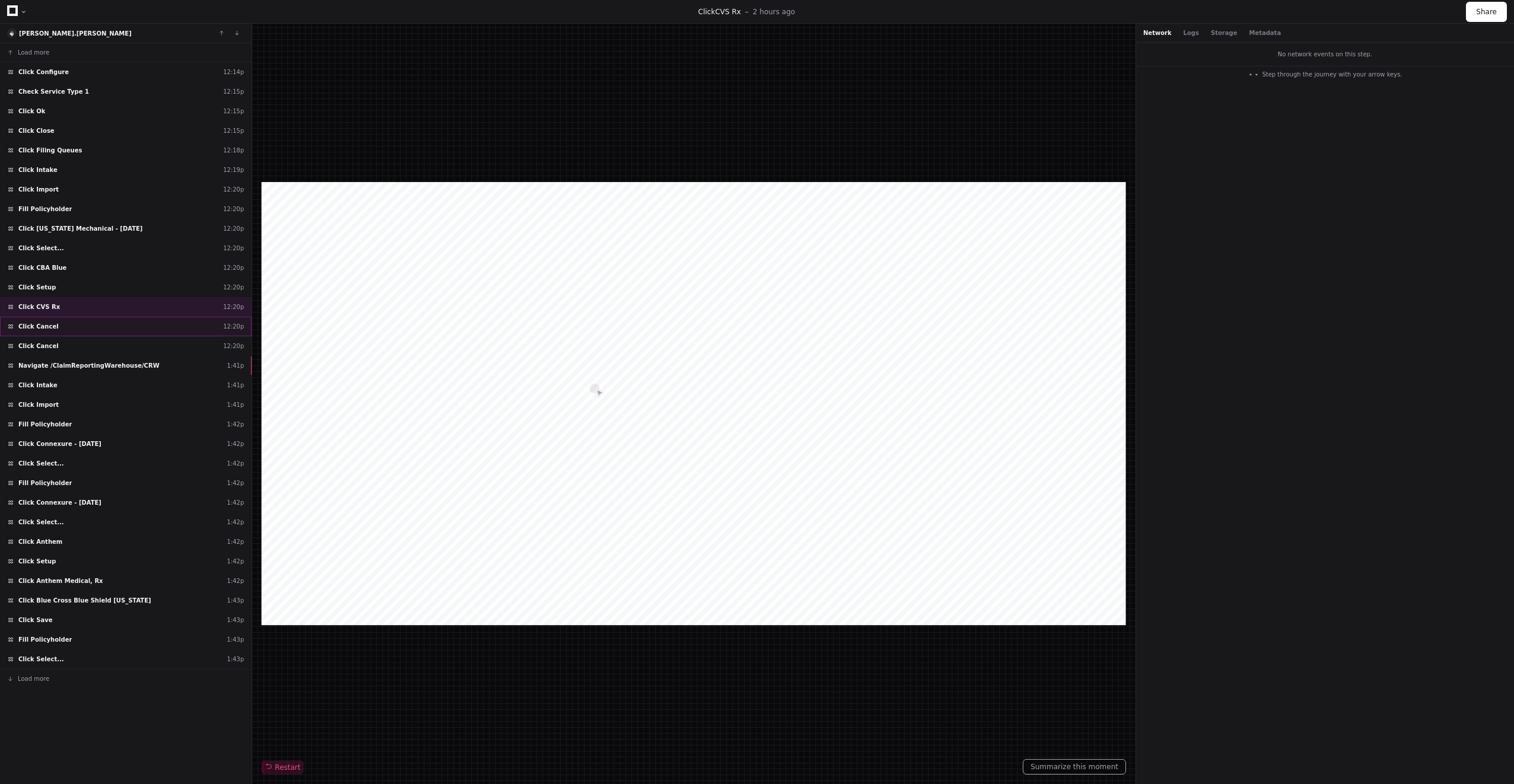
click at [160, 322] on div "Click Cancel 12:20p" at bounding box center [125, 326] width 251 height 19
click at [159, 334] on div "Click Cancel 12:20p" at bounding box center [125, 326] width 251 height 19
click at [138, 417] on div "Fill Policyholder 1:42p" at bounding box center [125, 423] width 251 height 19
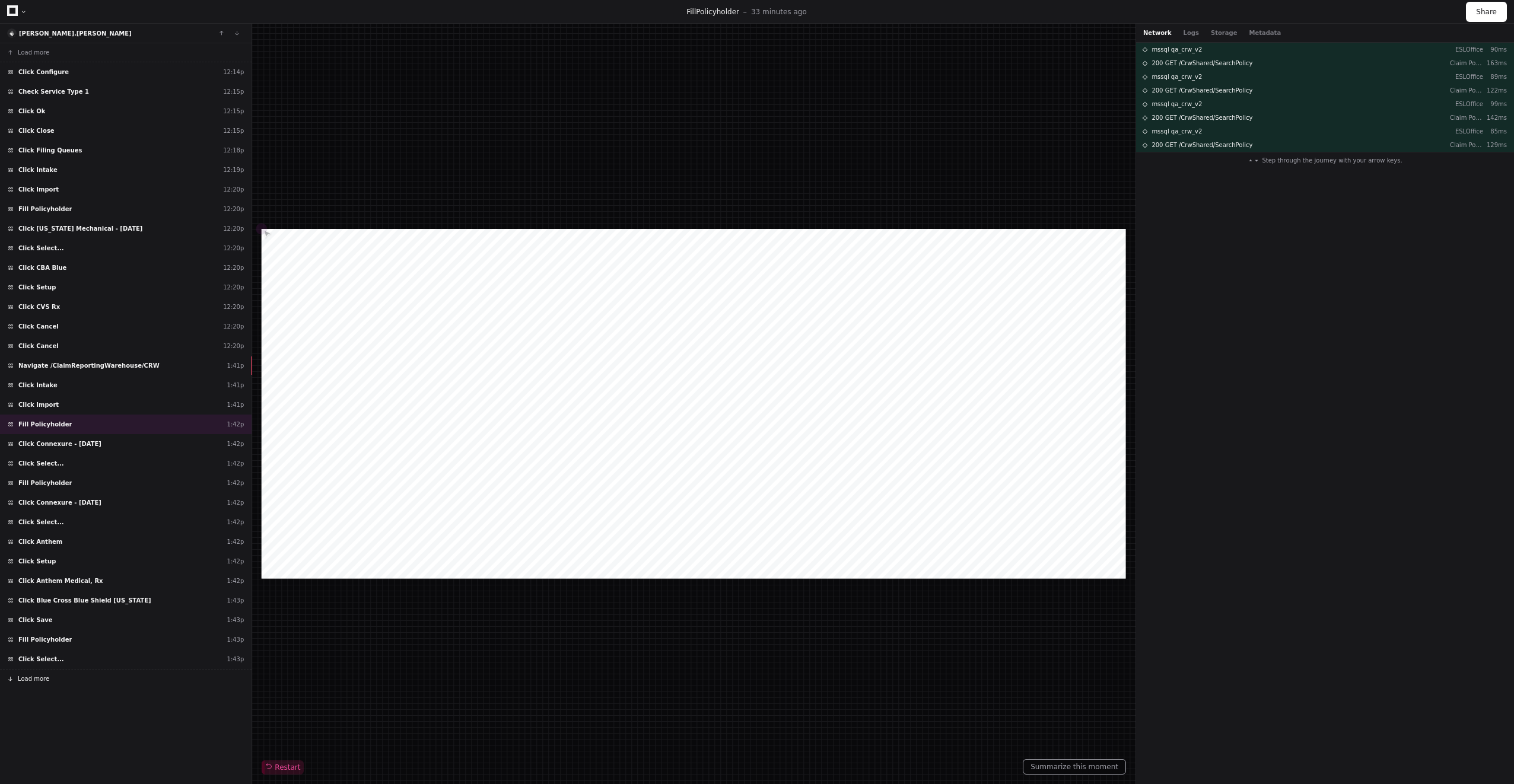
click at [70, 673] on button "Load more" at bounding box center [125, 678] width 251 height 19
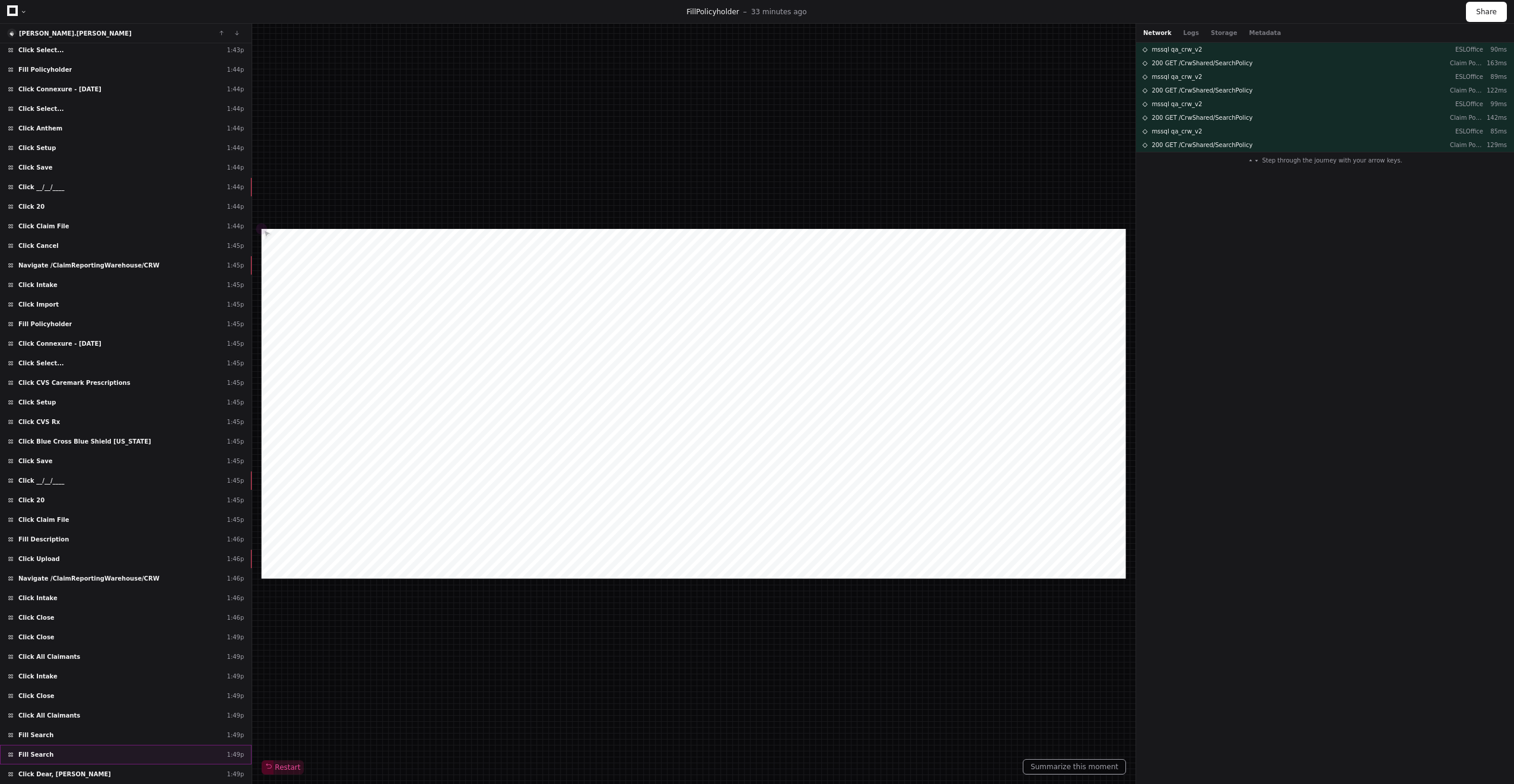
scroll to position [784, 0]
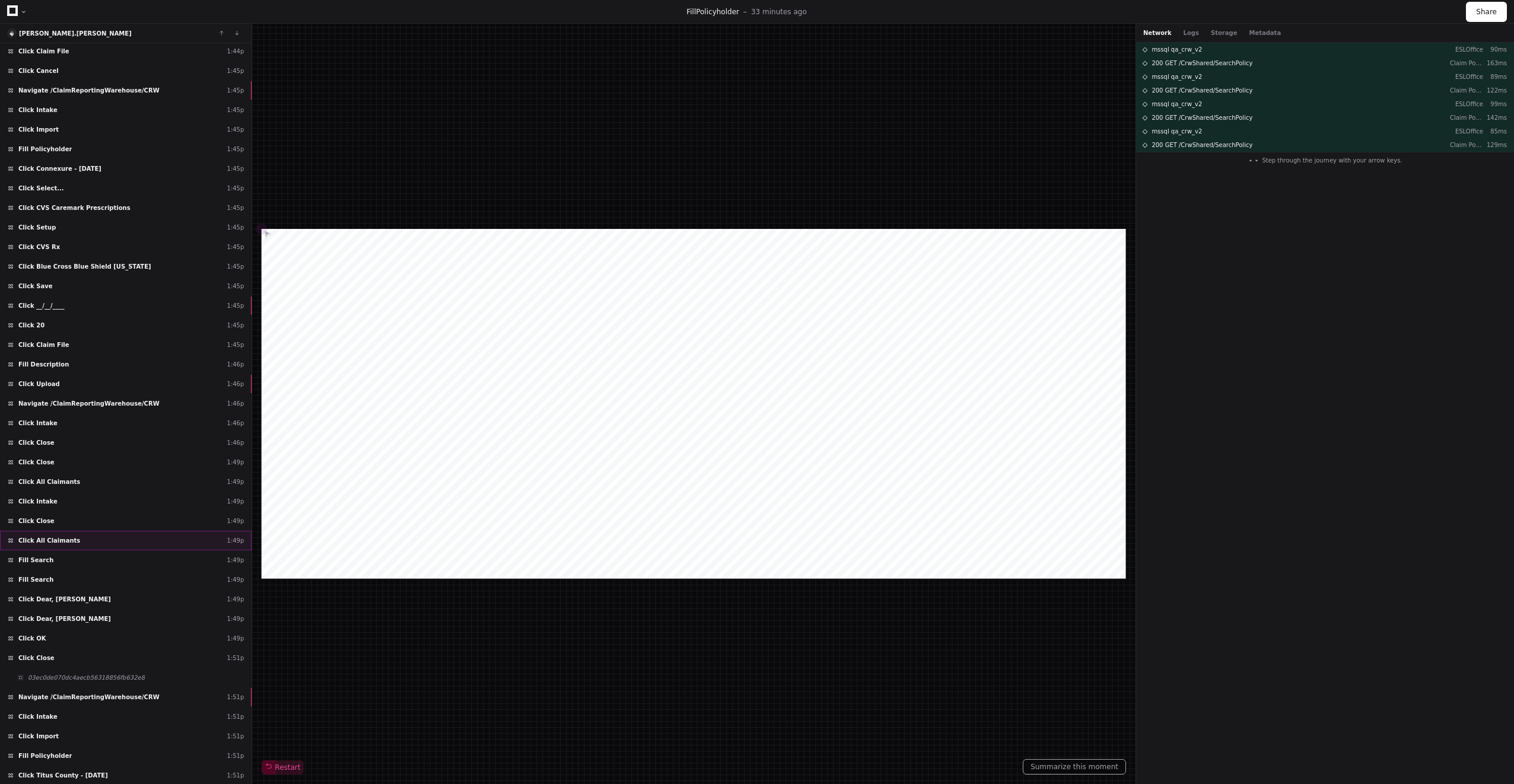
click at [66, 542] on span "Click All Claimants" at bounding box center [49, 541] width 62 height 9
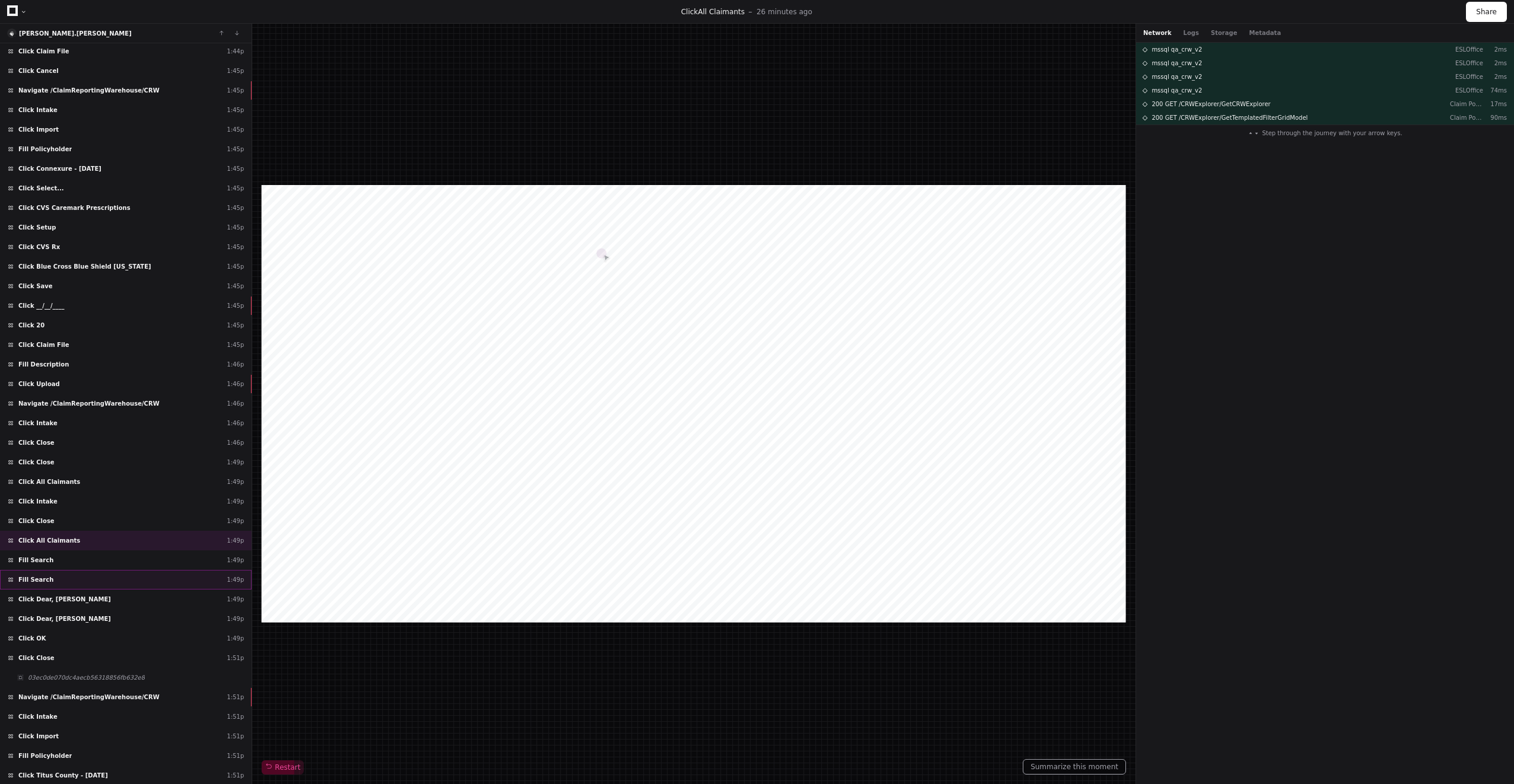
click at [60, 570] on div "Fill Search 1:49p" at bounding box center [125, 579] width 251 height 19
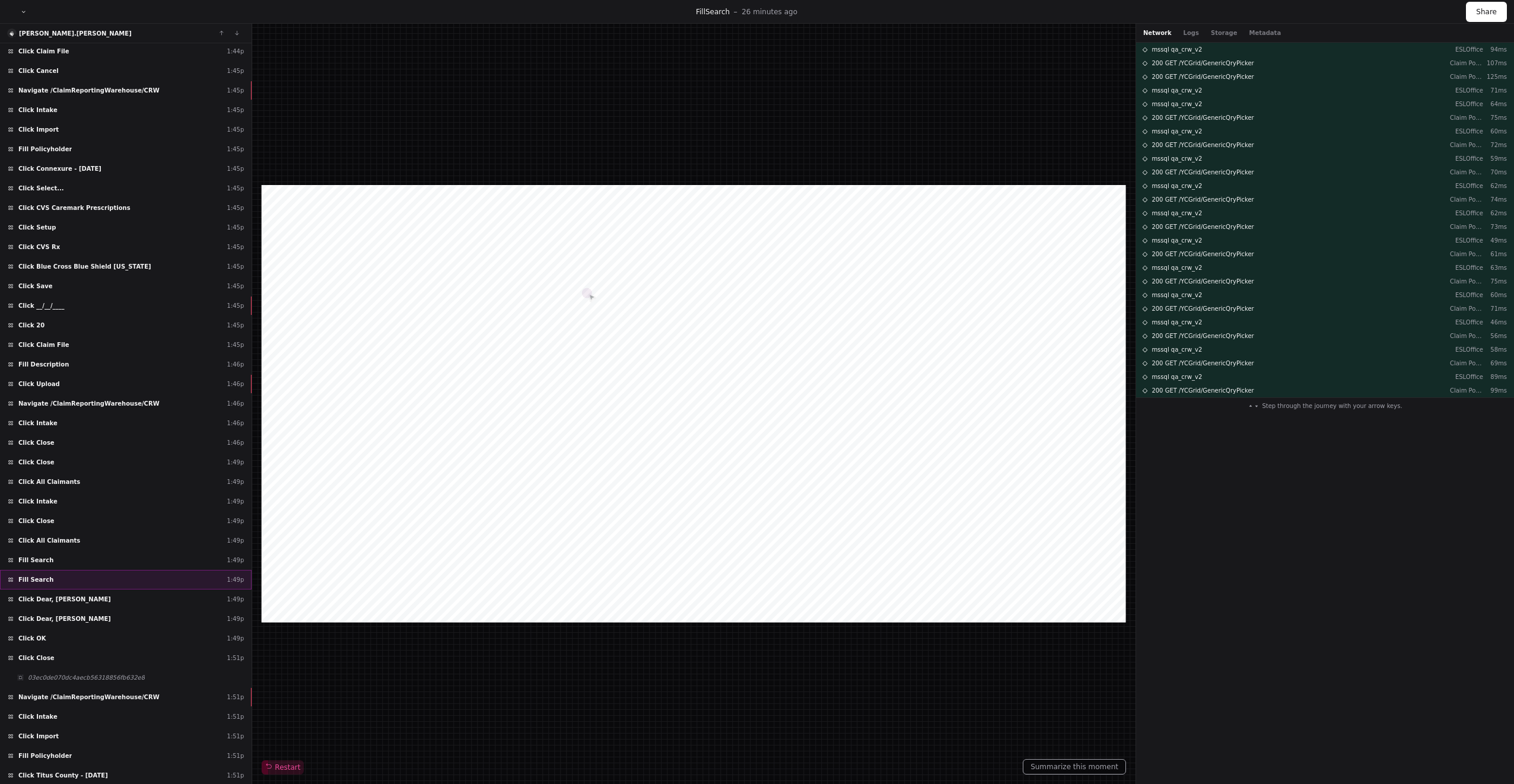
click at [62, 580] on div "Fill Search 1:49p" at bounding box center [125, 579] width 251 height 19
click at [66, 596] on div "Click Dear, Shirley 1:49p" at bounding box center [125, 599] width 251 height 19
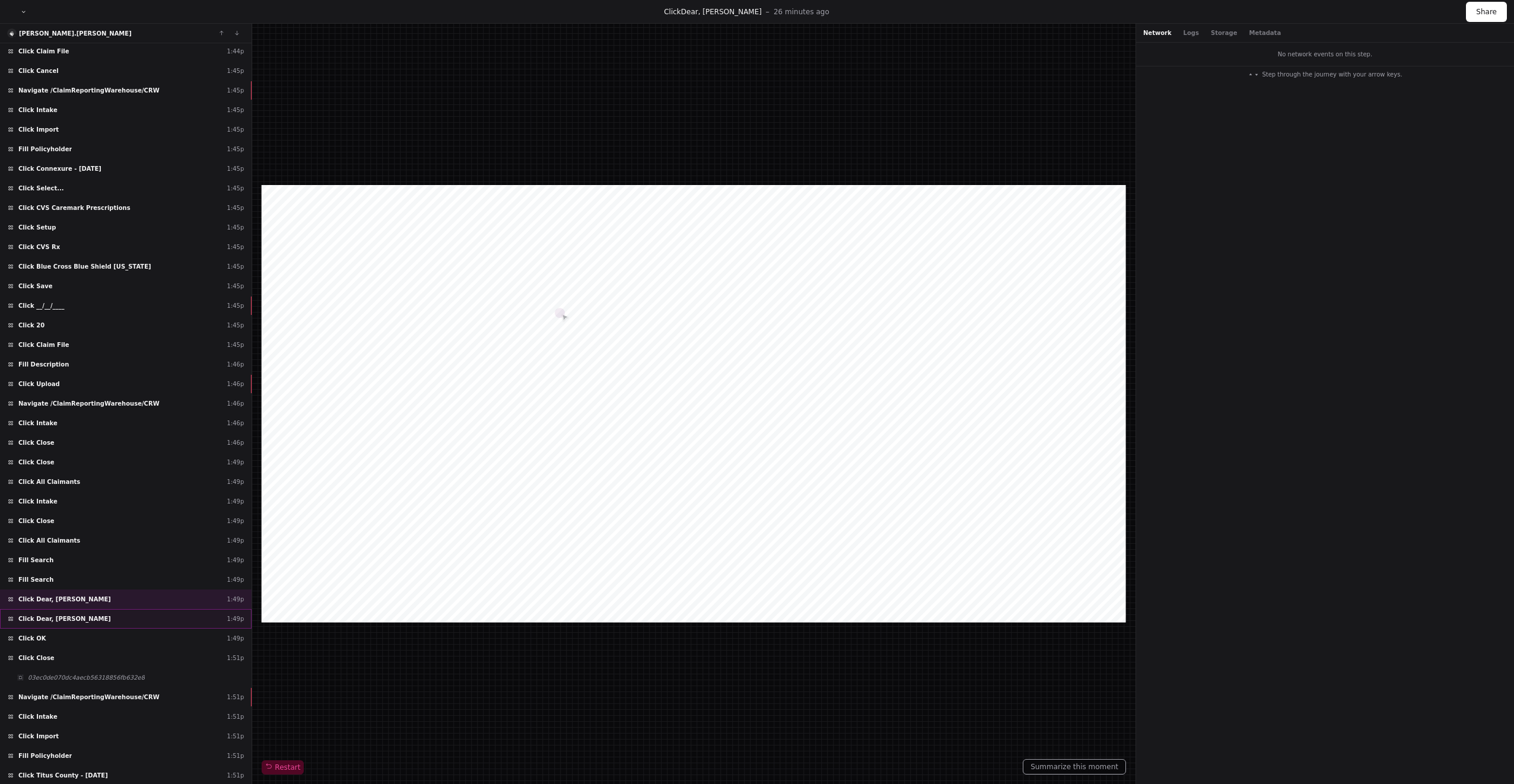
click at [62, 616] on span "Click Dear, Shirley" at bounding box center [65, 619] width 93 height 9
click at [96, 634] on div "Click OK 1:49p" at bounding box center [125, 638] width 251 height 19
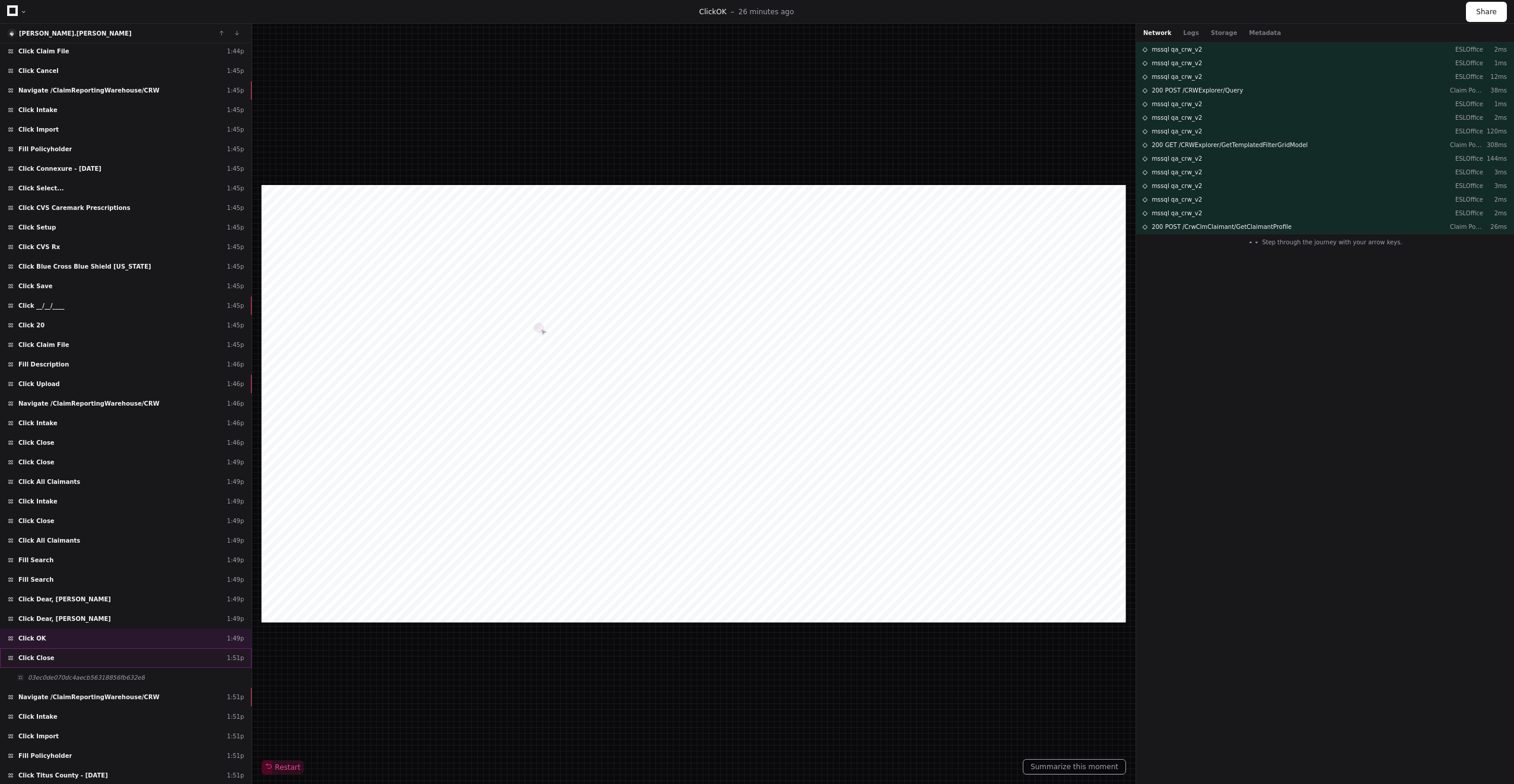
click at [96, 661] on div "Click Close 1:51p" at bounding box center [125, 657] width 251 height 19
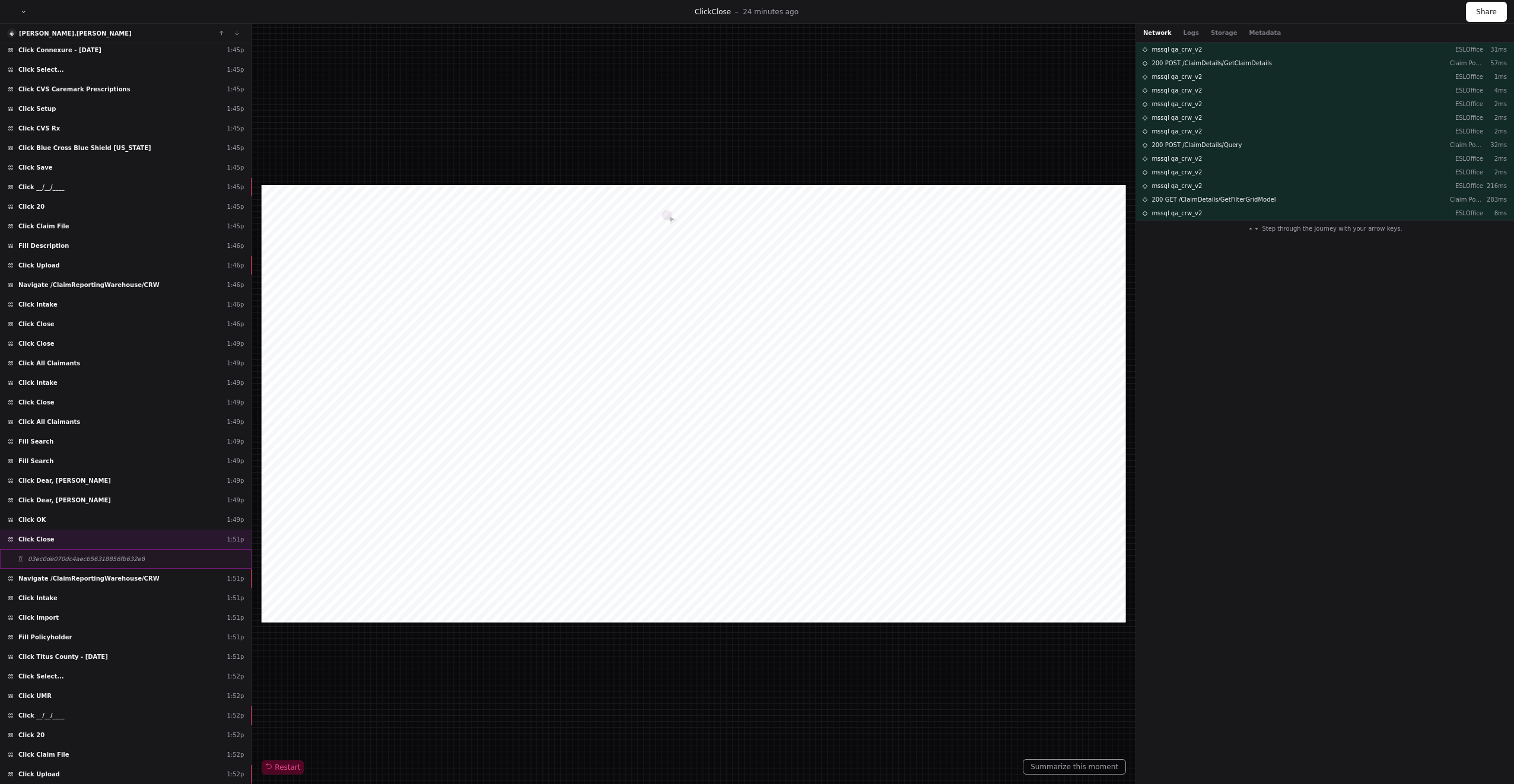
scroll to position [1021, 0]
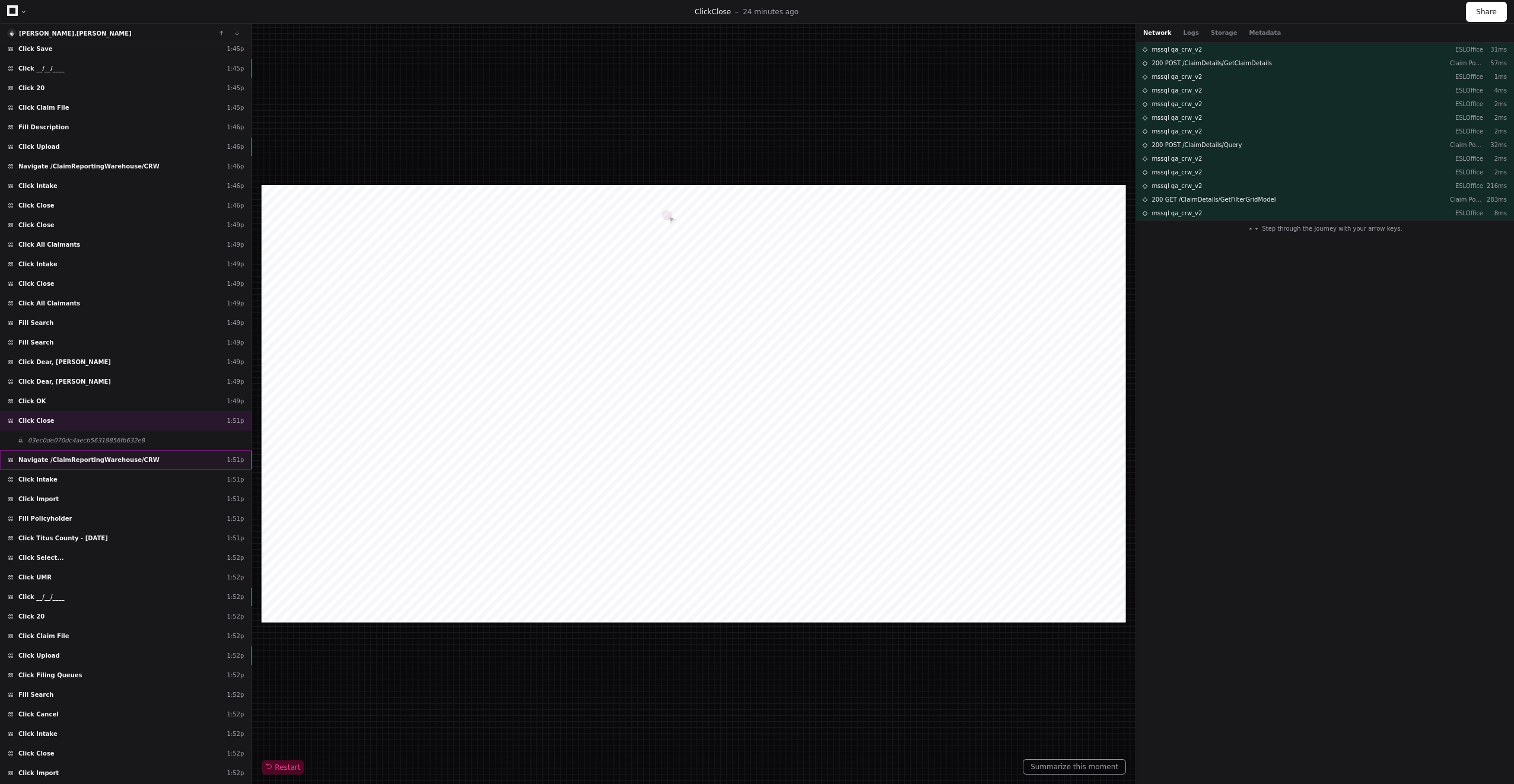
click at [100, 456] on span "Navigate /ClaimReportingWarehouse/CRW" at bounding box center [89, 460] width 141 height 9
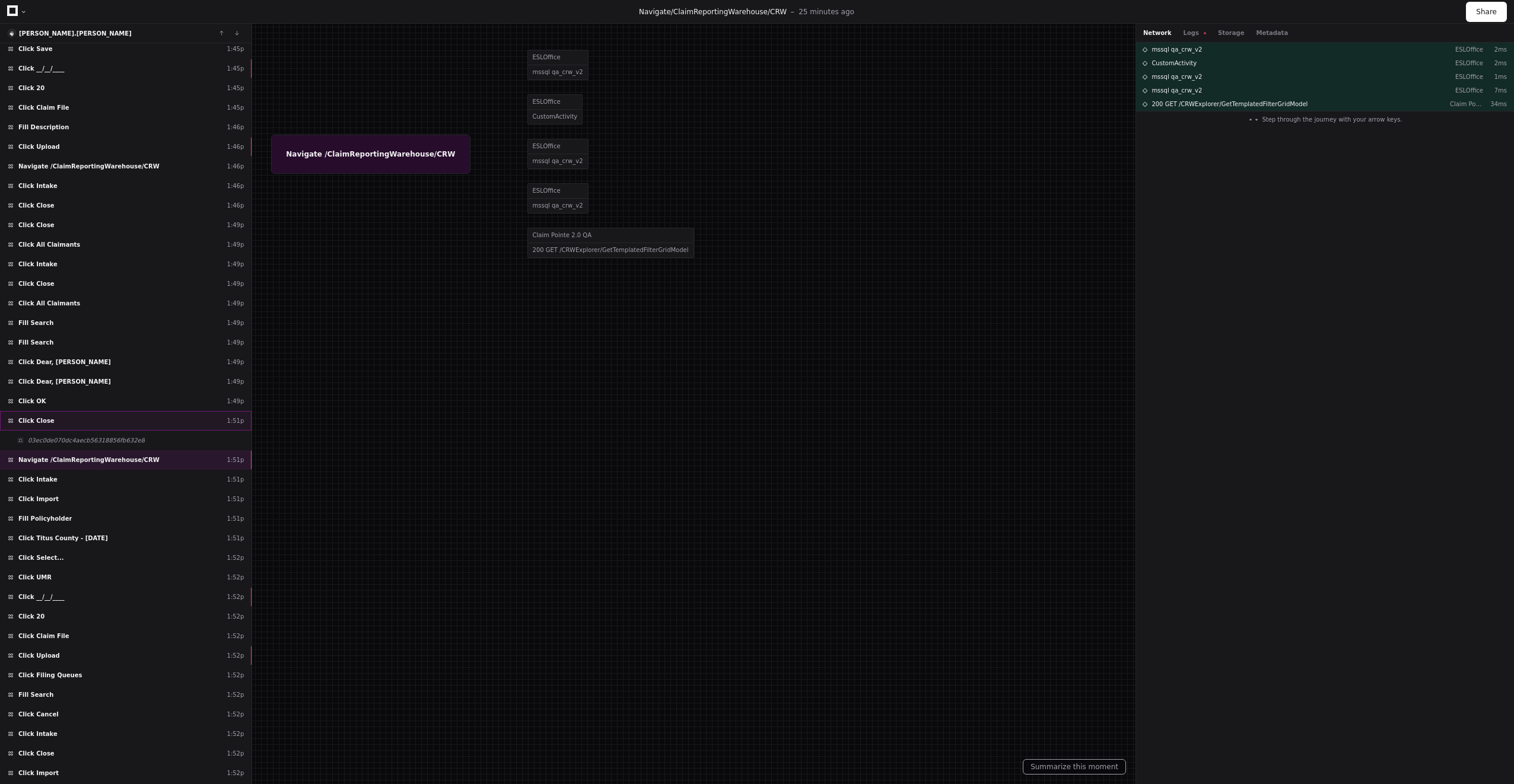
click at [107, 412] on div "Click Close 1:51p" at bounding box center [125, 420] width 251 height 19
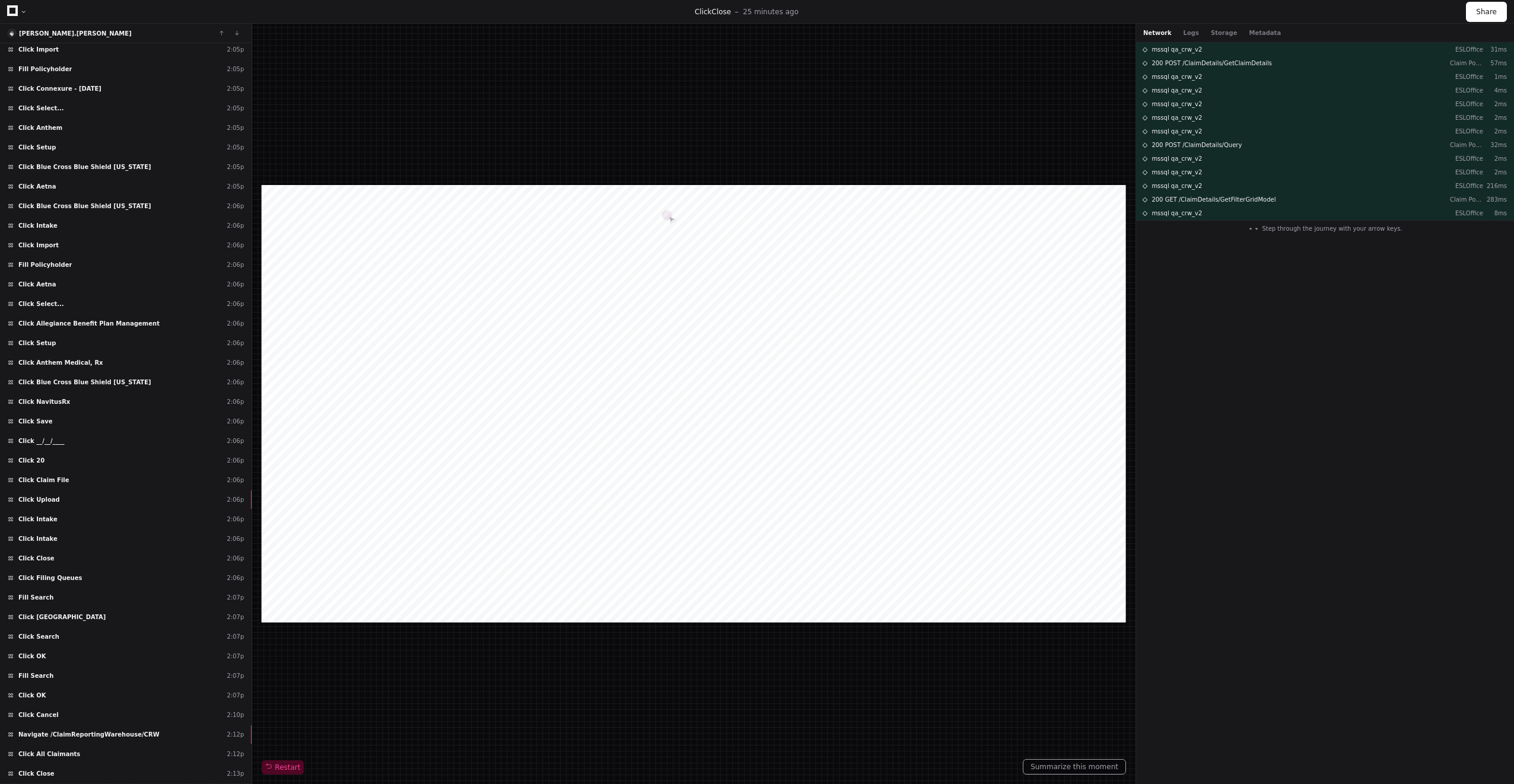
scroll to position [2447, 0]
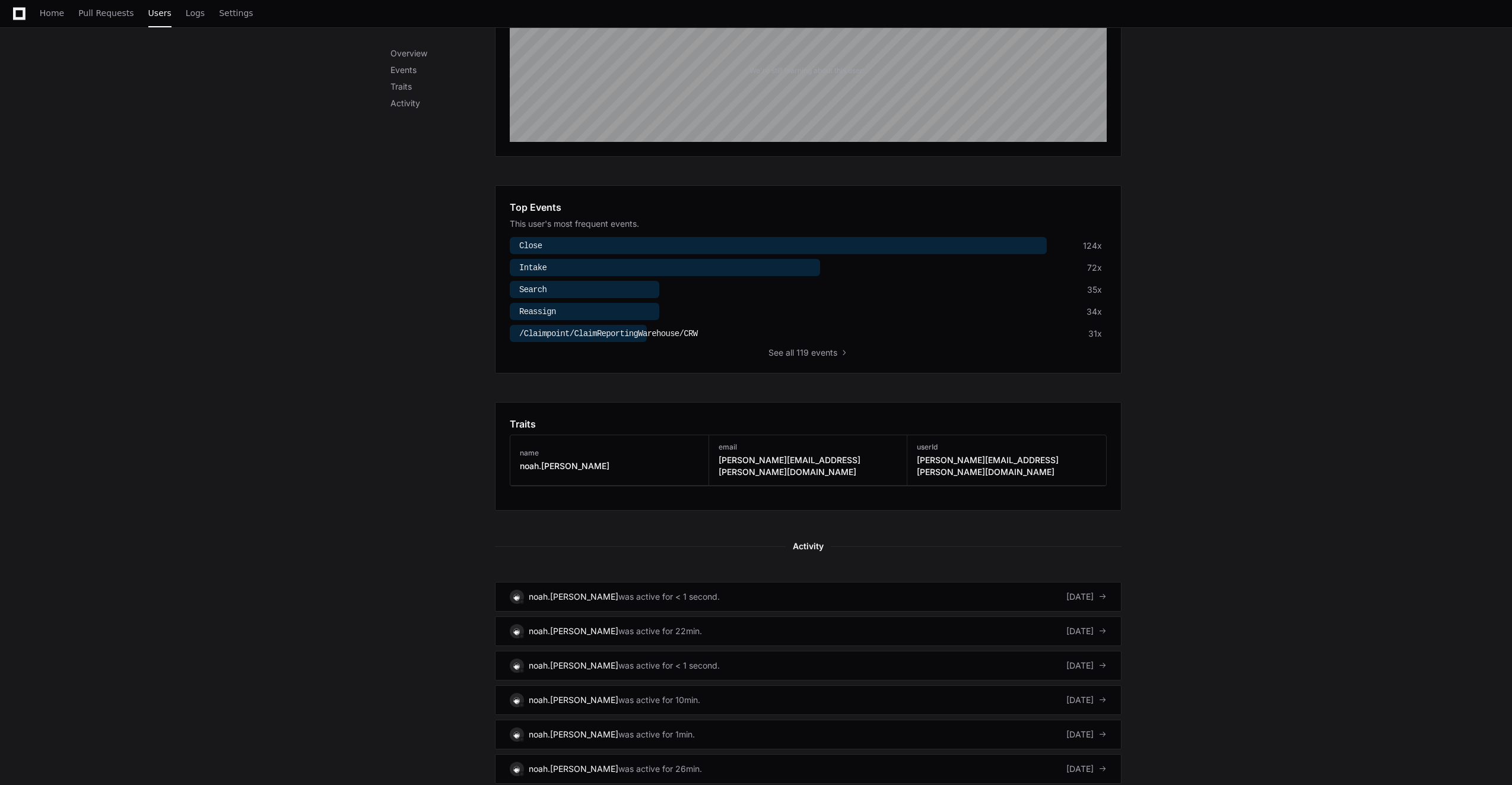
scroll to position [357, 0]
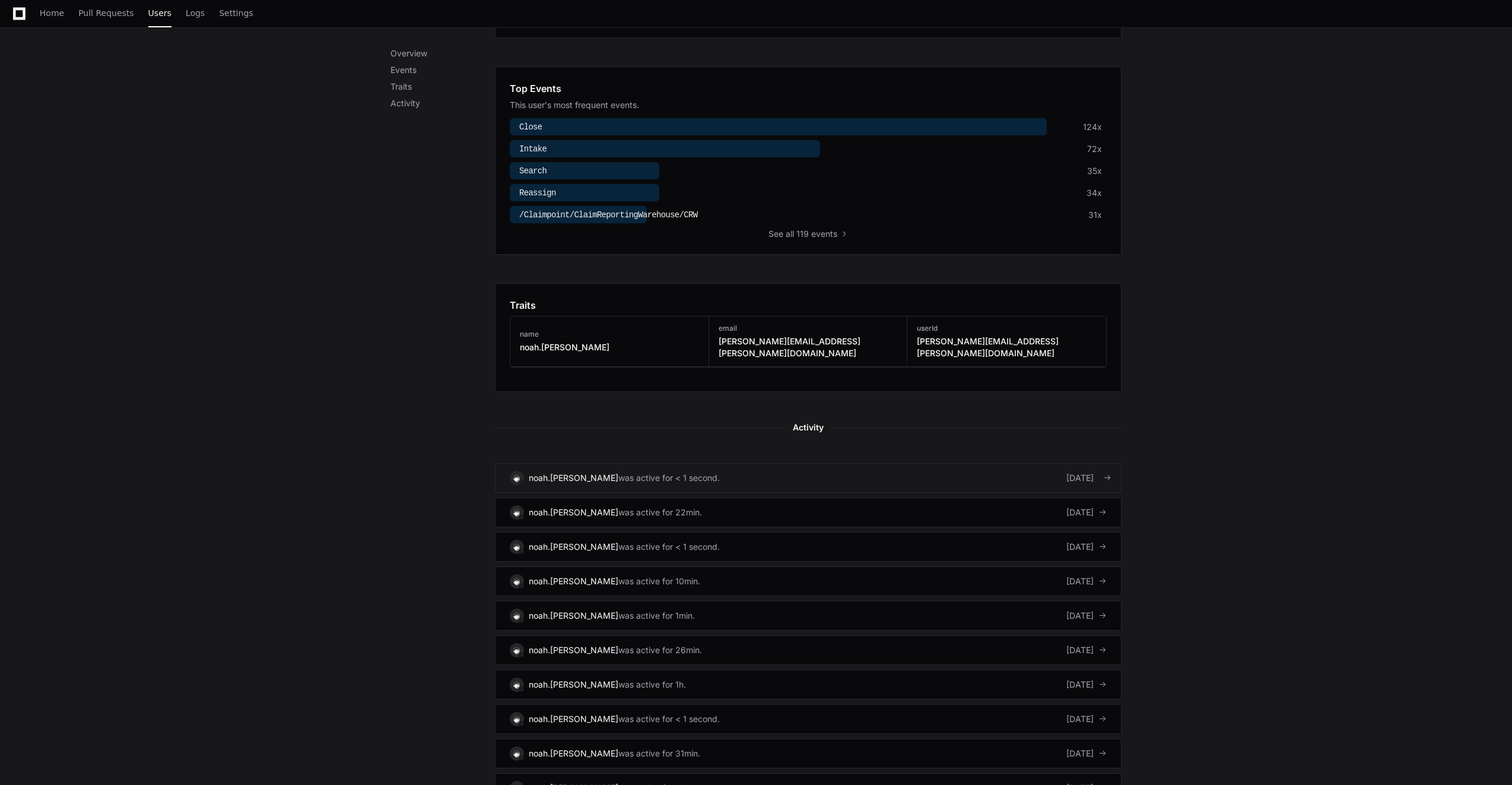
click at [778, 471] on link "noah.[PERSON_NAME] was active for < 1 second. [DATE]" at bounding box center [808, 478] width 626 height 29
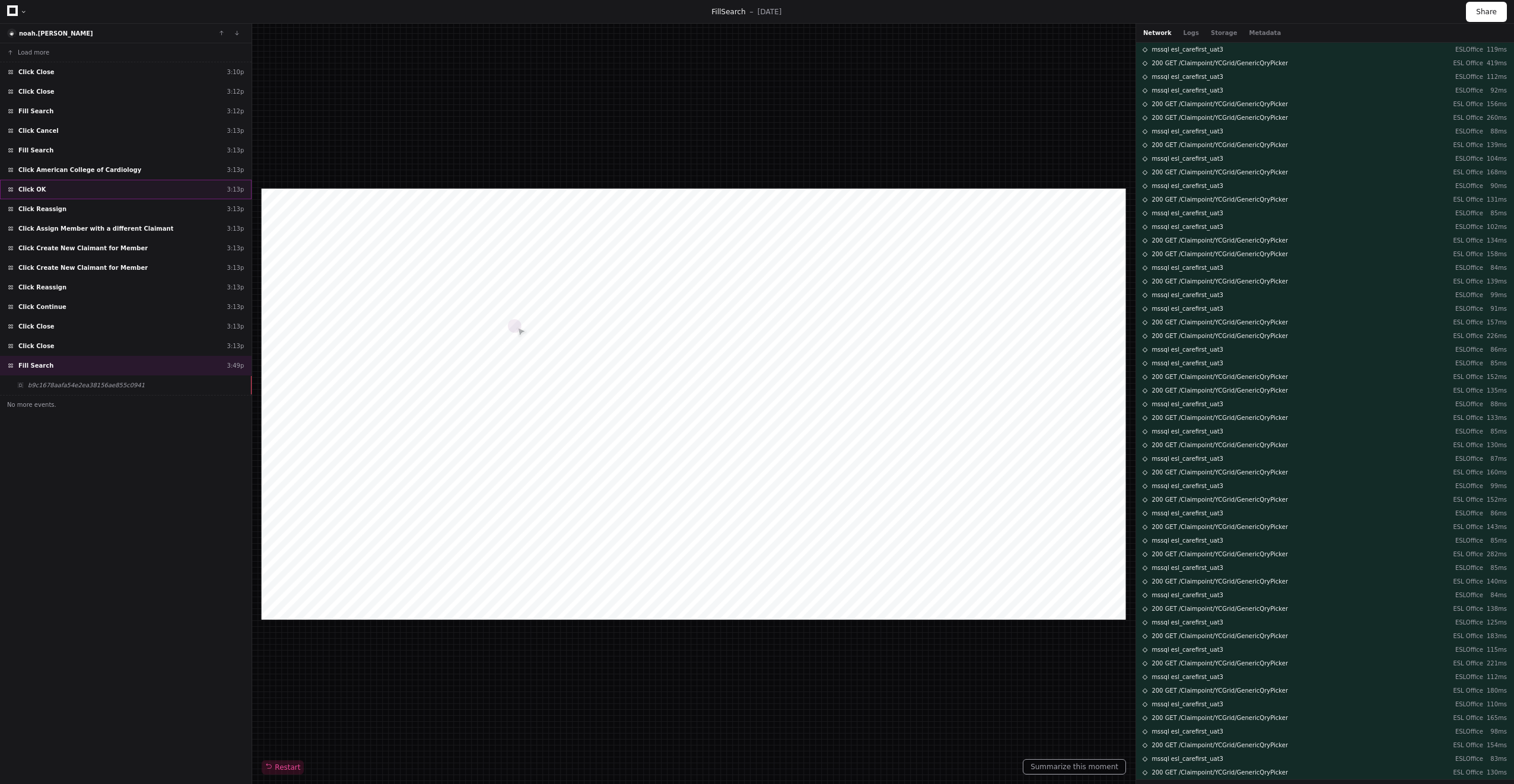
click at [63, 199] on div "Click OK 3:13p" at bounding box center [125, 189] width 251 height 19
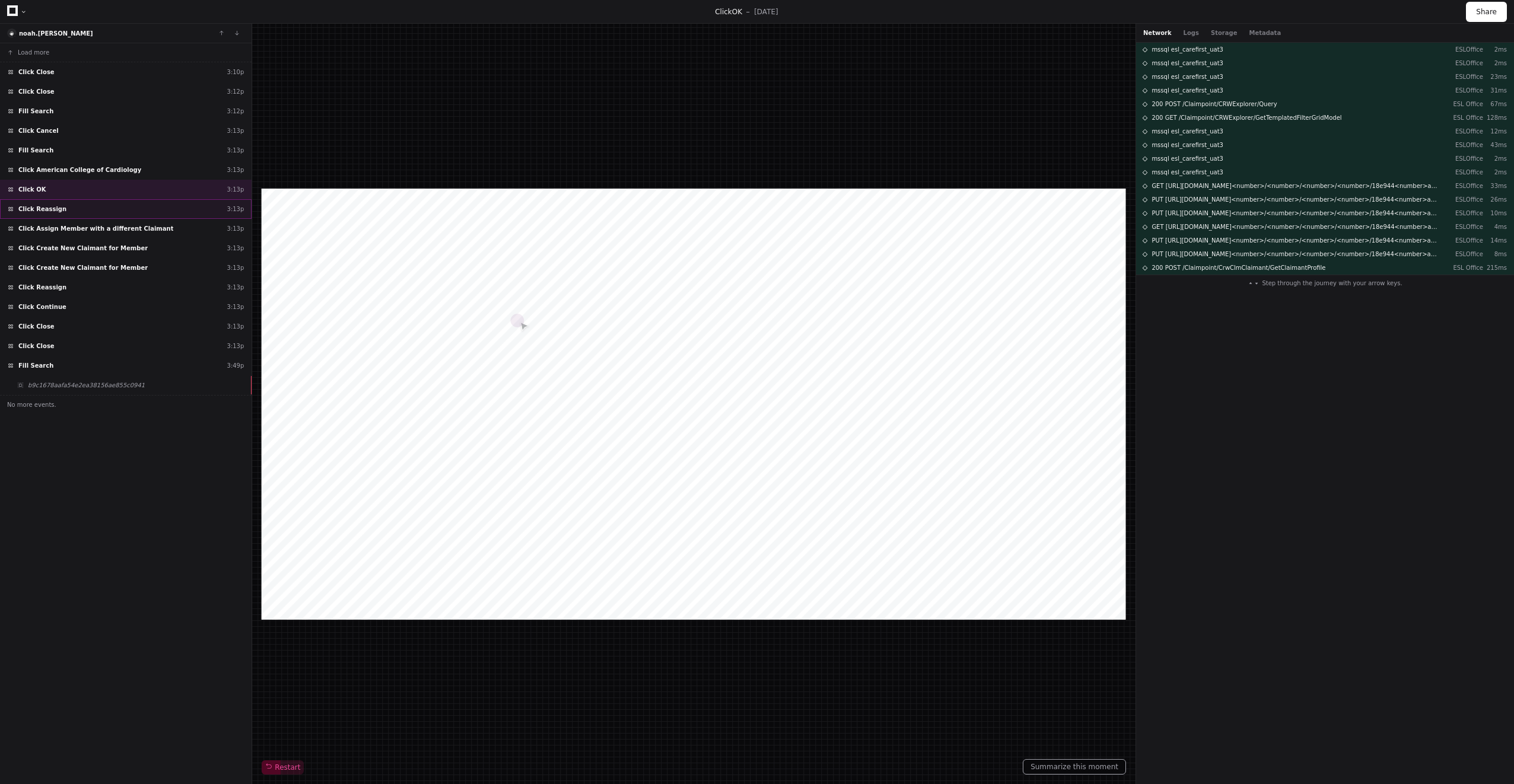
click at [61, 209] on div "Click Reassign 3:13p" at bounding box center [125, 209] width 251 height 19
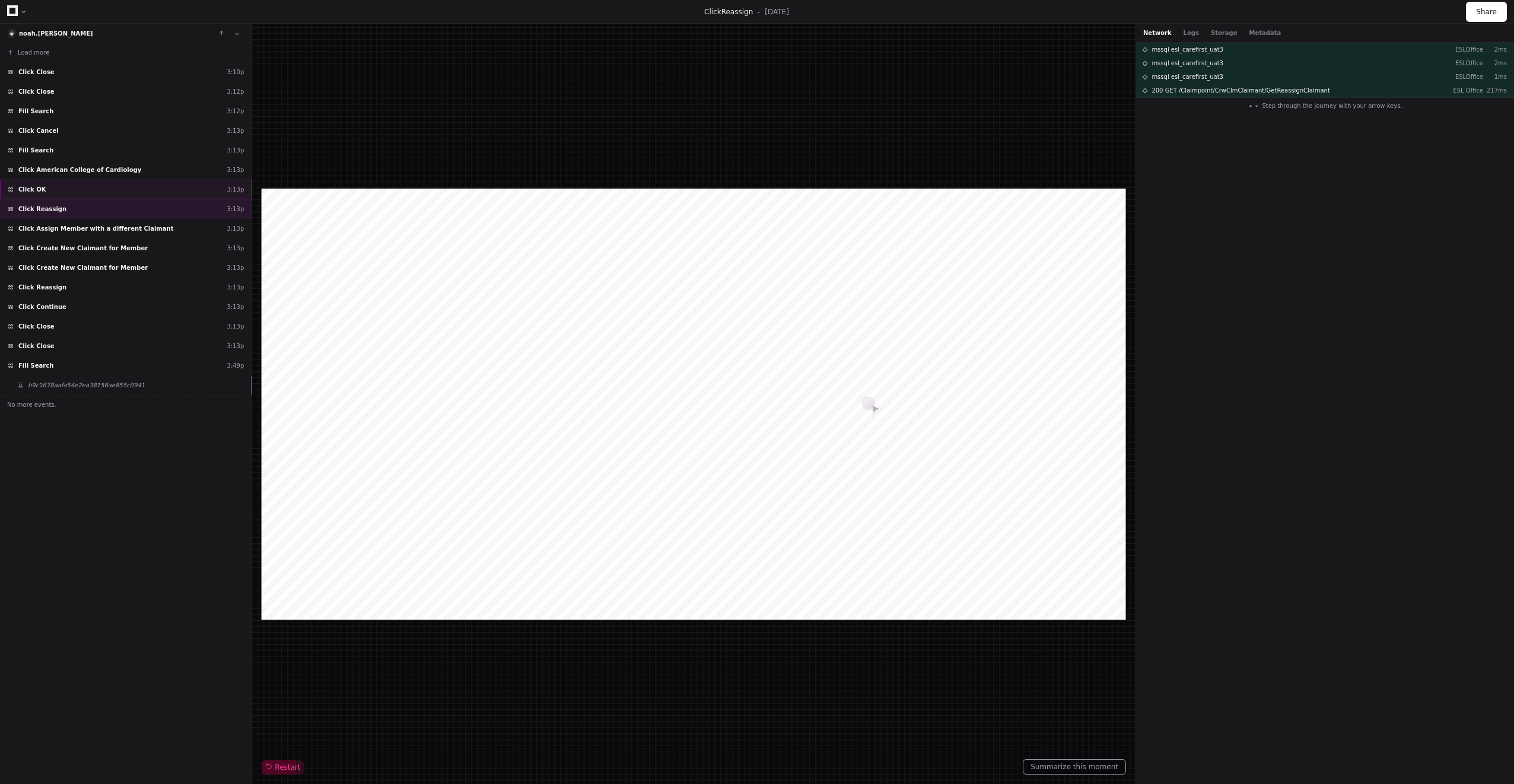
click at [63, 186] on div "Click OK 3:13p" at bounding box center [125, 189] width 251 height 19
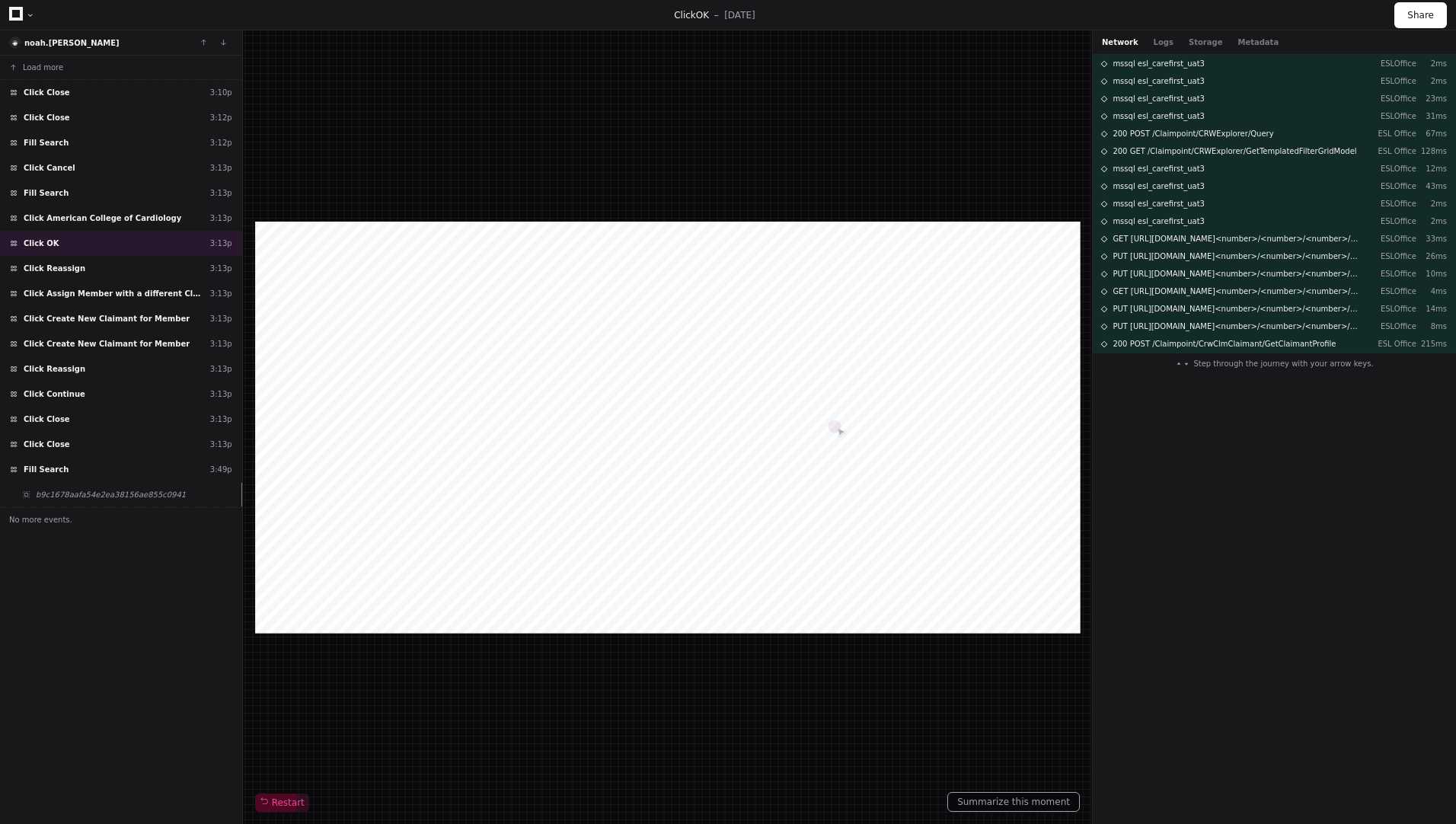
click at [1209, 464] on div "mssql esl_carefirst_uat3 ESLOffice 2ms mssql esl_carefirst_uat3 ESLOffice 2ms m…" at bounding box center [1274, 439] width 363 height 769
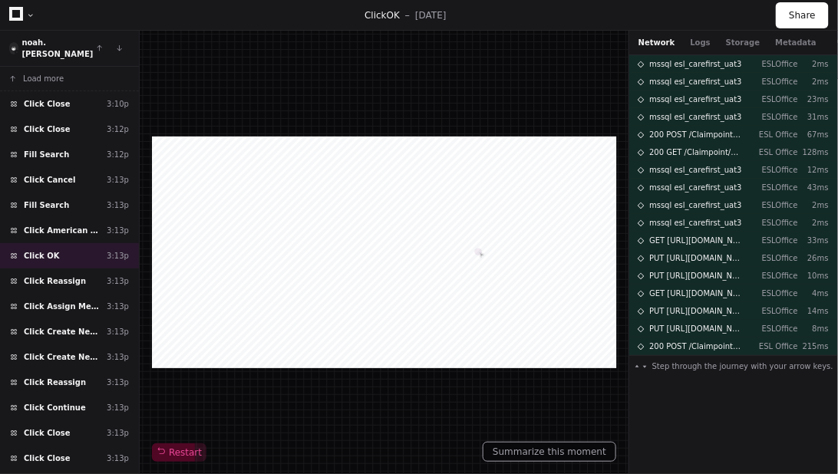
click at [226, 388] on div "Restart" at bounding box center [384, 252] width 464 height 419
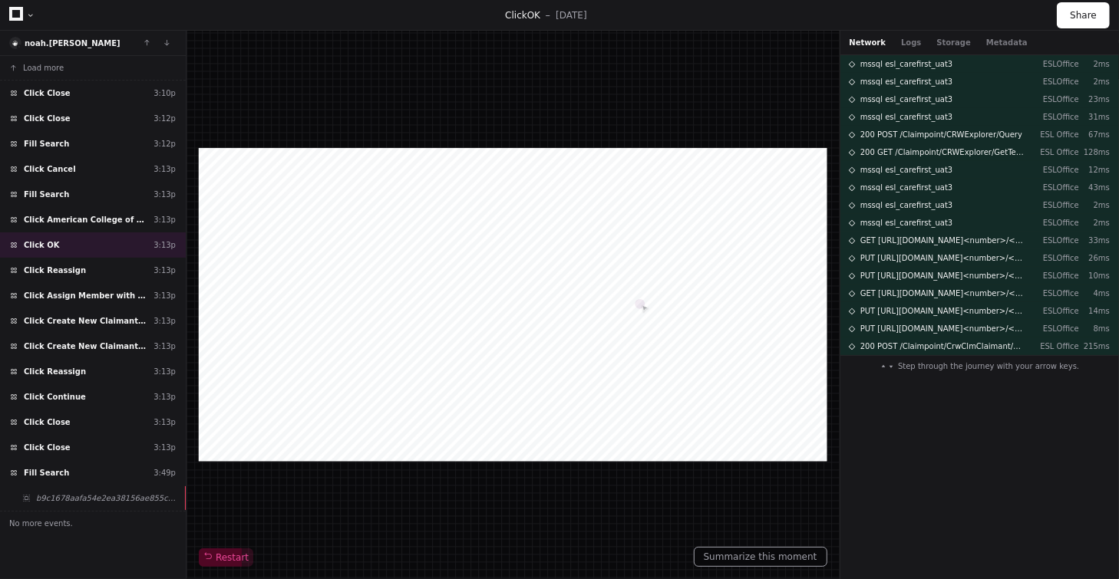
click at [635, 9] on div "Click OK 5 days ago" at bounding box center [546, 15] width 1022 height 12
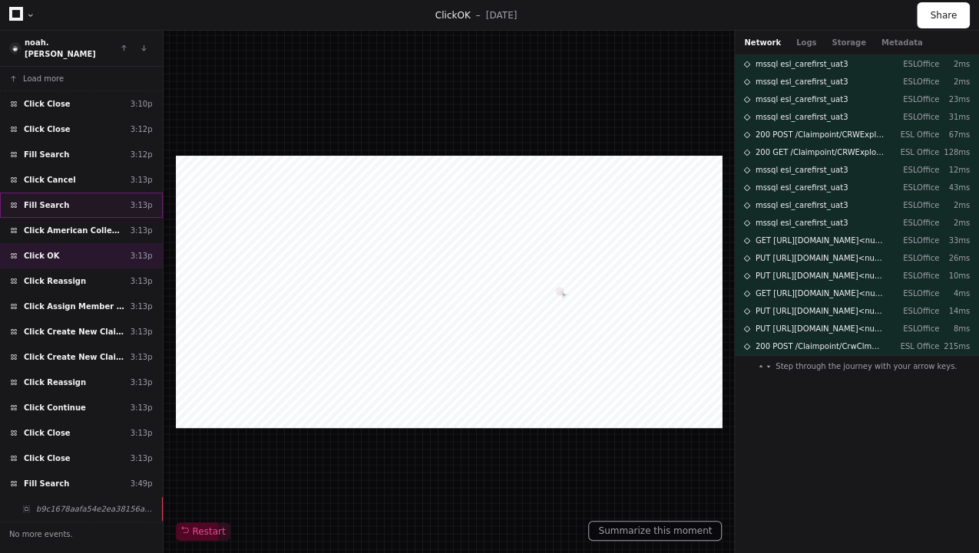
click at [106, 195] on div "Fill Search 3:13p" at bounding box center [81, 205] width 163 height 25
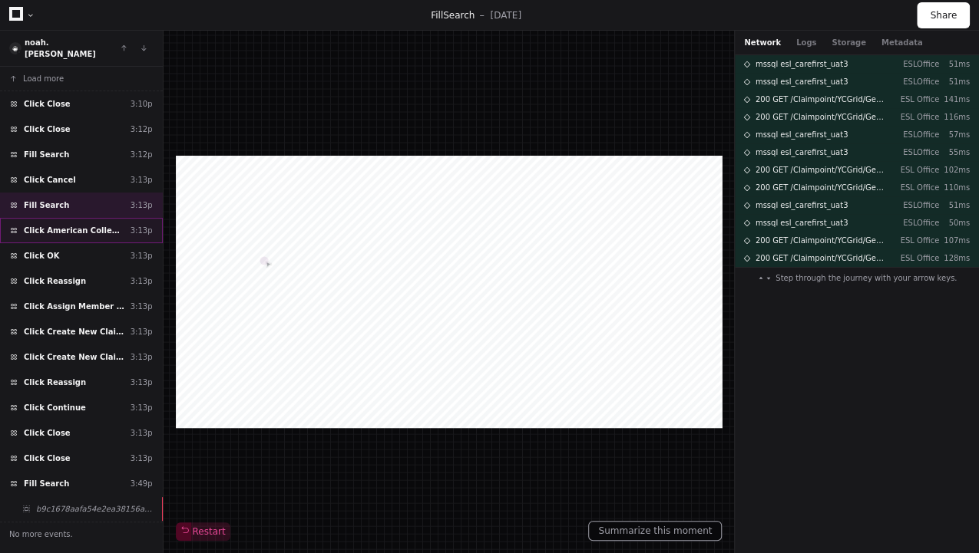
click at [97, 225] on span "Click American College of Cardiology" at bounding box center [74, 231] width 101 height 12
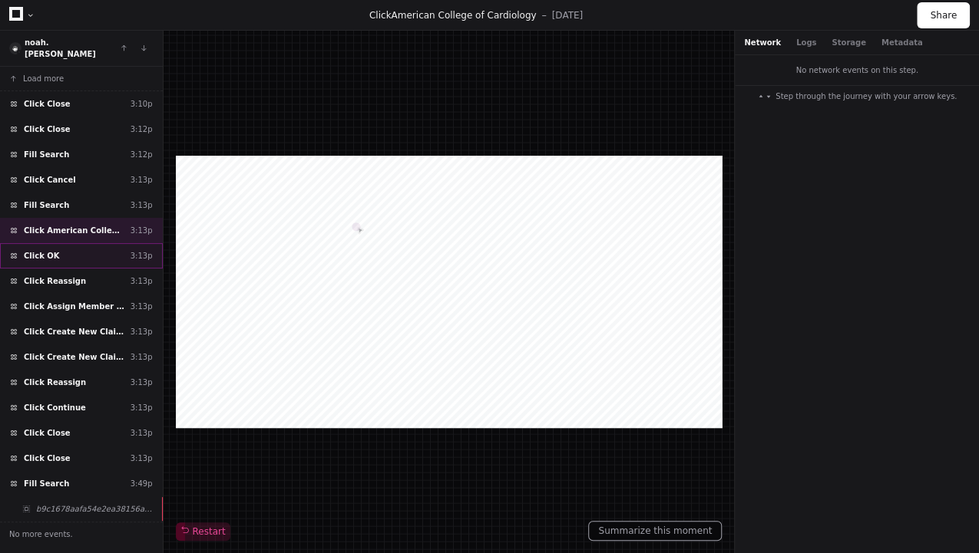
click at [80, 243] on div "Click OK 3:13p" at bounding box center [81, 255] width 163 height 25
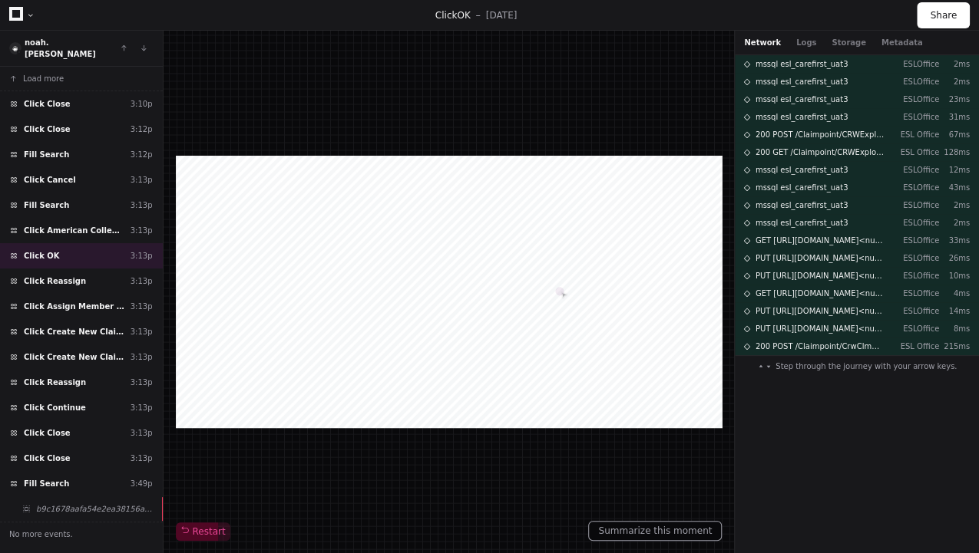
click at [861, 48] on div "Network Logs Storage Metadata" at bounding box center [833, 43] width 178 height 12
click at [881, 45] on button "Metadata" at bounding box center [901, 43] width 41 height 12
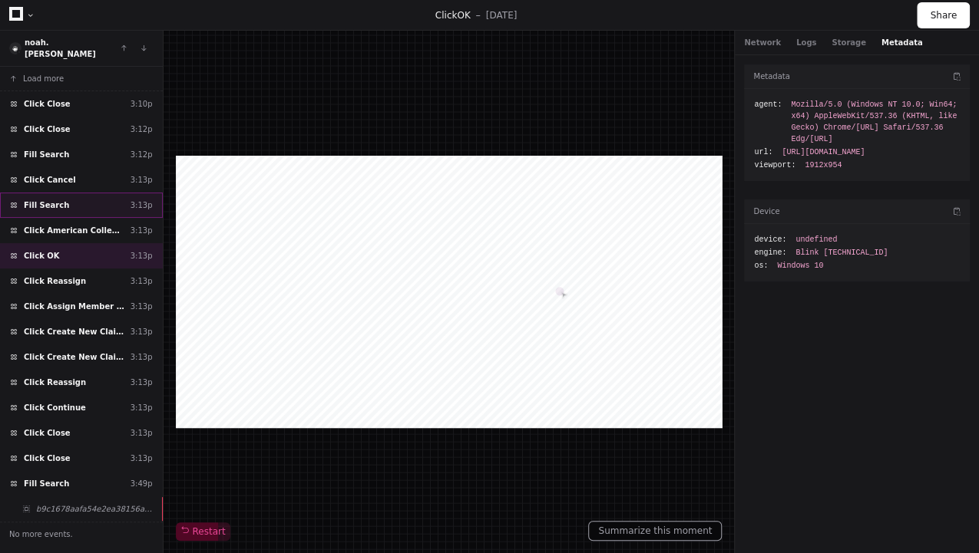
click at [75, 193] on div "Fill Search 3:13p" at bounding box center [81, 205] width 163 height 25
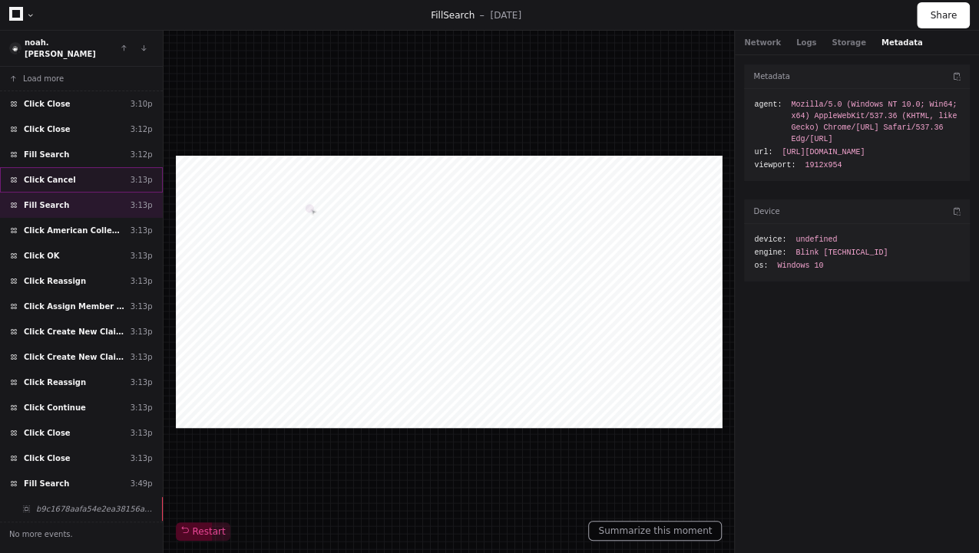
click at [66, 169] on div "Click Cancel 3:13p" at bounding box center [81, 179] width 163 height 25
click at [84, 193] on div "Fill Search 3:13p" at bounding box center [81, 205] width 163 height 25
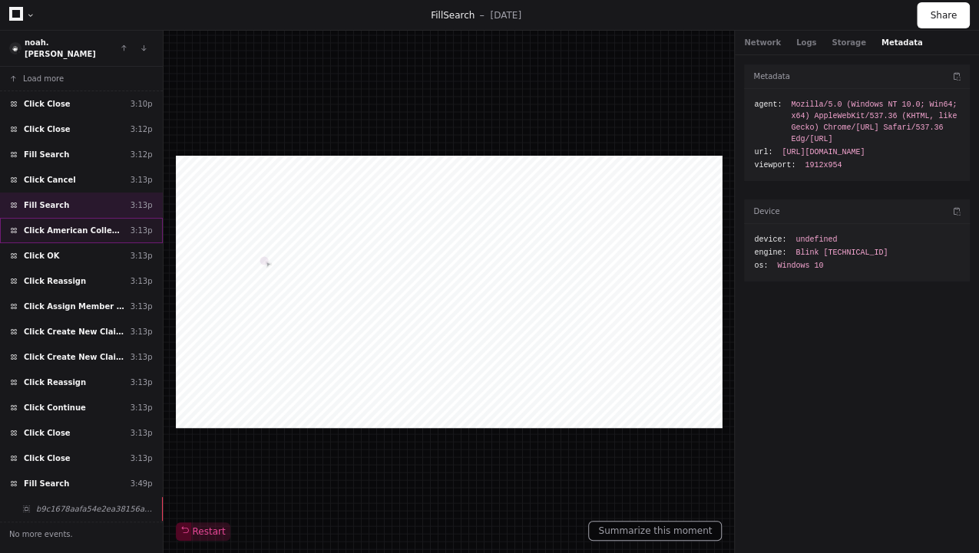
click at [89, 225] on span "Click American College of Cardiology" at bounding box center [74, 231] width 101 height 12
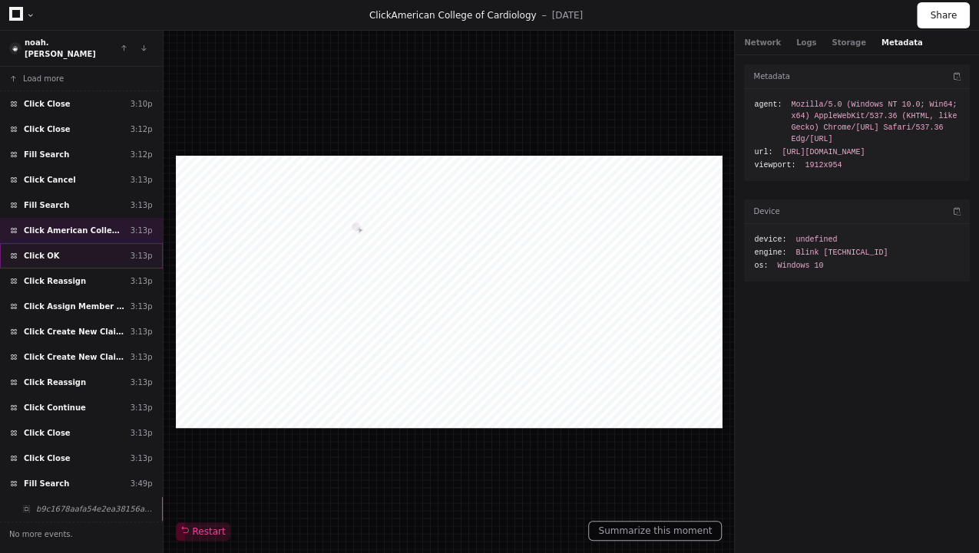
click at [82, 243] on div "Click OK 3:13p" at bounding box center [81, 255] width 163 height 25
